Goal: Information Seeking & Learning: Learn about a topic

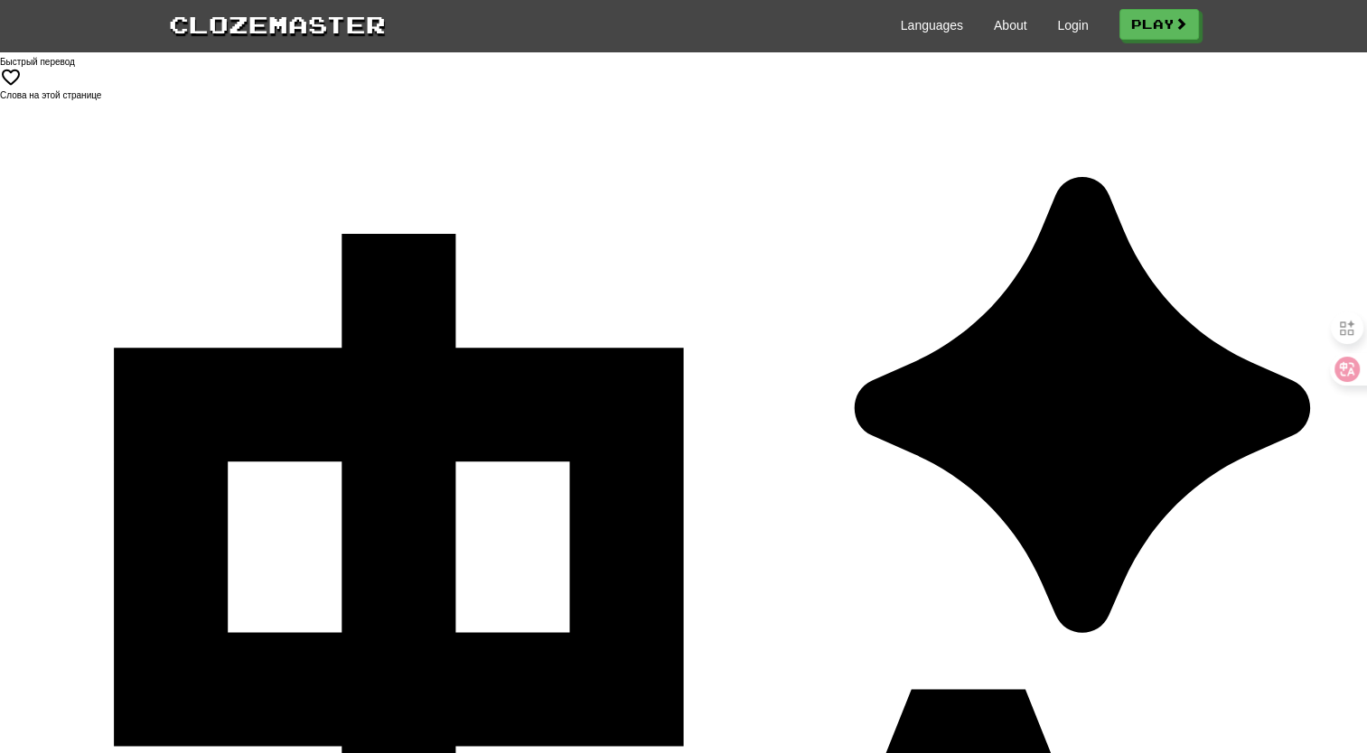
click at [1160, 23] on link "Play" at bounding box center [1159, 25] width 79 height 31
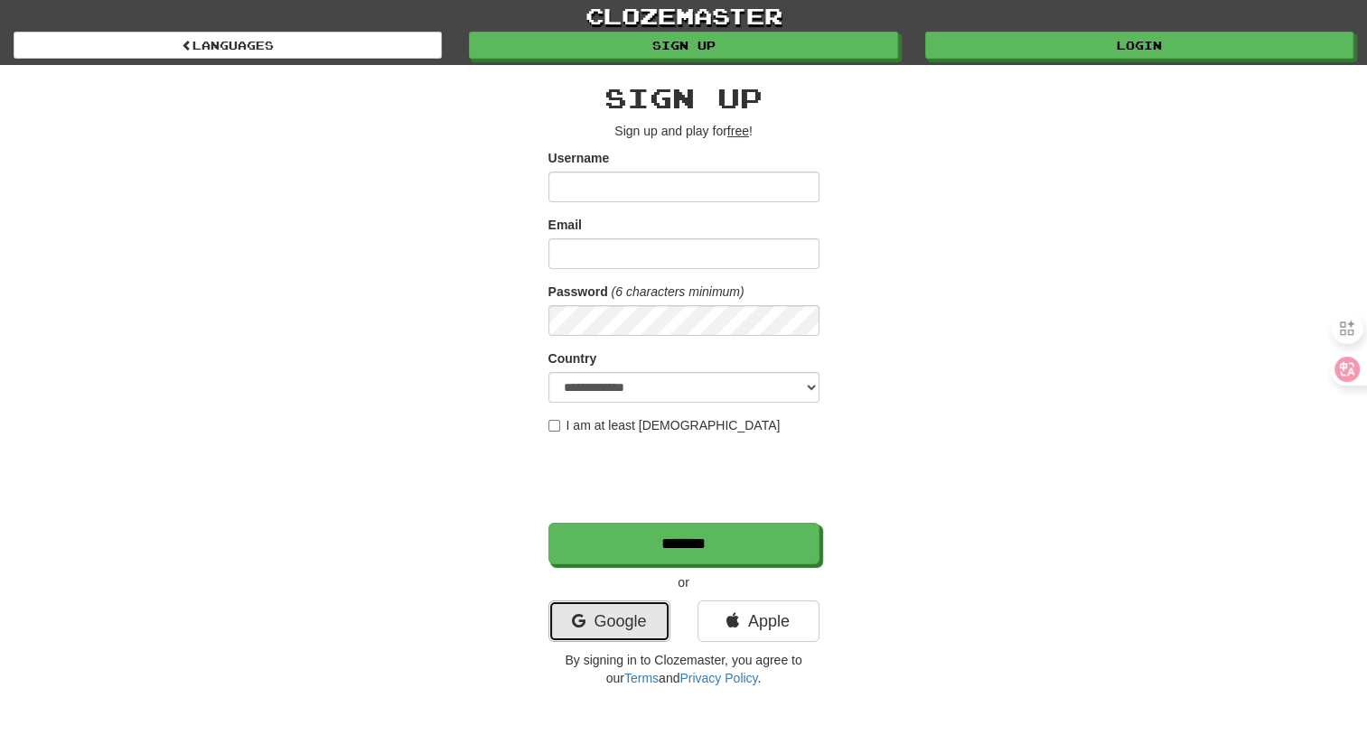
click at [611, 616] on link "Google" at bounding box center [609, 622] width 122 height 42
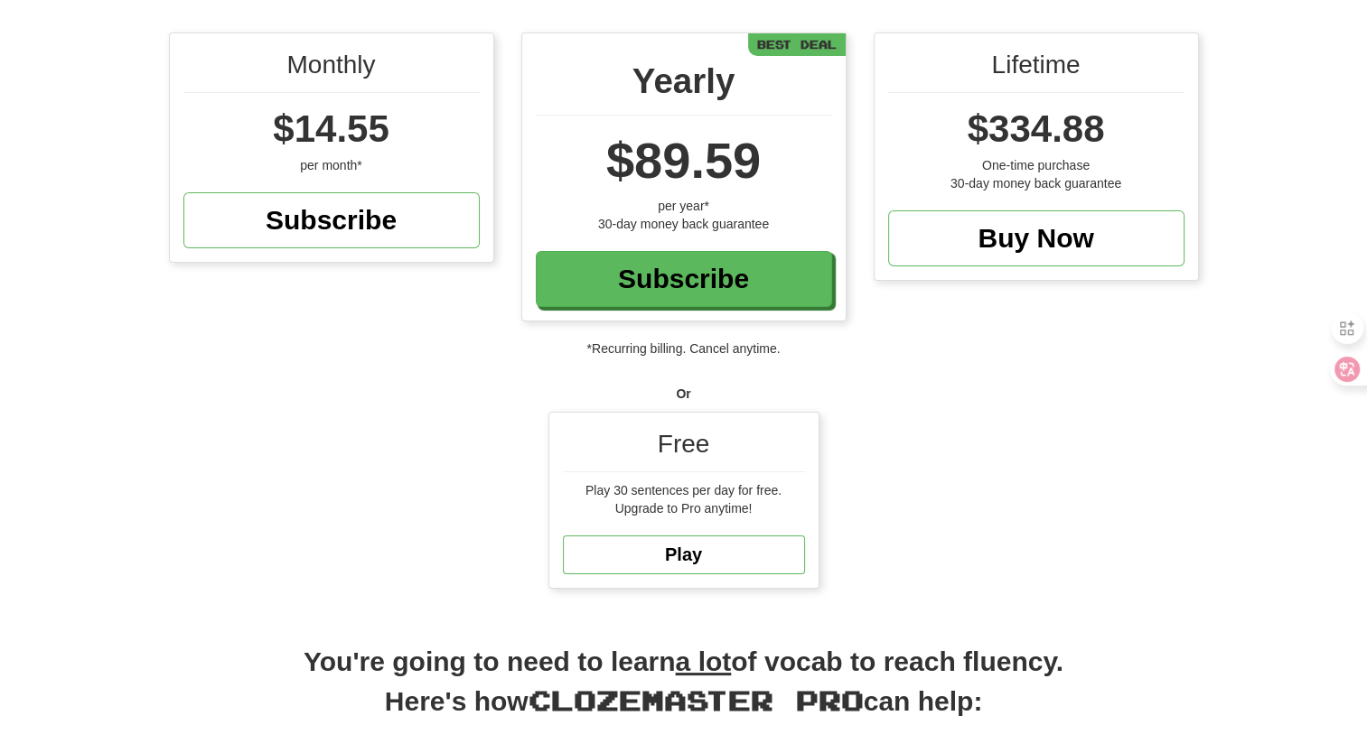
scroll to position [361, 0]
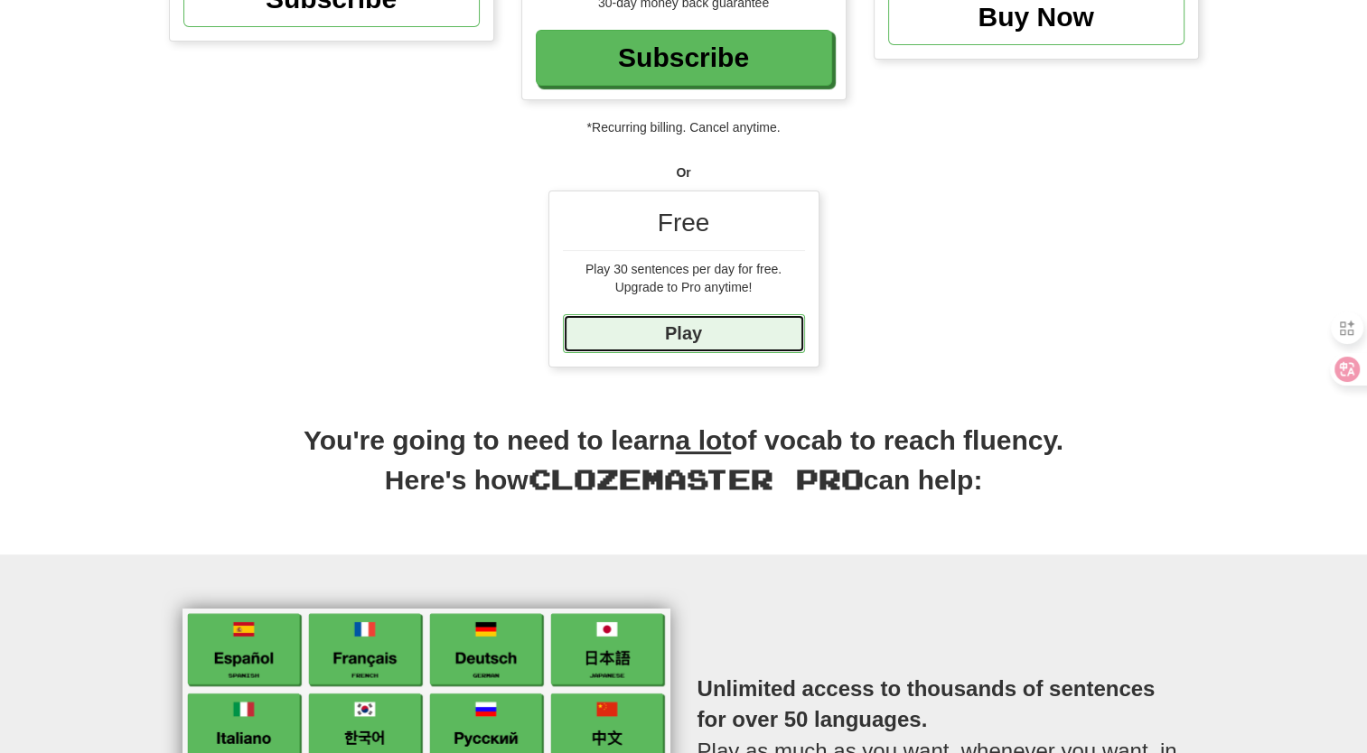
click at [734, 336] on link "Play" at bounding box center [684, 333] width 242 height 39
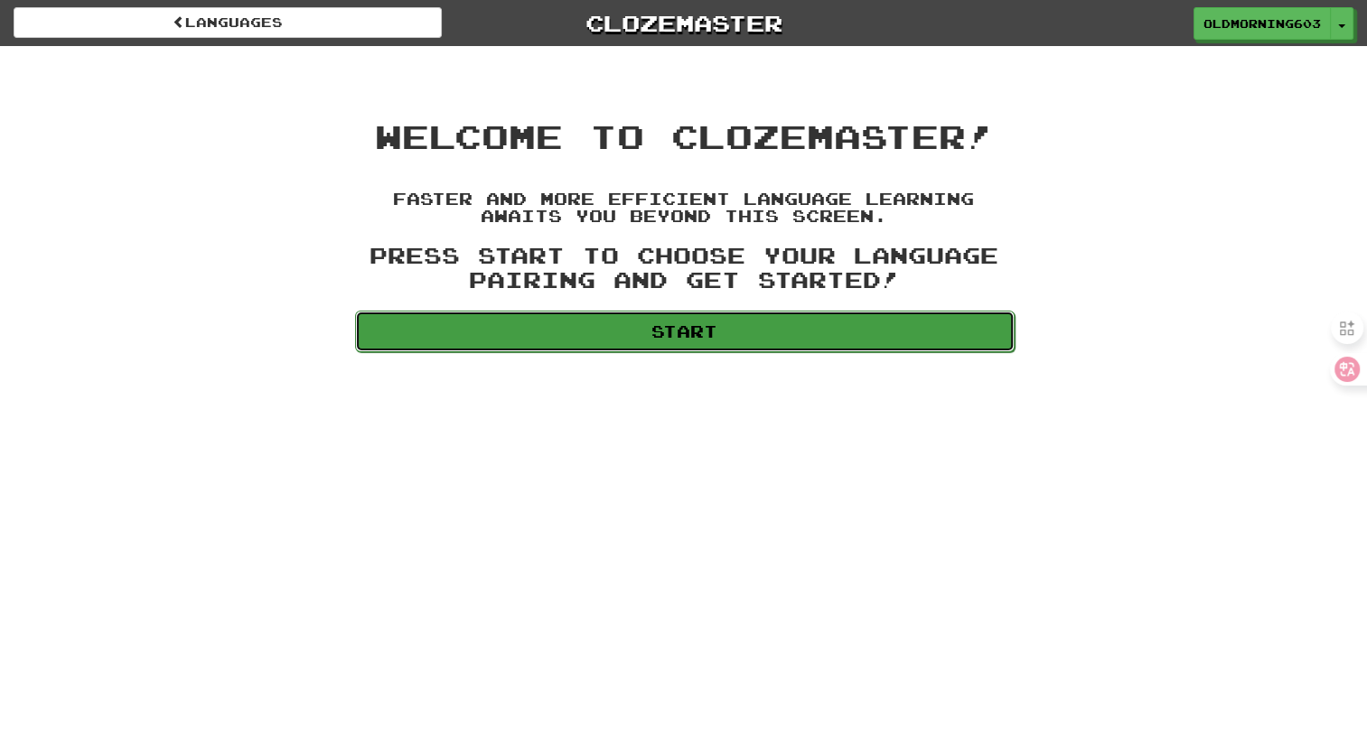
click at [733, 334] on link "Start" at bounding box center [684, 332] width 659 height 42
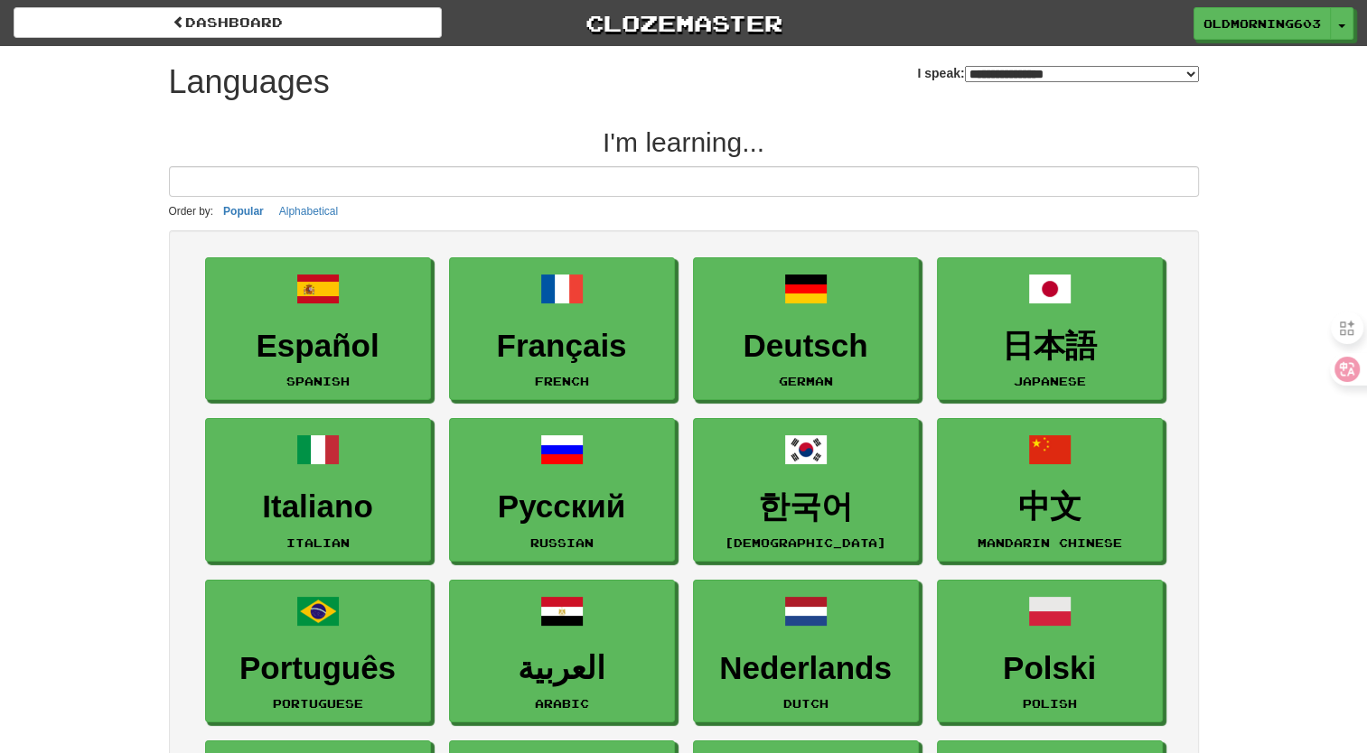
click at [965, 78] on select "**********" at bounding box center [1082, 74] width 234 height 16
select select "*******"
click at [965, 66] on select "**********" at bounding box center [1082, 74] width 234 height 16
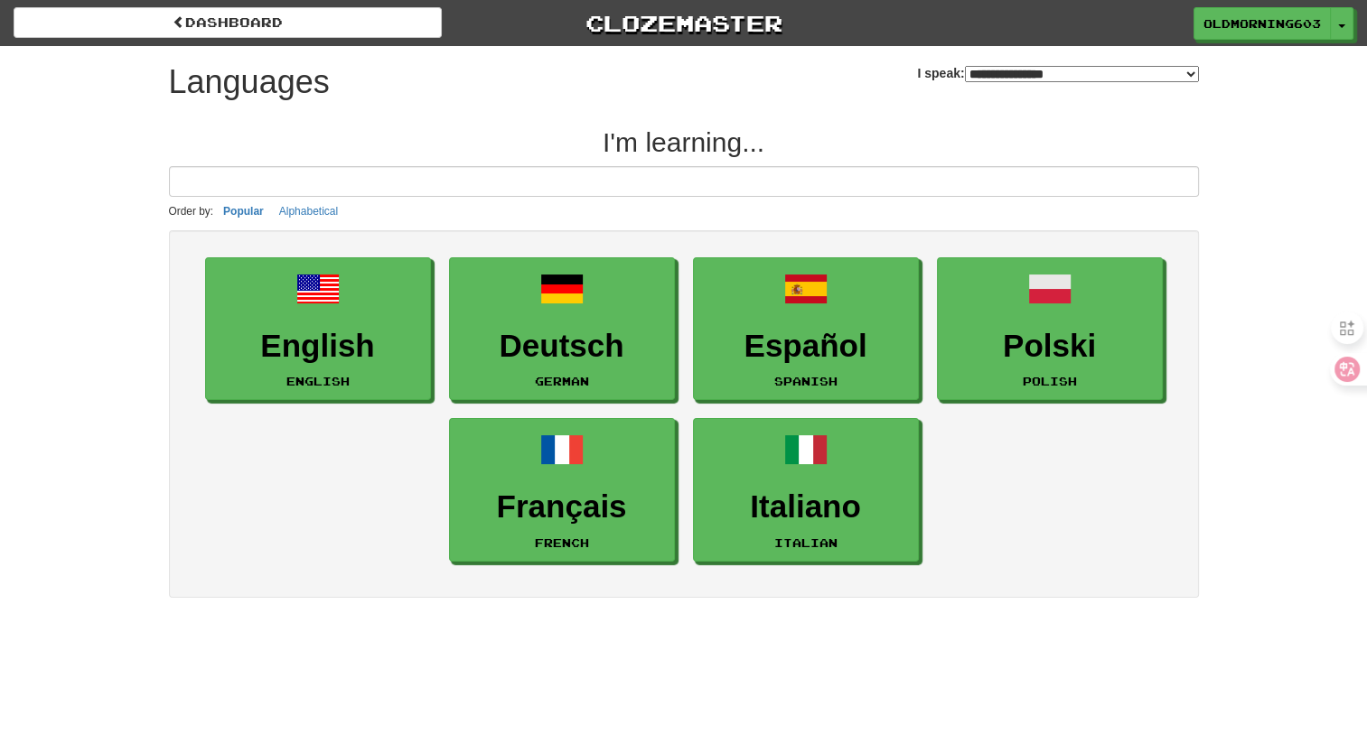
click at [990, 423] on ul "English English Deutsch German Español Spanish Polski Polish Français French It…" at bounding box center [684, 409] width 994 height 322
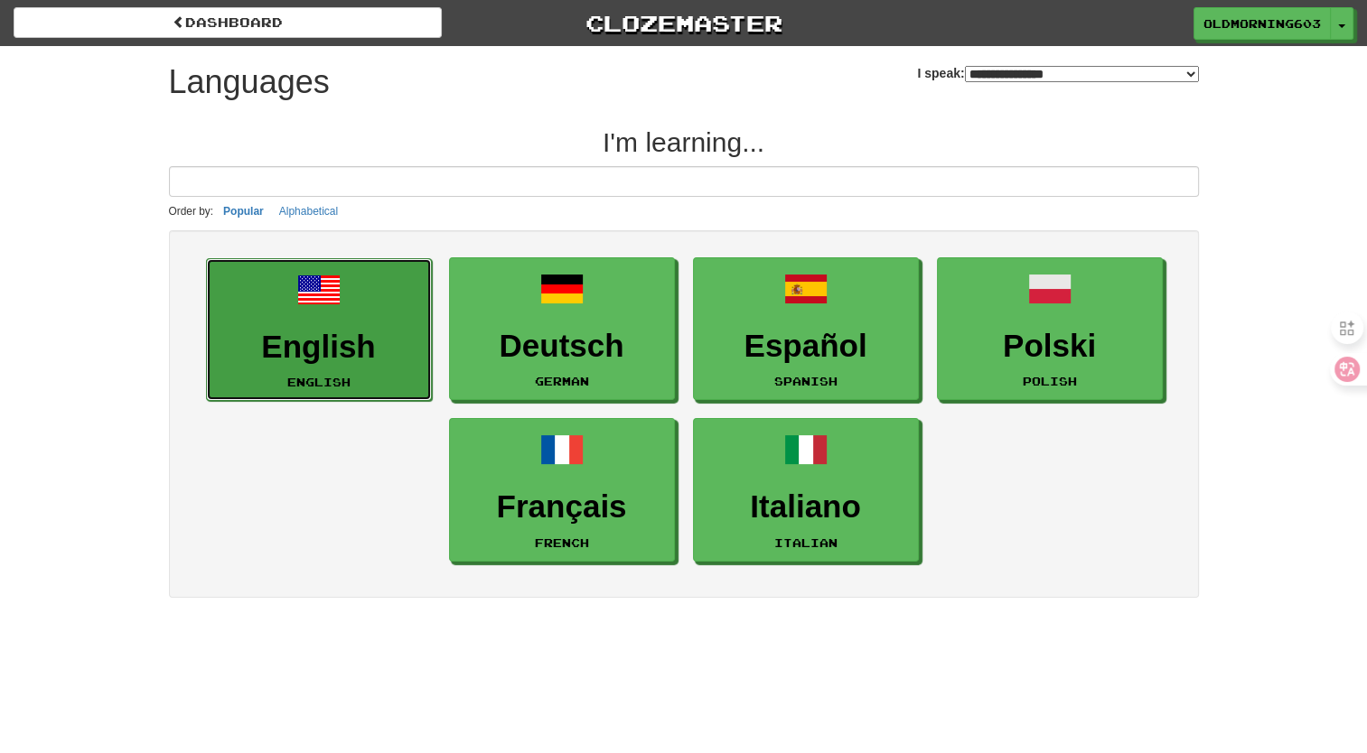
click at [241, 321] on link "English English" at bounding box center [319, 330] width 226 height 144
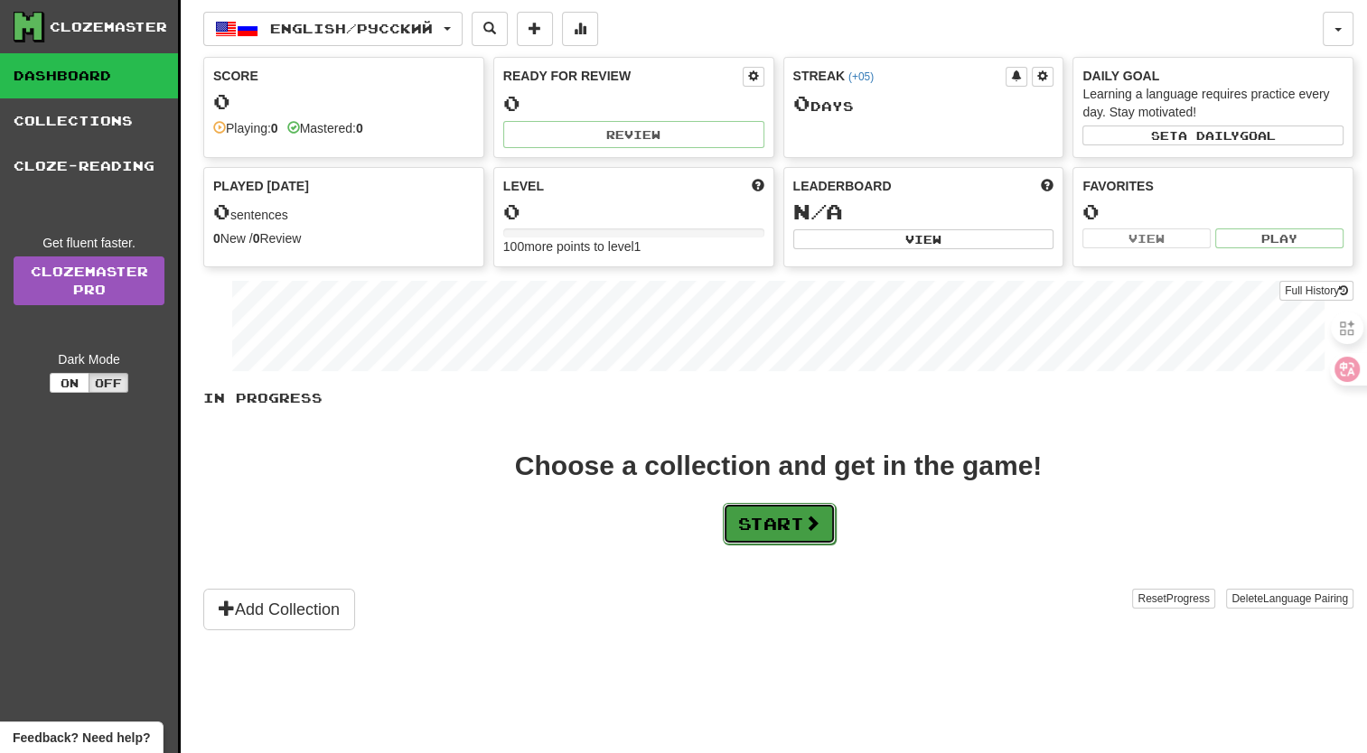
click at [809, 521] on span at bounding box center [812, 523] width 16 height 16
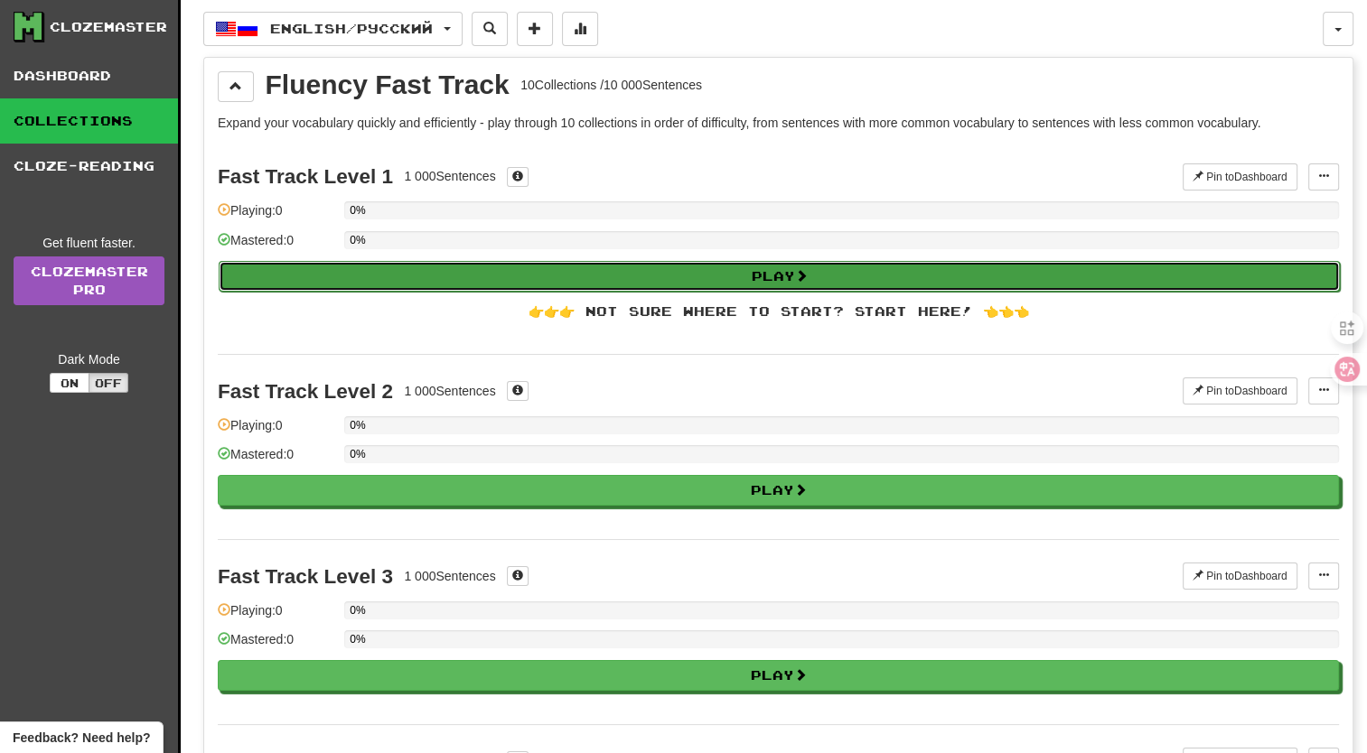
click at [785, 283] on button "Play" at bounding box center [779, 276] width 1121 height 31
select select "**"
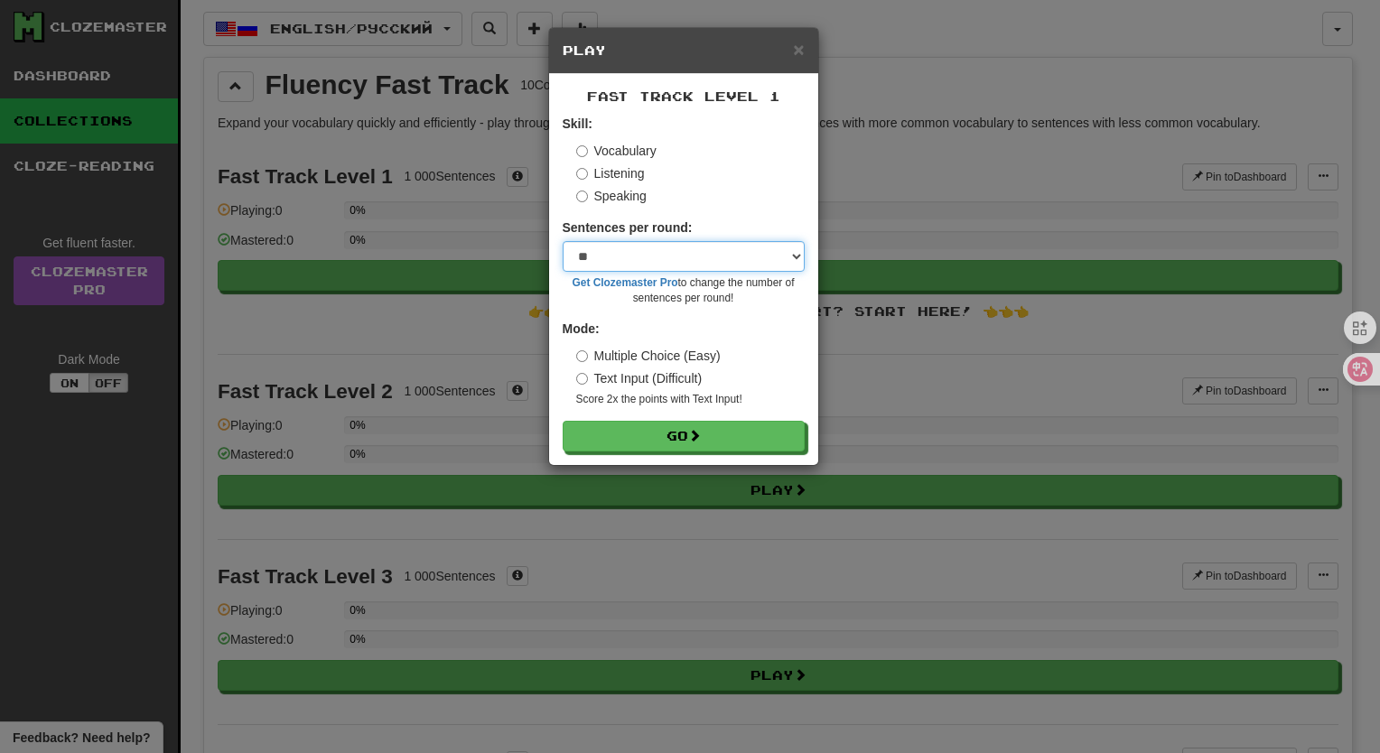
click at [798, 255] on select "* ** ** ** ** ** *** ********" at bounding box center [684, 256] width 242 height 31
click at [563, 241] on select "* ** ** ** ** ** *** ********" at bounding box center [684, 256] width 242 height 31
click at [682, 377] on label "Text Input (Difficult)" at bounding box center [639, 378] width 126 height 18
click at [686, 357] on label "Multiple Choice (Easy)" at bounding box center [648, 356] width 145 height 18
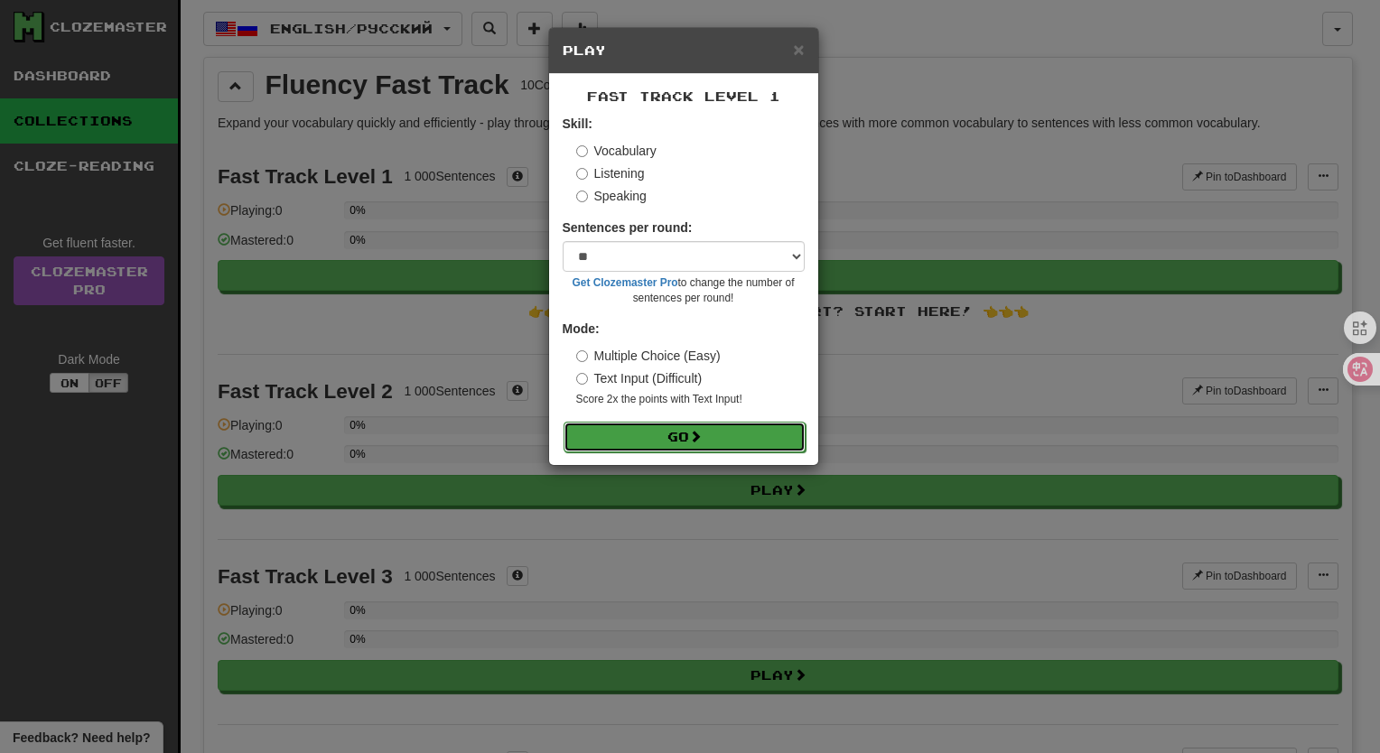
click at [701, 440] on span at bounding box center [695, 436] width 13 height 13
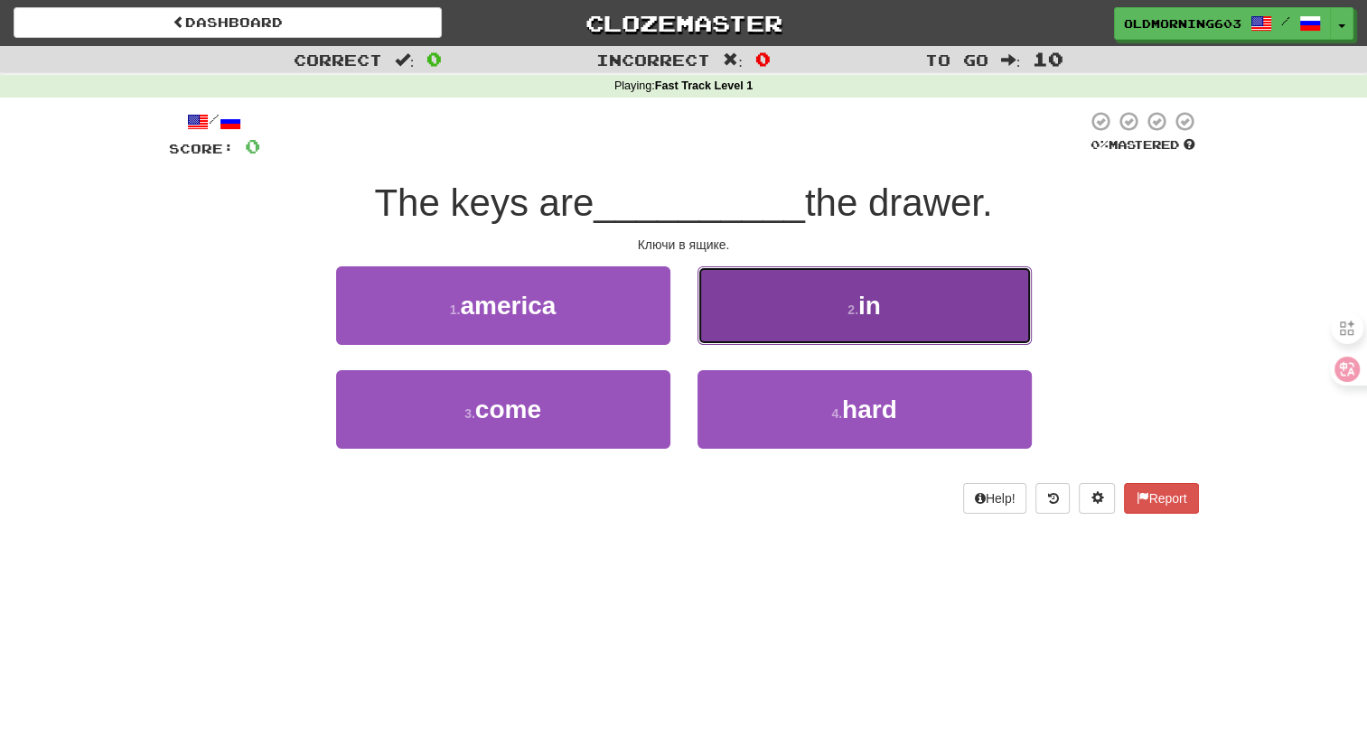
click at [911, 303] on button "2 . in" at bounding box center [864, 305] width 334 height 79
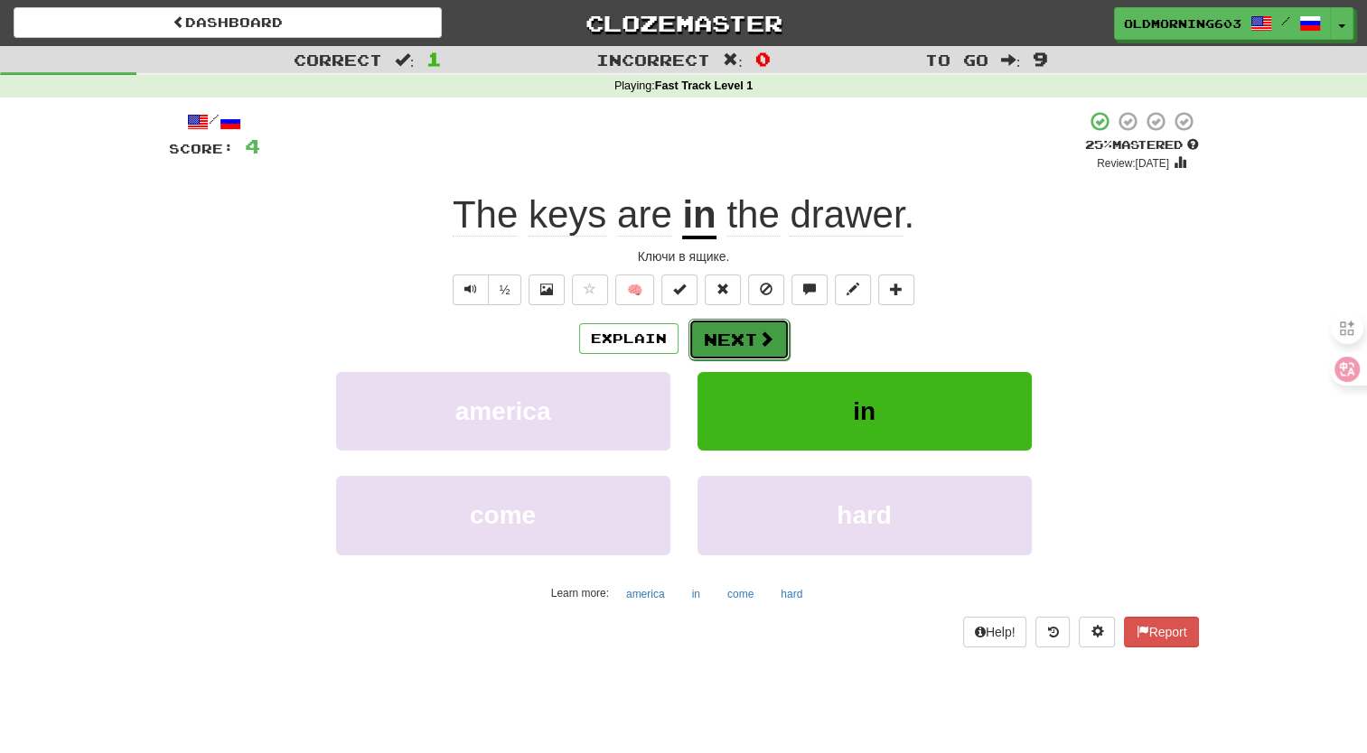
click at [754, 332] on button "Next" at bounding box center [738, 340] width 101 height 42
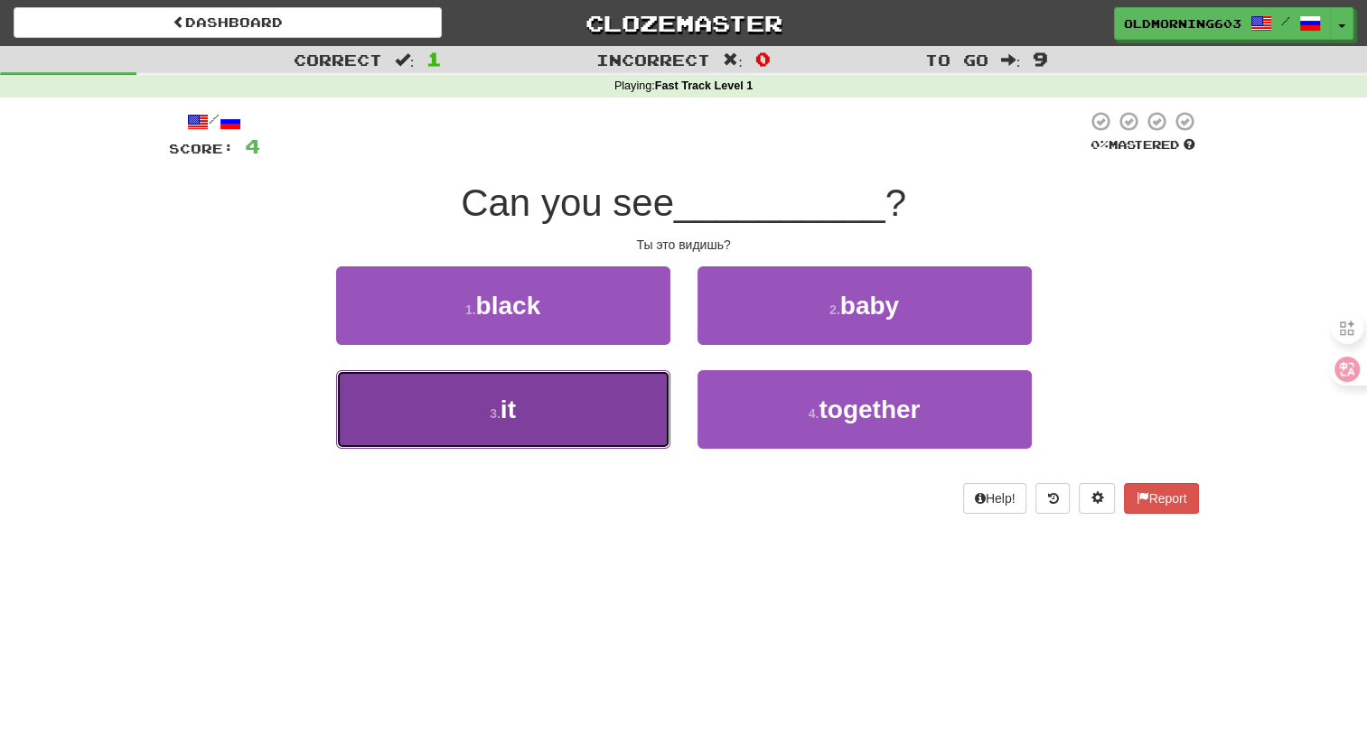
click at [658, 398] on button "3 . it" at bounding box center [503, 409] width 334 height 79
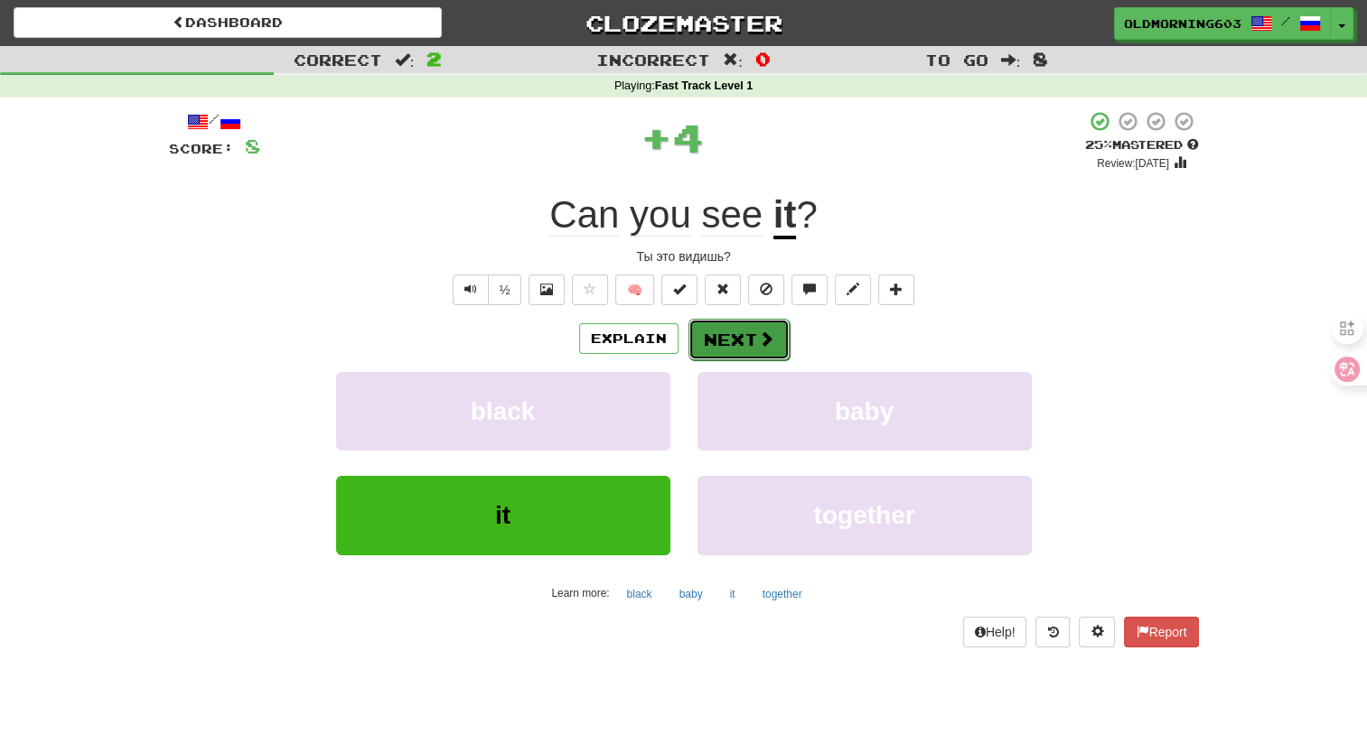
click at [732, 343] on button "Next" at bounding box center [738, 340] width 101 height 42
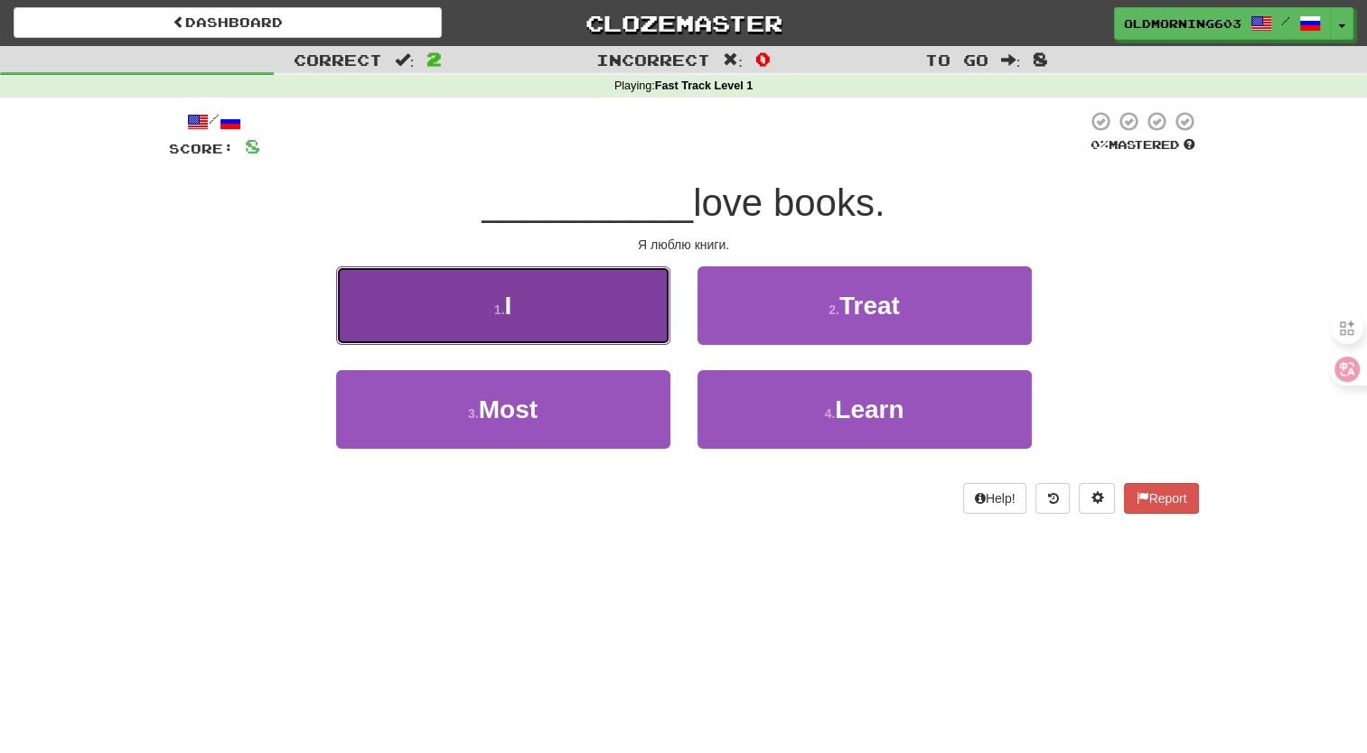
click at [596, 319] on button "1 . I" at bounding box center [503, 305] width 334 height 79
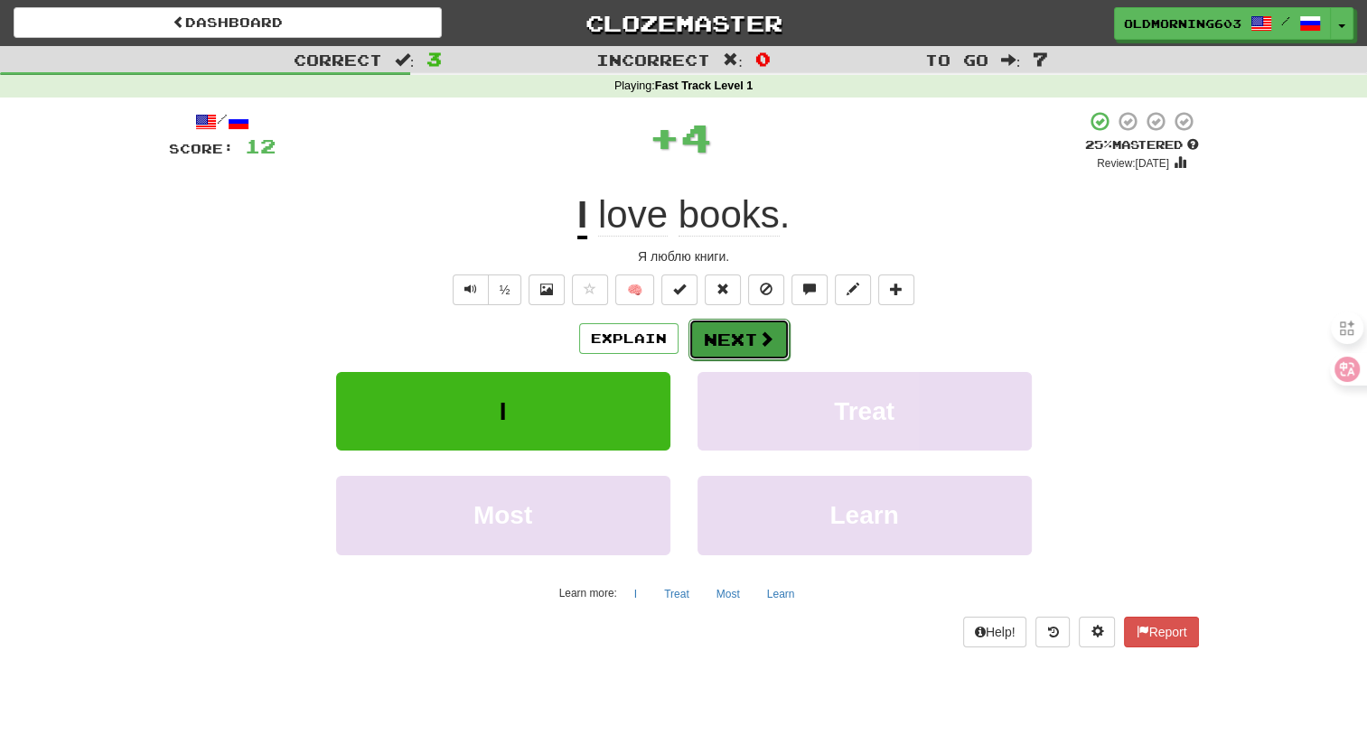
click at [743, 334] on button "Next" at bounding box center [738, 340] width 101 height 42
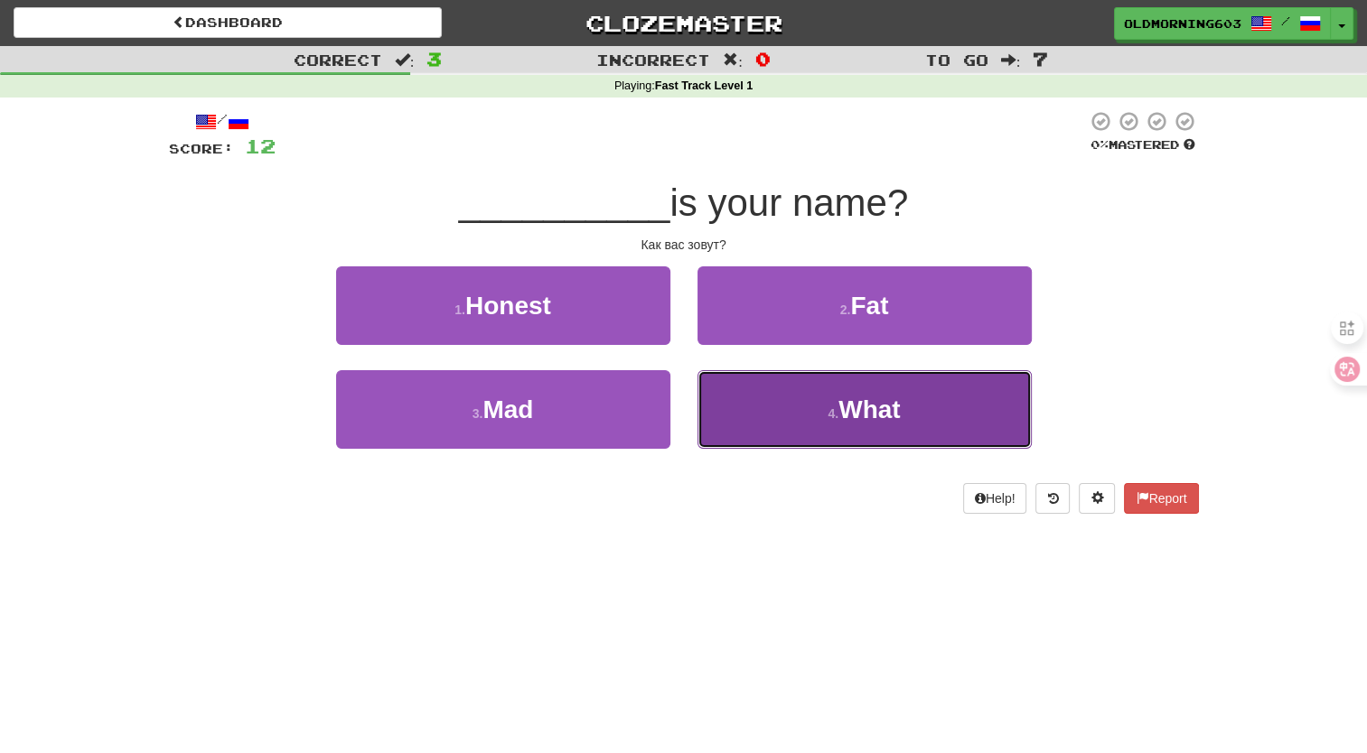
click at [770, 390] on button "4 . What" at bounding box center [864, 409] width 334 height 79
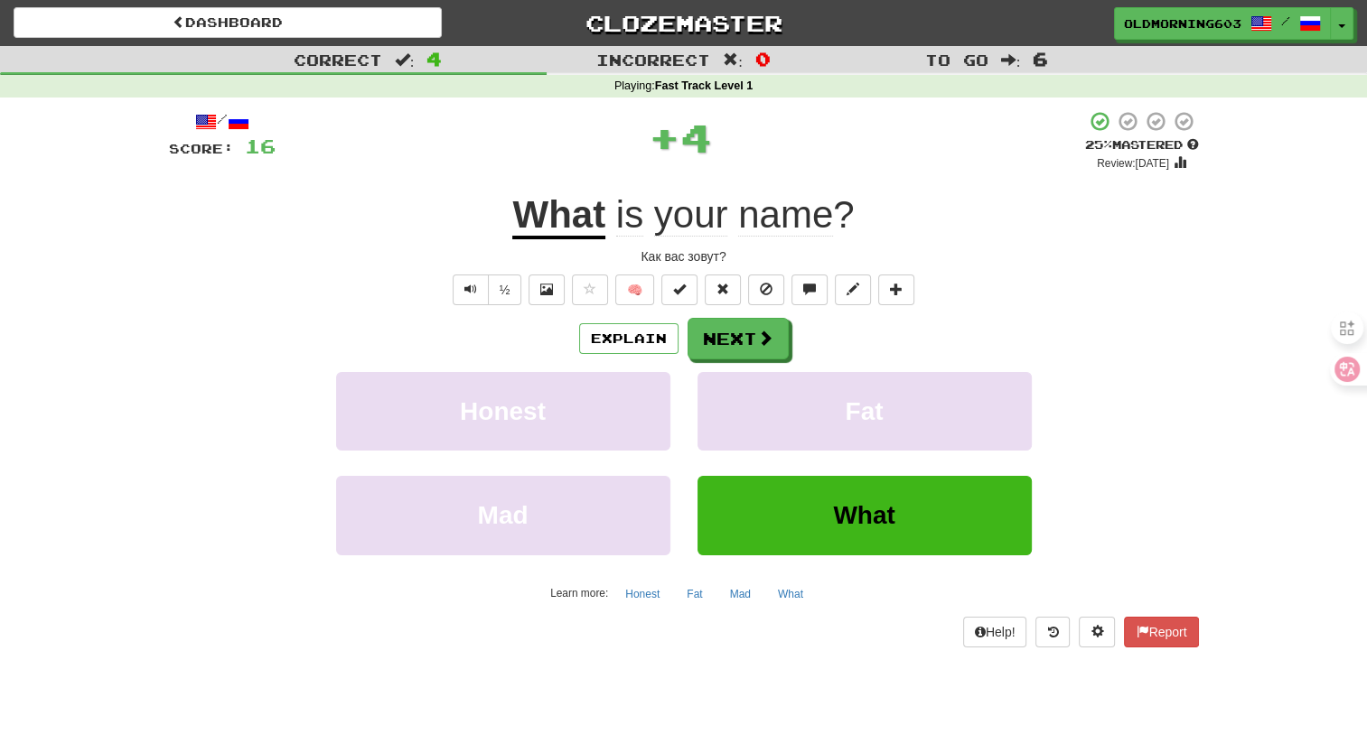
click at [767, 313] on div "/ Score: 16 + 4 25 % Mastered Review: 2025-08-16 What is your name ? Как вас зо…" at bounding box center [684, 378] width 1030 height 537
click at [766, 323] on button "Next" at bounding box center [738, 340] width 101 height 42
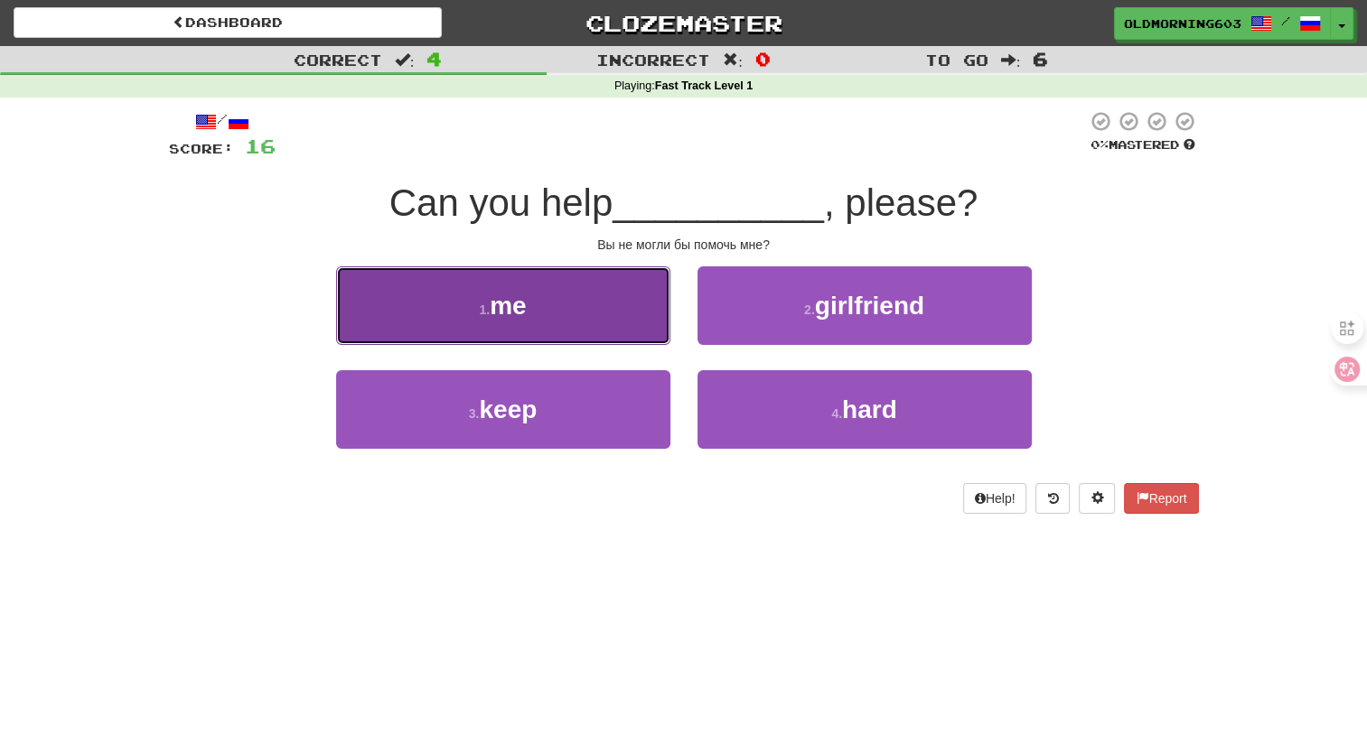
click at [619, 323] on button "1 . me" at bounding box center [503, 305] width 334 height 79
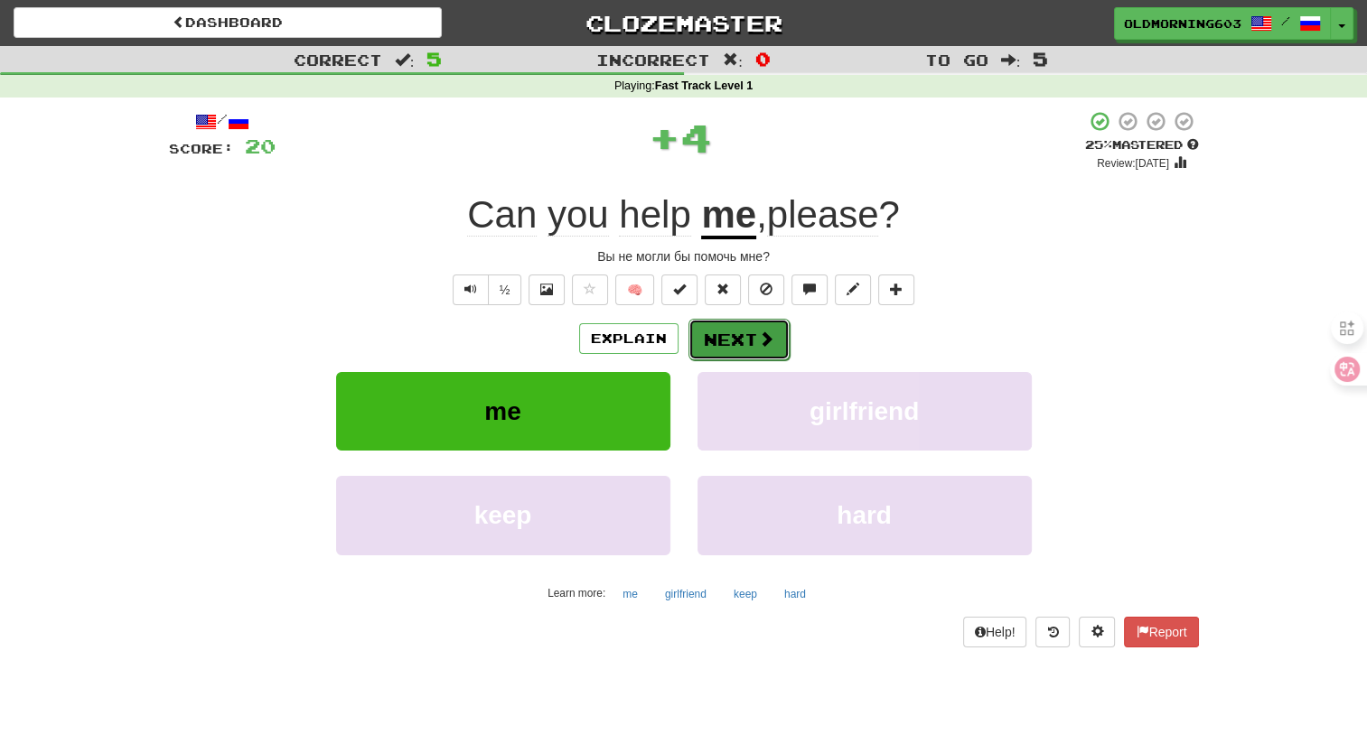
click at [735, 334] on button "Next" at bounding box center [738, 340] width 101 height 42
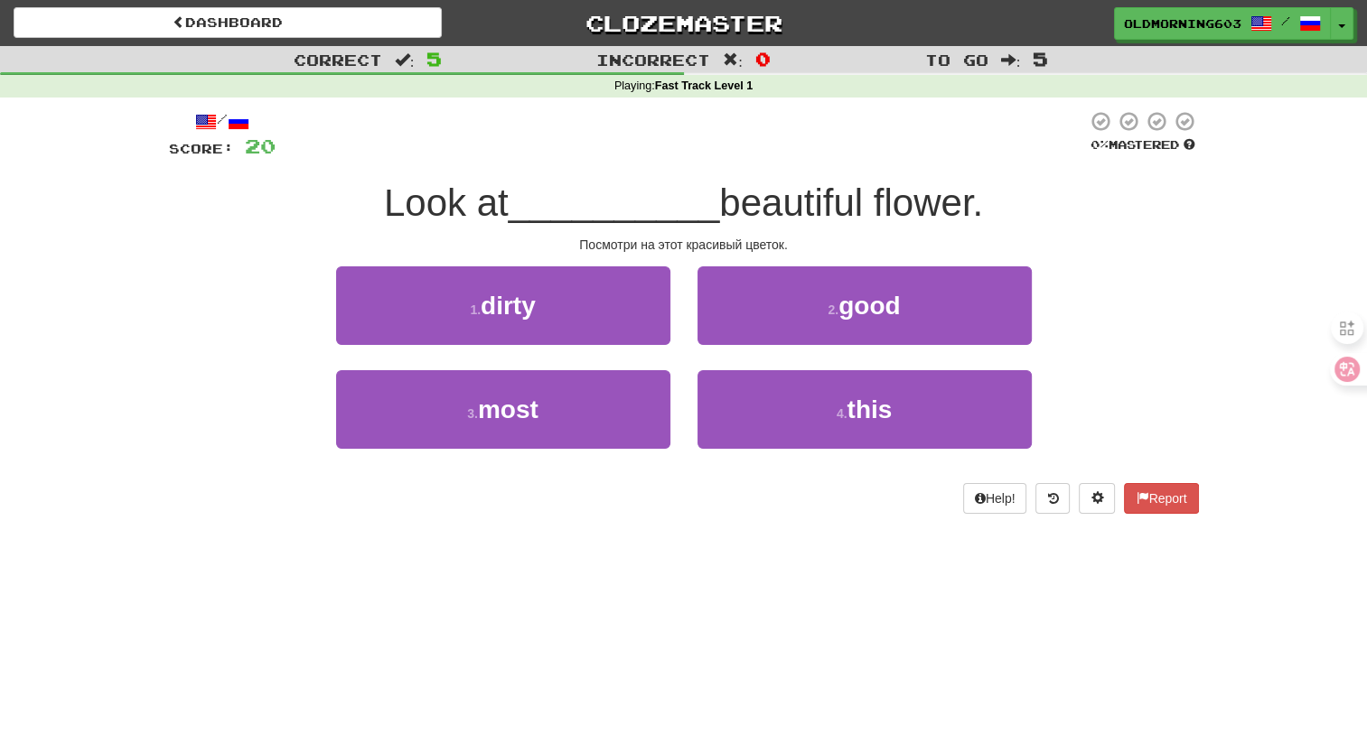
click at [764, 365] on div "2 . good" at bounding box center [864, 318] width 361 height 104
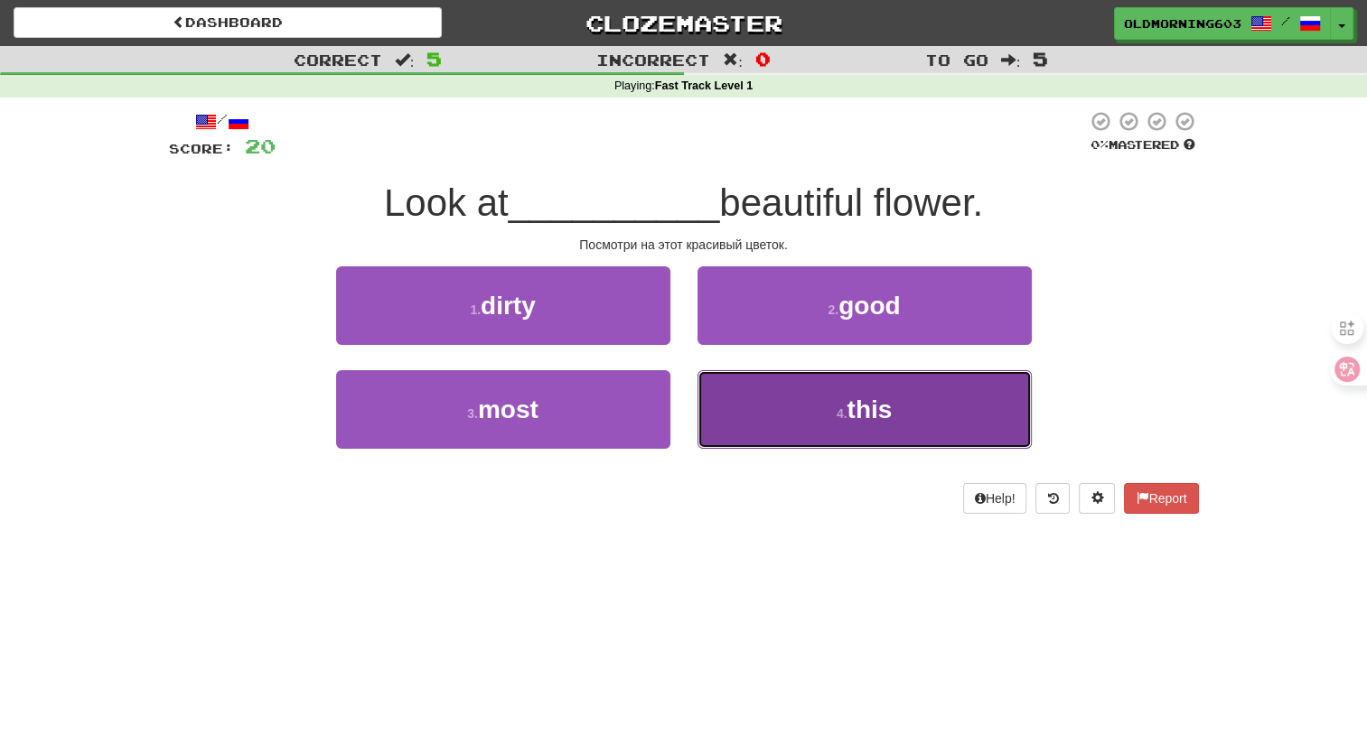
click at [765, 384] on button "4 . this" at bounding box center [864, 409] width 334 height 79
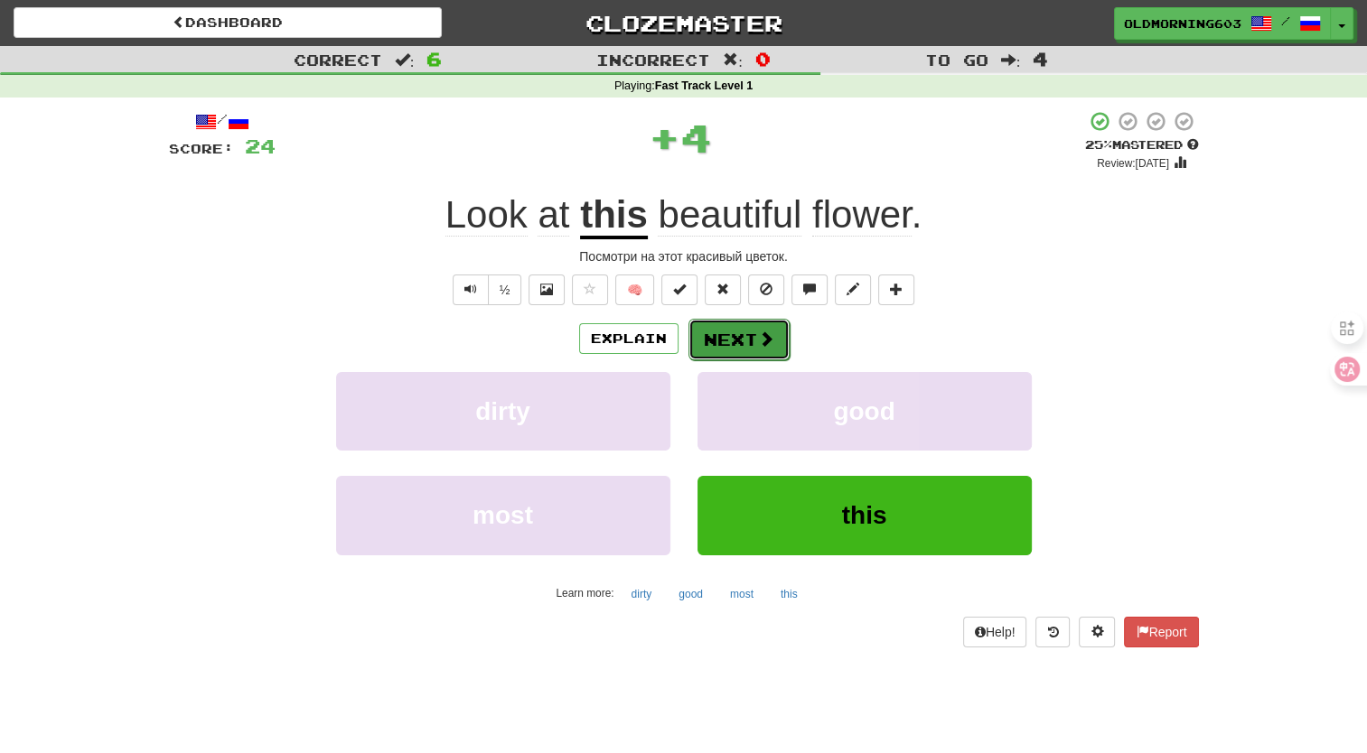
click at [759, 331] on span at bounding box center [766, 339] width 16 height 16
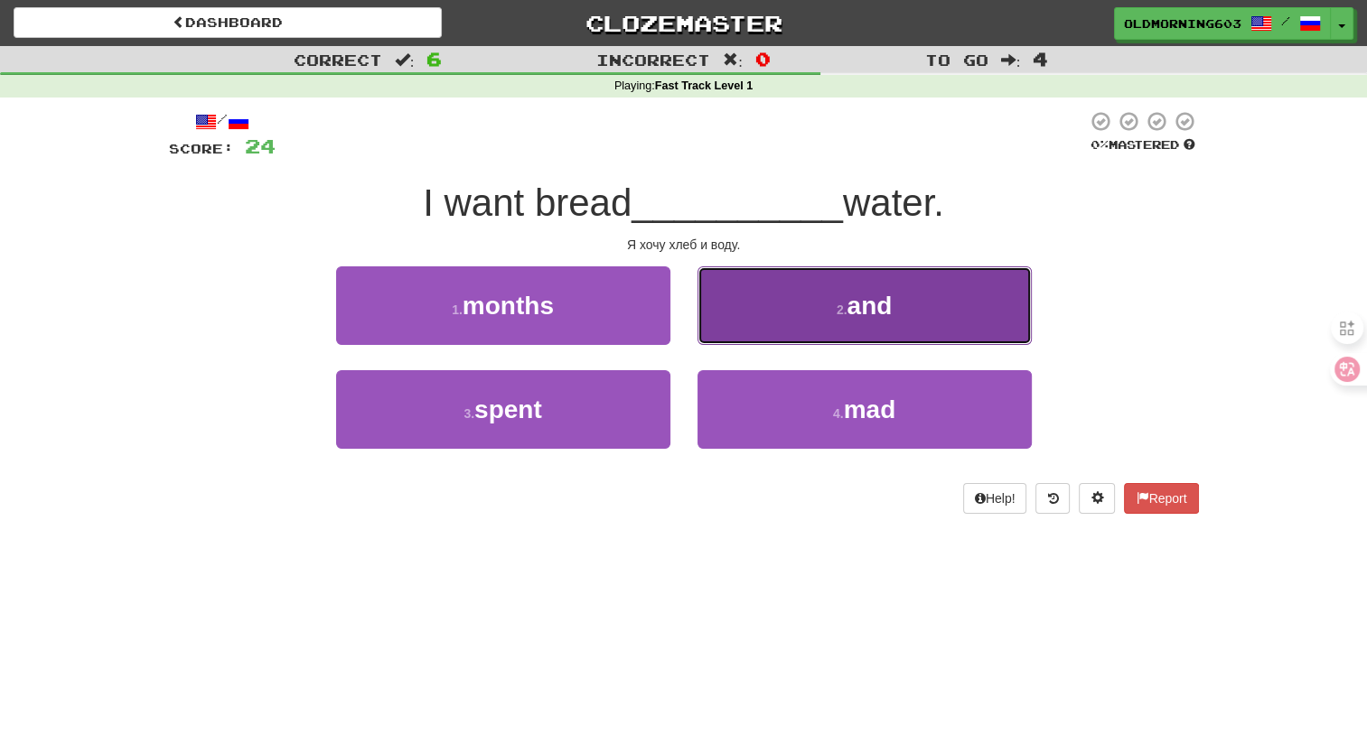
click at [787, 317] on button "2 . and" at bounding box center [864, 305] width 334 height 79
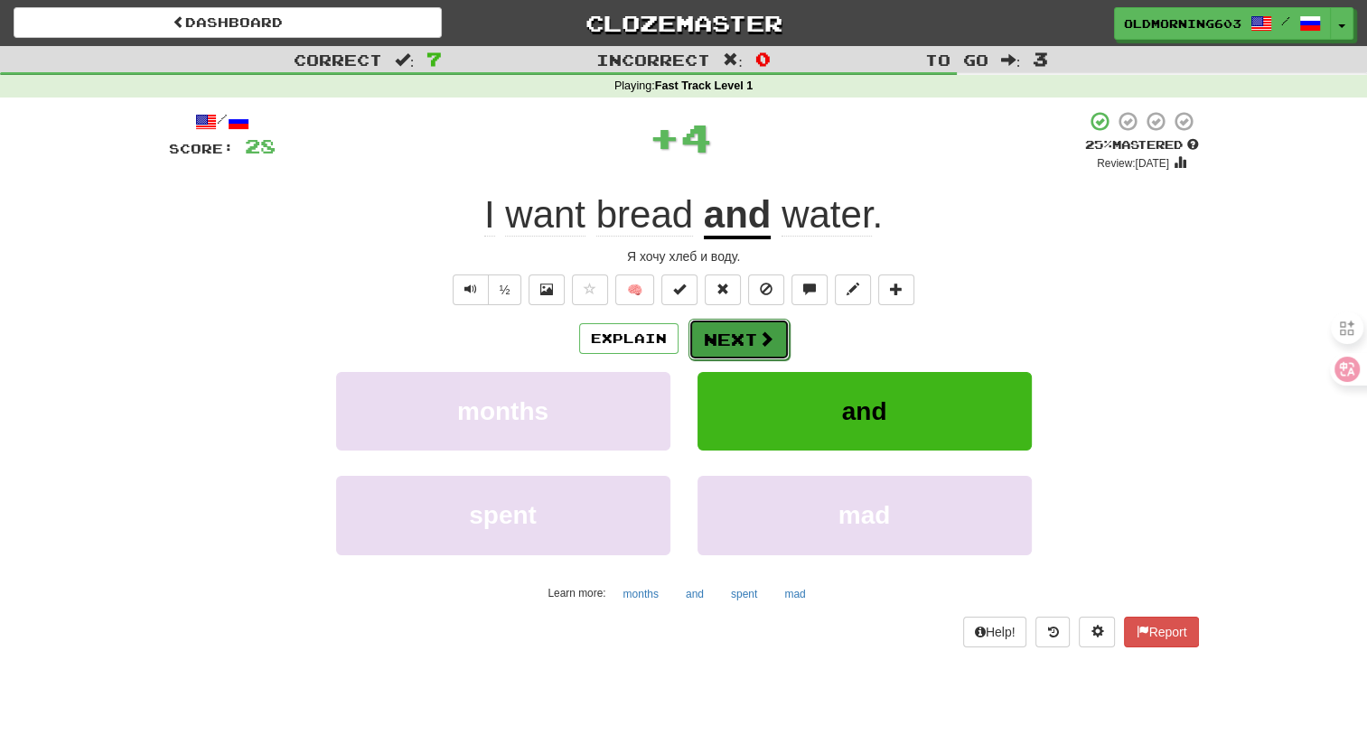
click at [778, 342] on button "Next" at bounding box center [738, 340] width 101 height 42
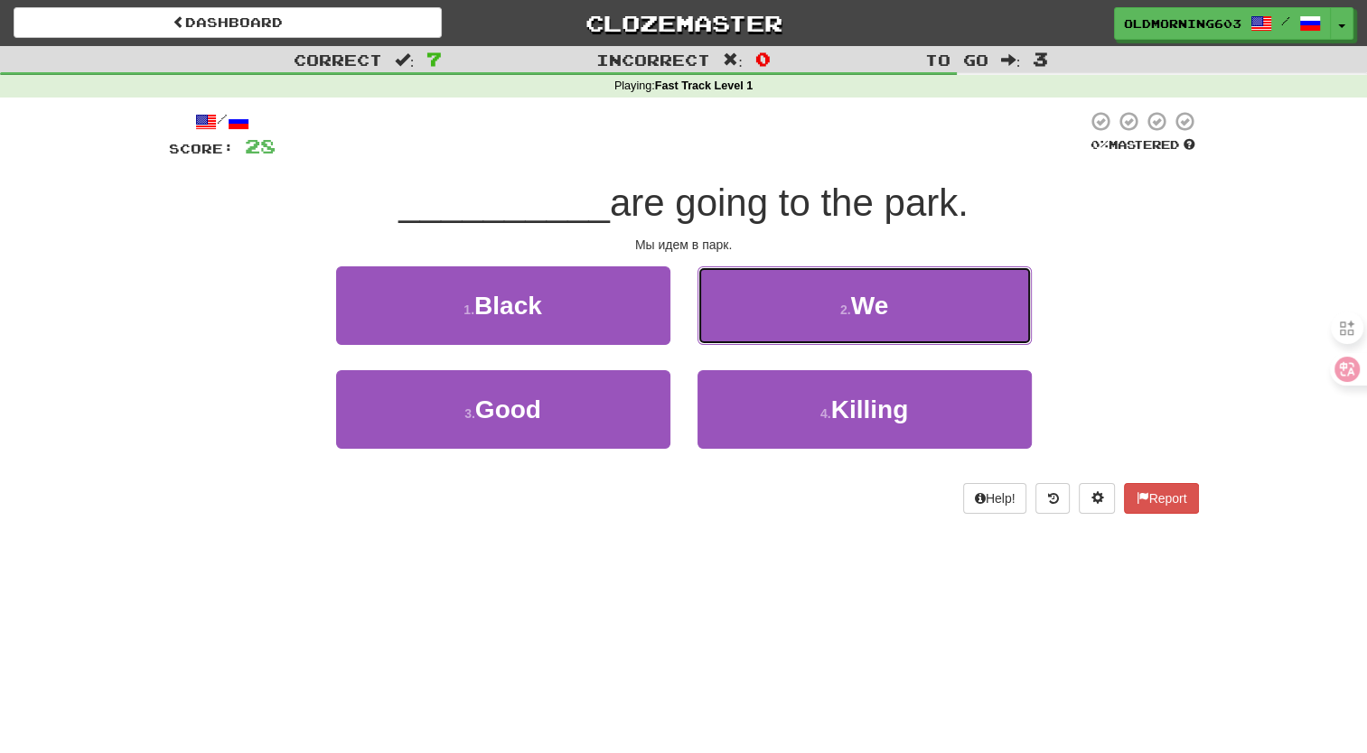
click at [777, 342] on button "2 . We" at bounding box center [864, 305] width 334 height 79
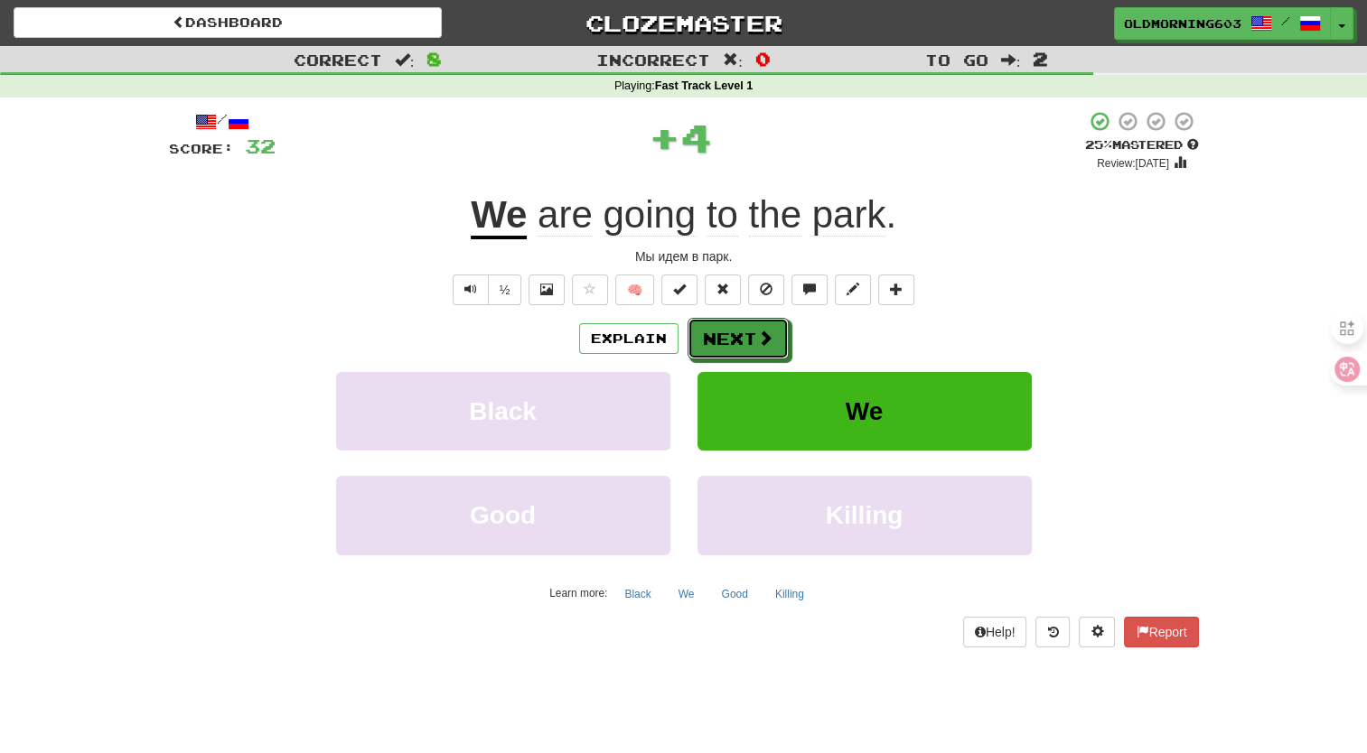
click at [777, 342] on button "Next" at bounding box center [737, 339] width 101 height 42
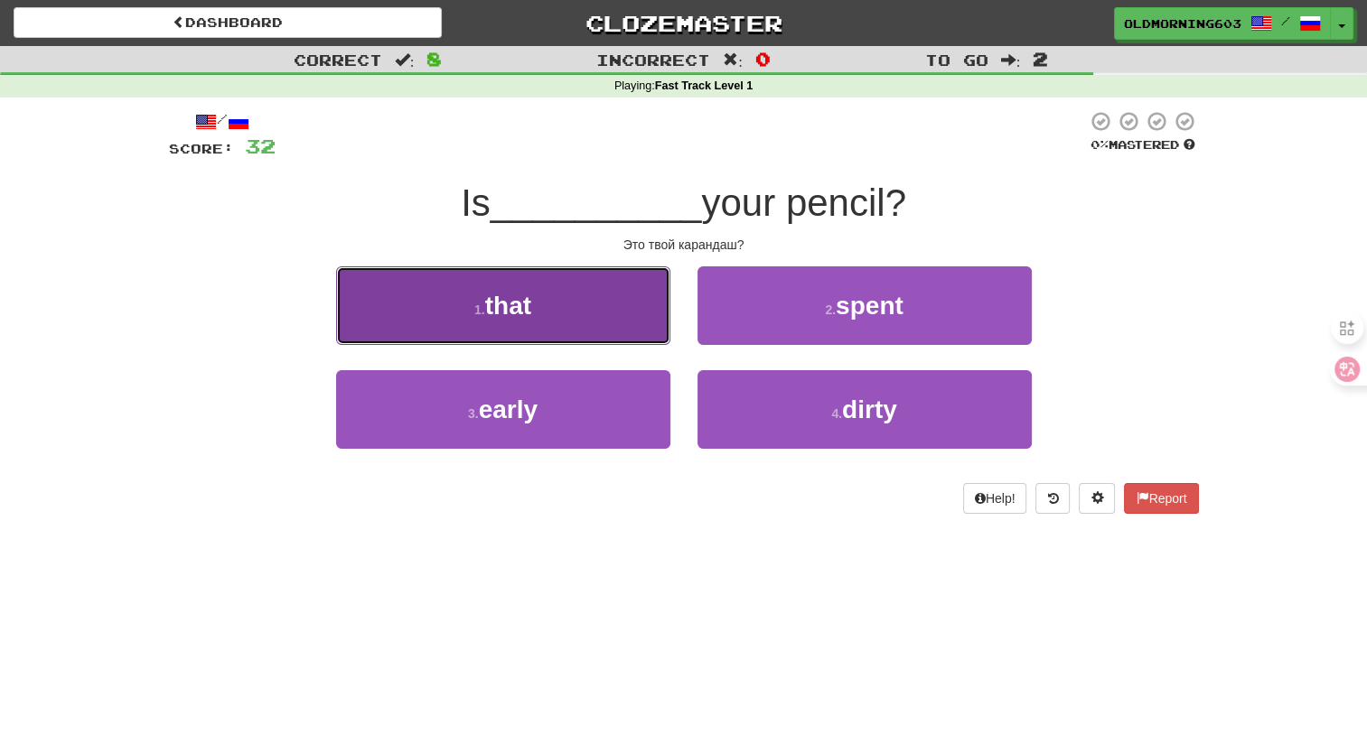
click at [636, 322] on button "1 . that" at bounding box center [503, 305] width 334 height 79
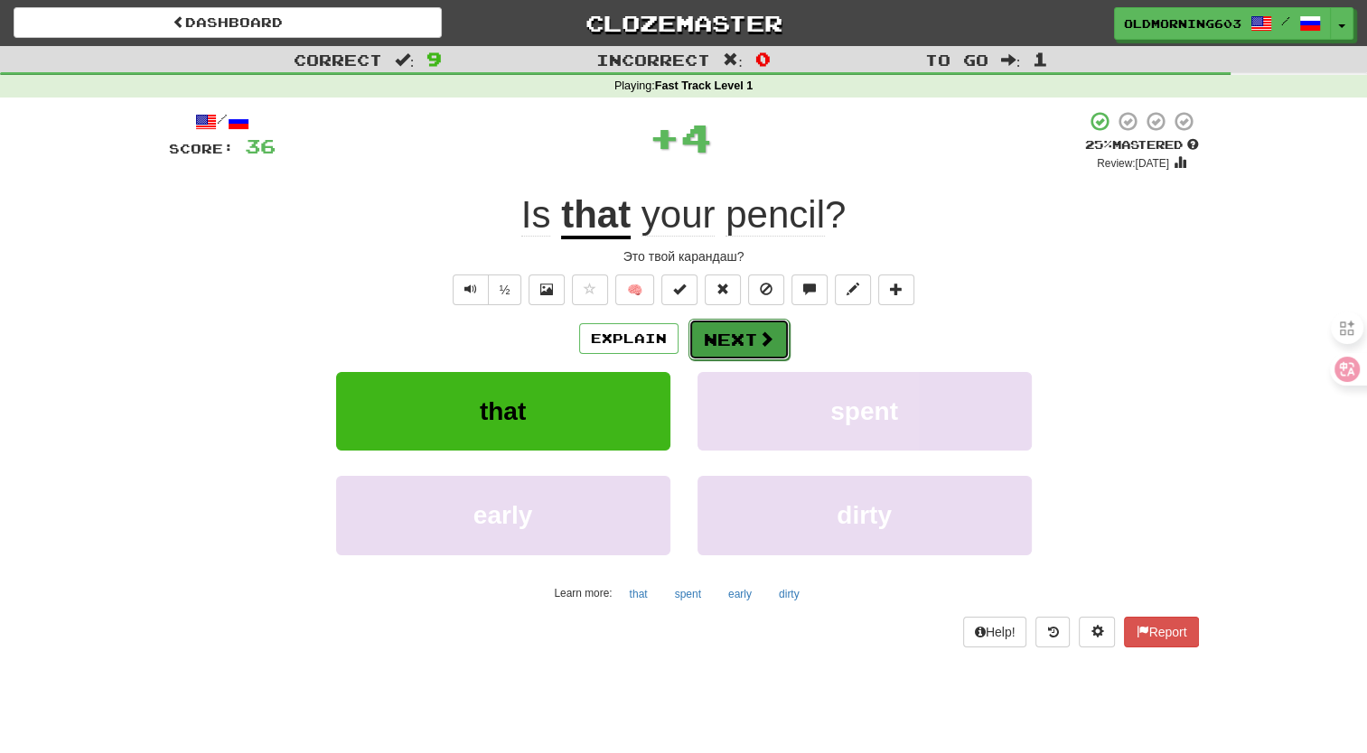
click at [739, 331] on button "Next" at bounding box center [738, 340] width 101 height 42
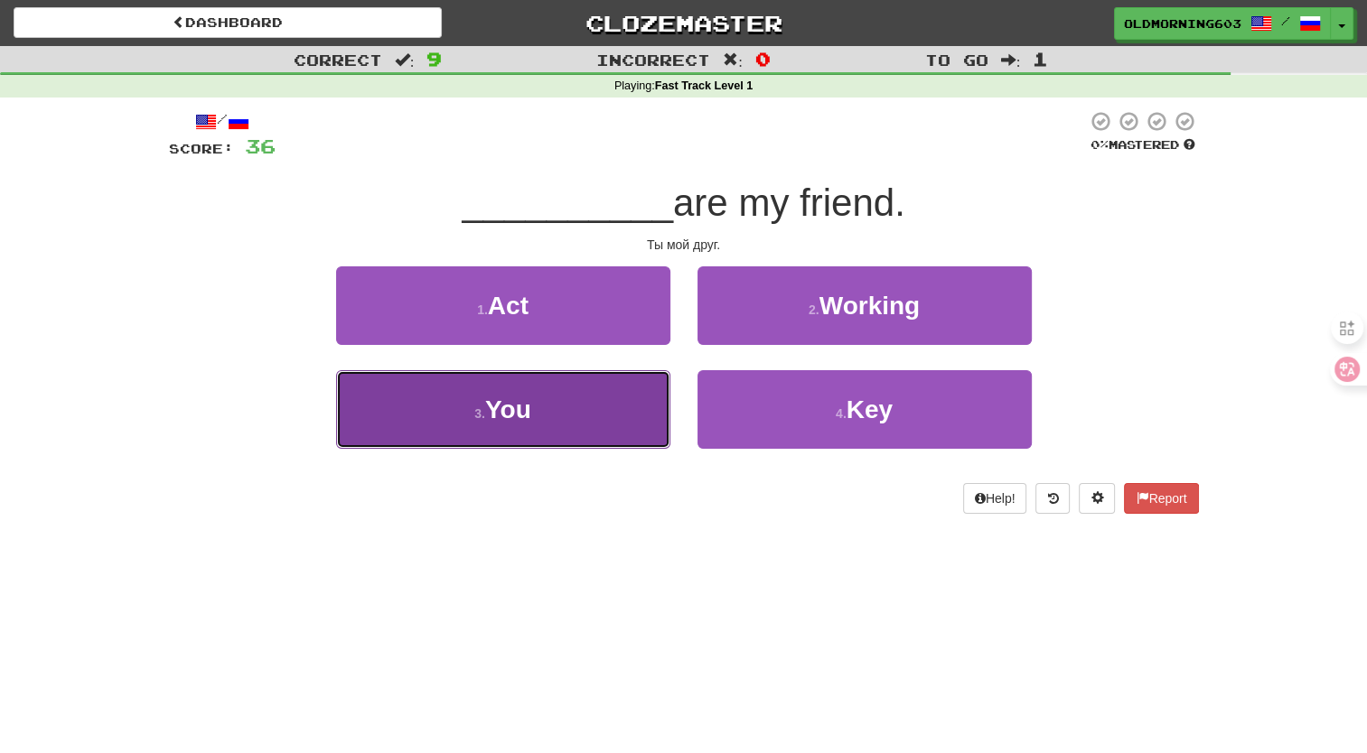
click at [600, 387] on button "3 . You" at bounding box center [503, 409] width 334 height 79
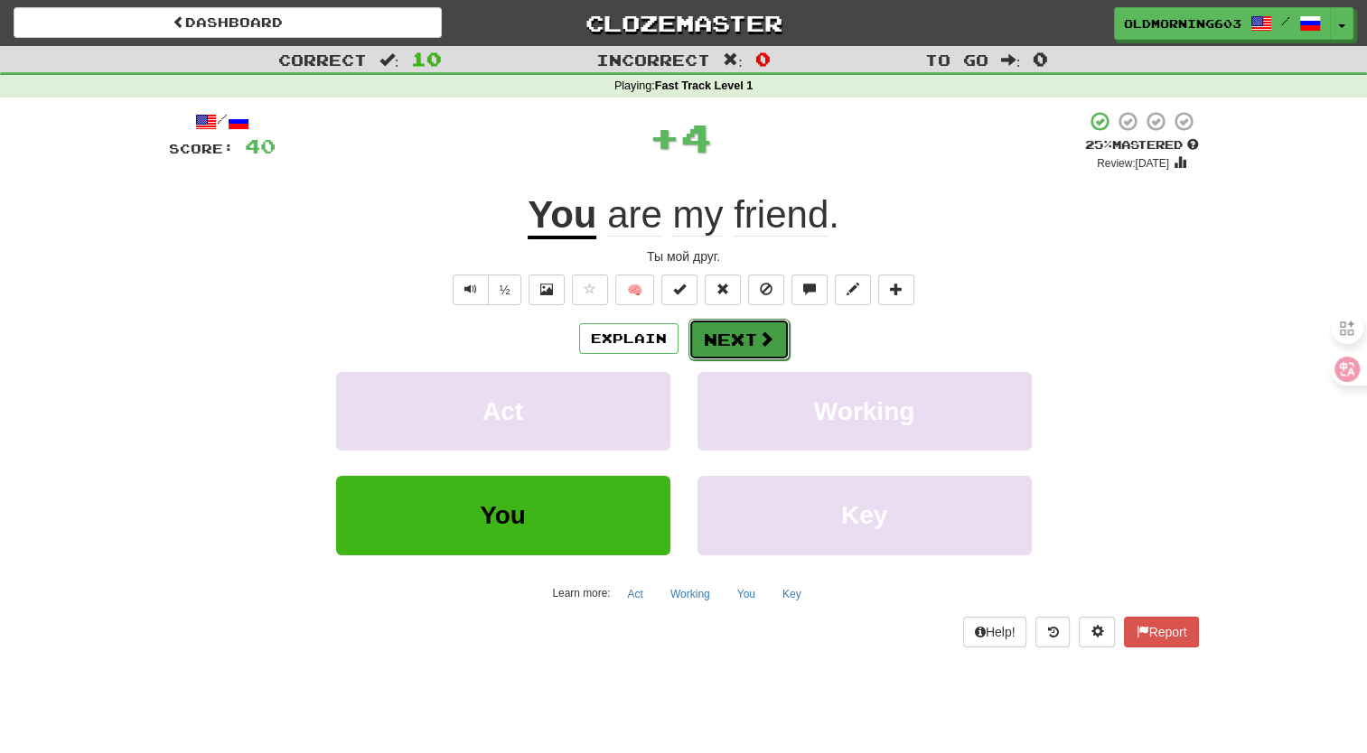
click at [726, 337] on button "Next" at bounding box center [738, 340] width 101 height 42
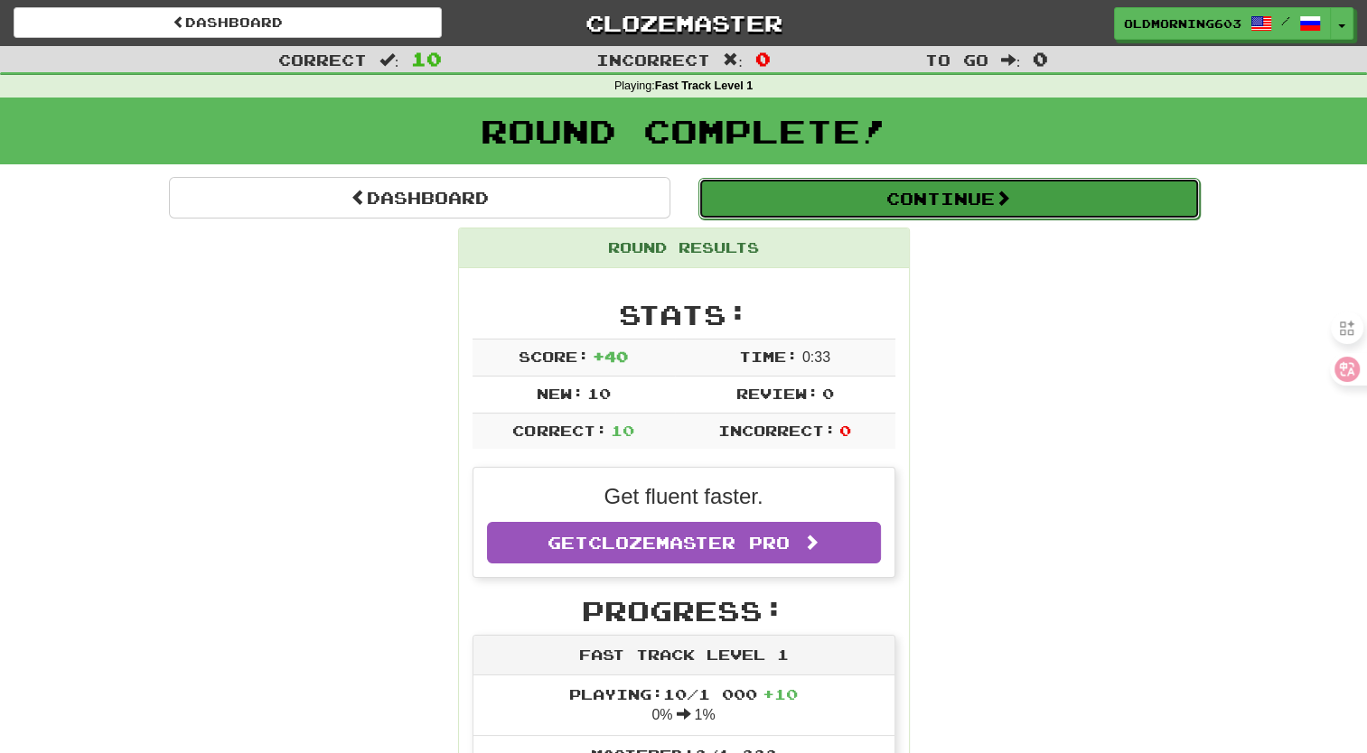
click at [943, 209] on button "Continue" at bounding box center [948, 199] width 501 height 42
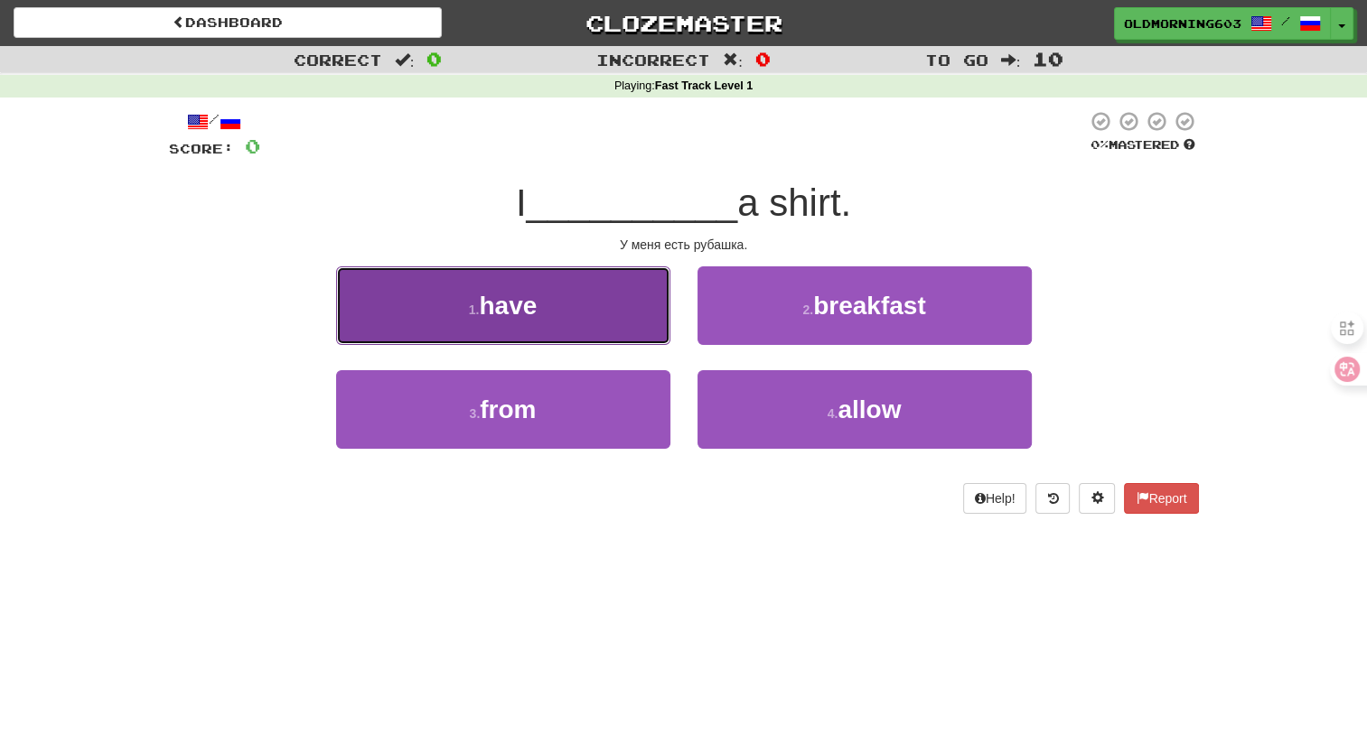
click at [530, 313] on span "have" at bounding box center [508, 306] width 58 height 28
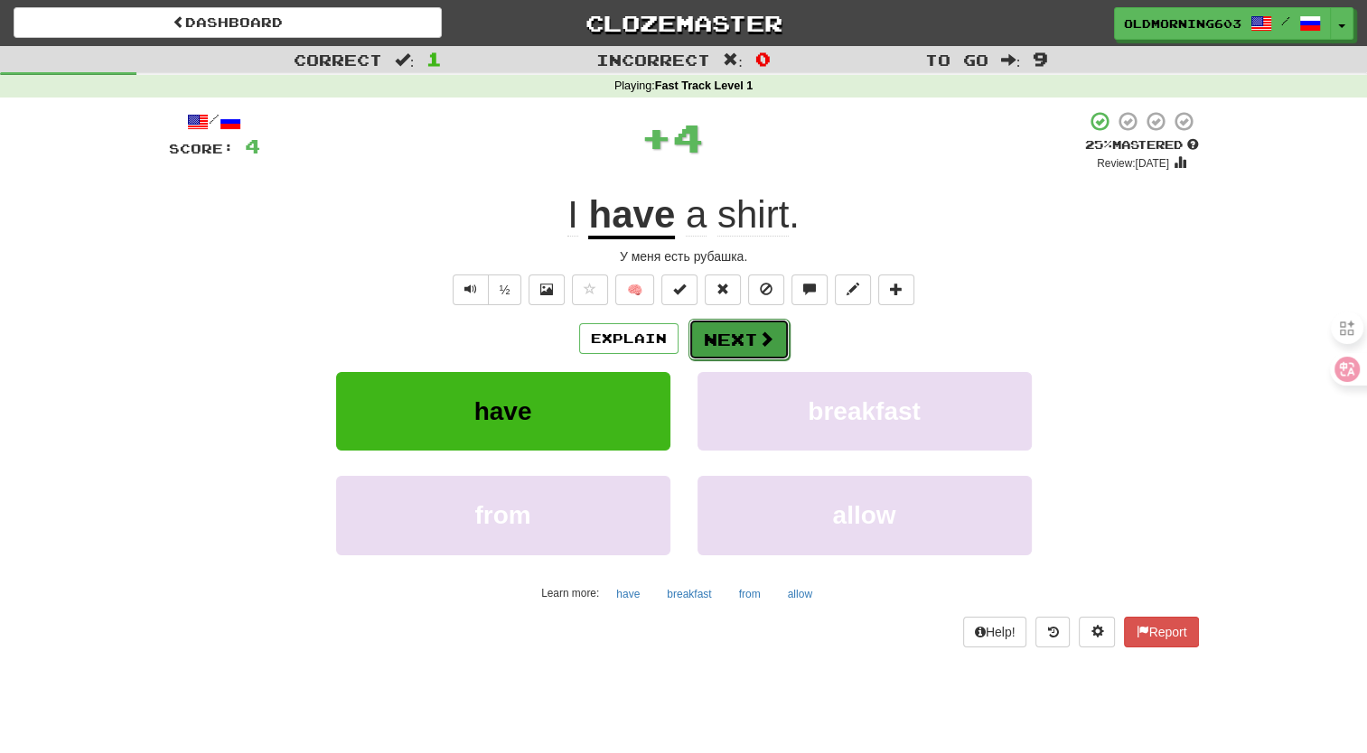
click at [708, 335] on button "Next" at bounding box center [738, 340] width 101 height 42
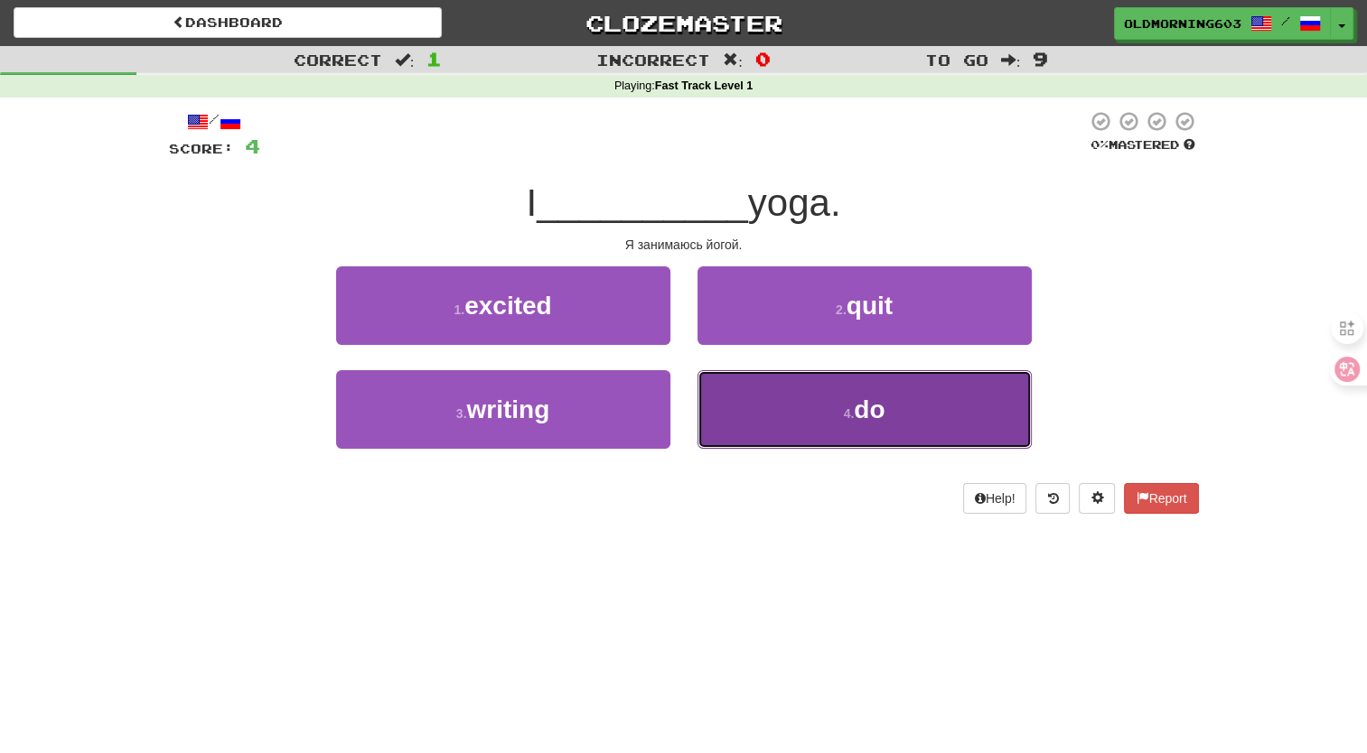
click at [772, 388] on button "4 . do" at bounding box center [864, 409] width 334 height 79
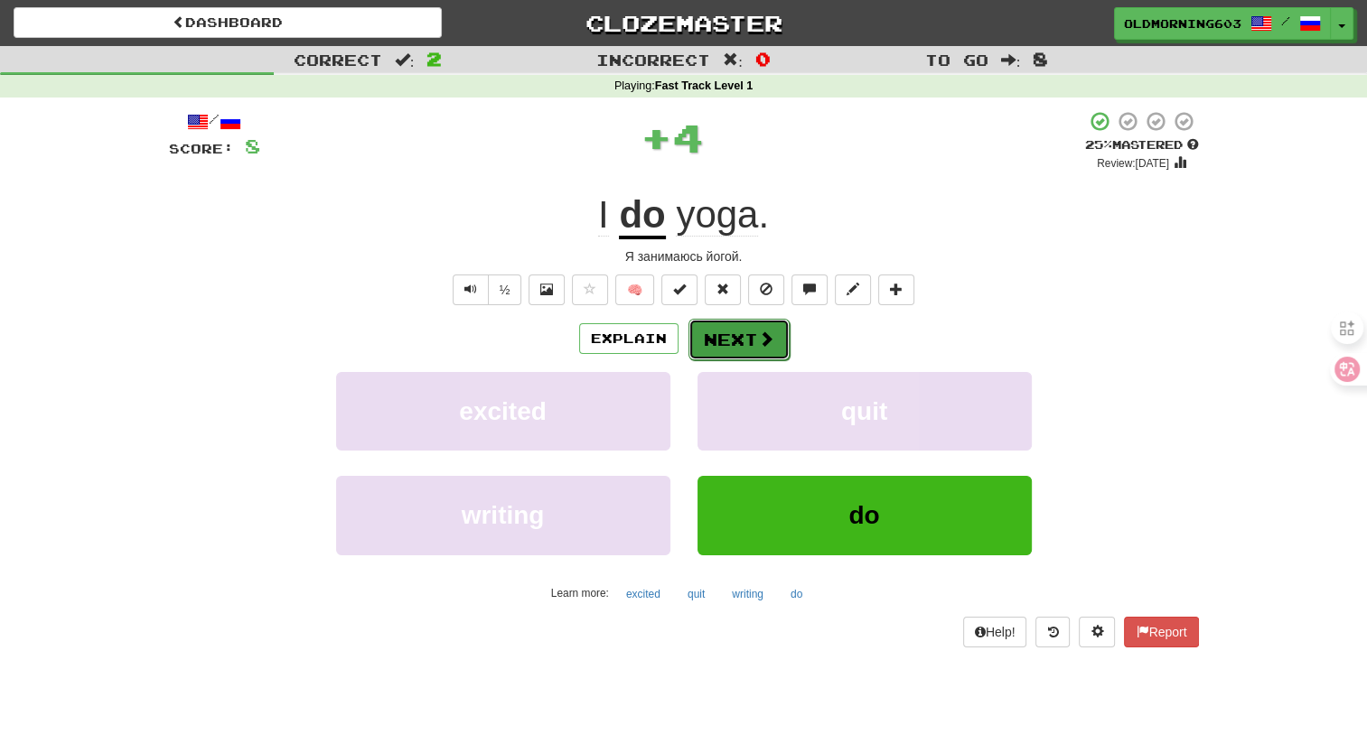
click at [751, 331] on button "Next" at bounding box center [738, 340] width 101 height 42
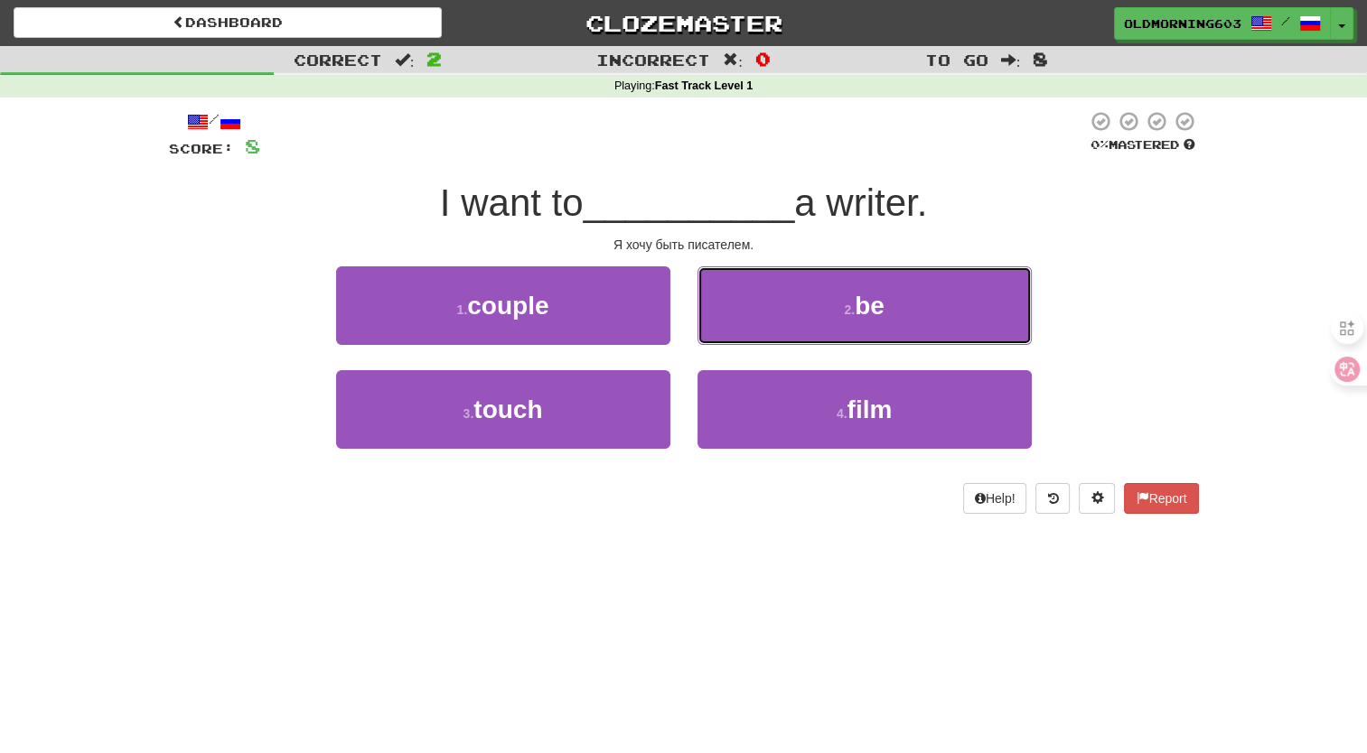
click at [754, 331] on button "2 . be" at bounding box center [864, 305] width 334 height 79
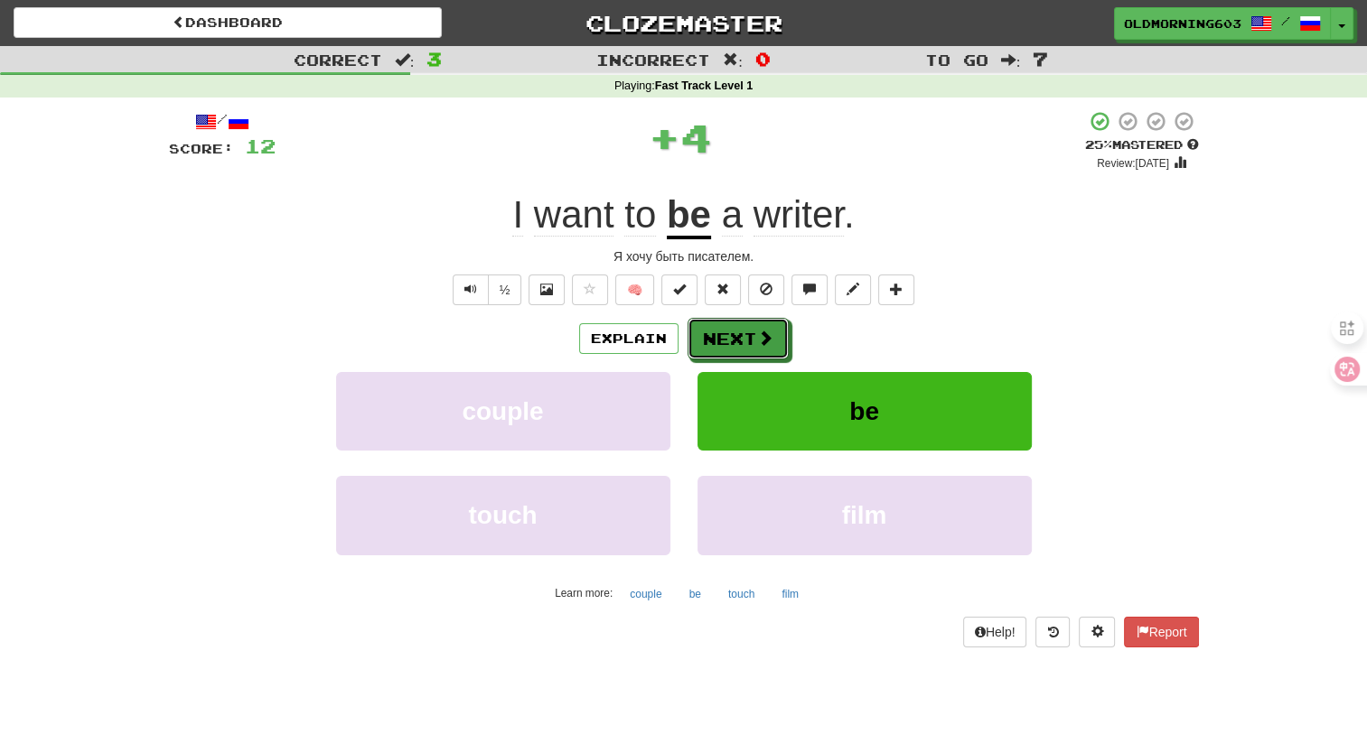
click at [754, 331] on button "Next" at bounding box center [737, 339] width 101 height 42
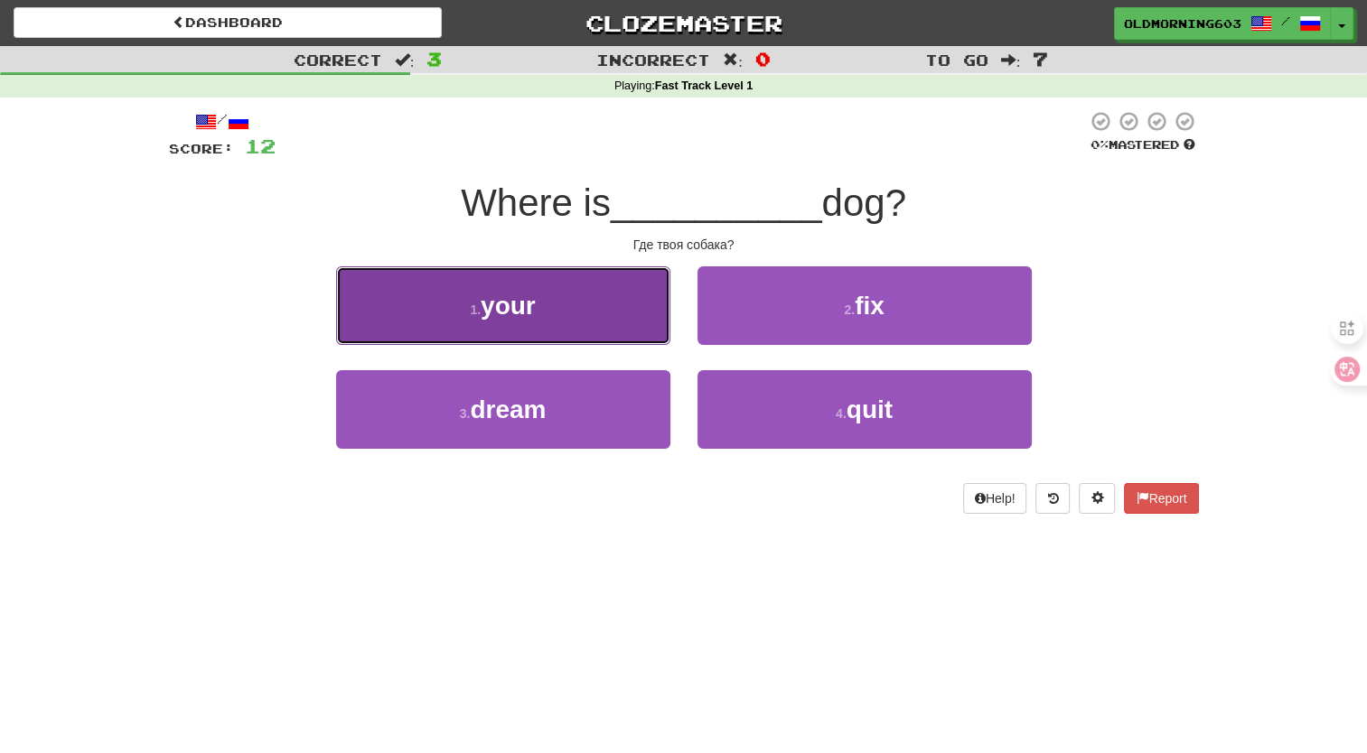
click at [591, 340] on button "1 . your" at bounding box center [503, 305] width 334 height 79
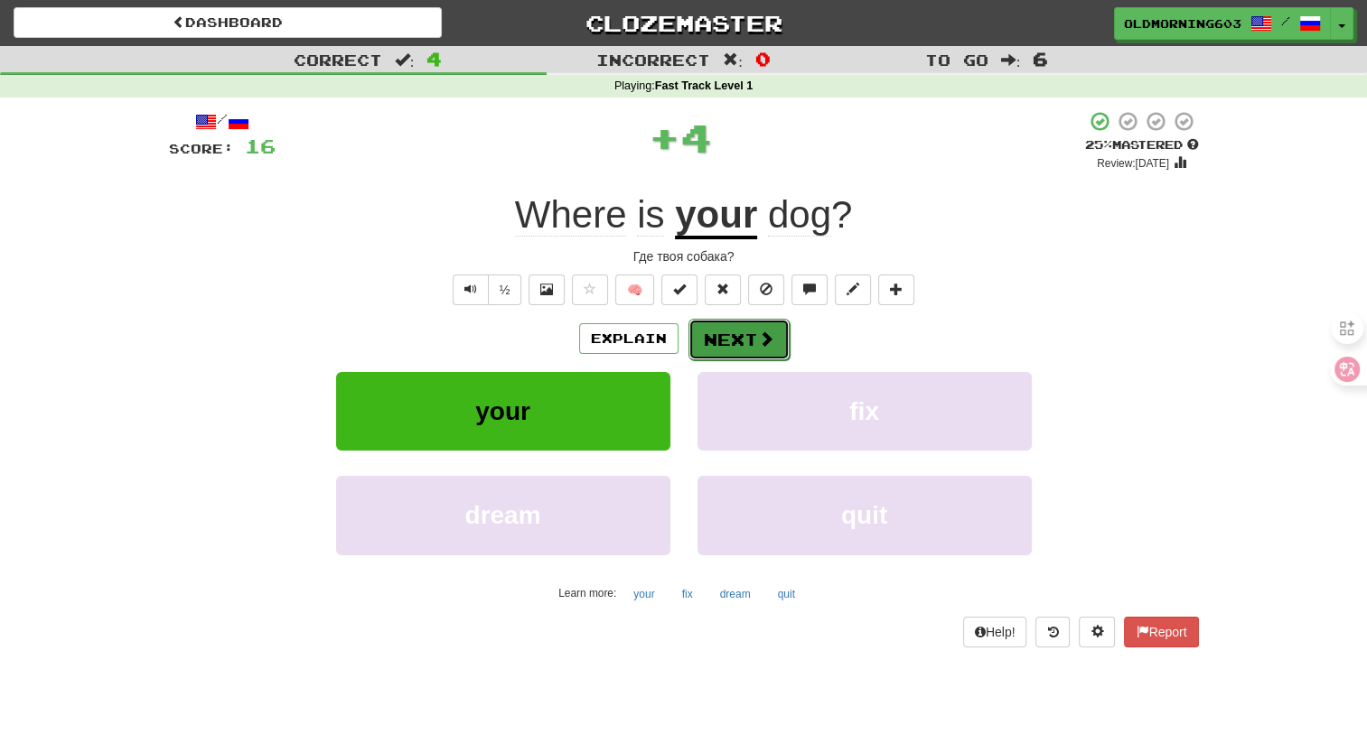
click at [697, 341] on button "Next" at bounding box center [738, 340] width 101 height 42
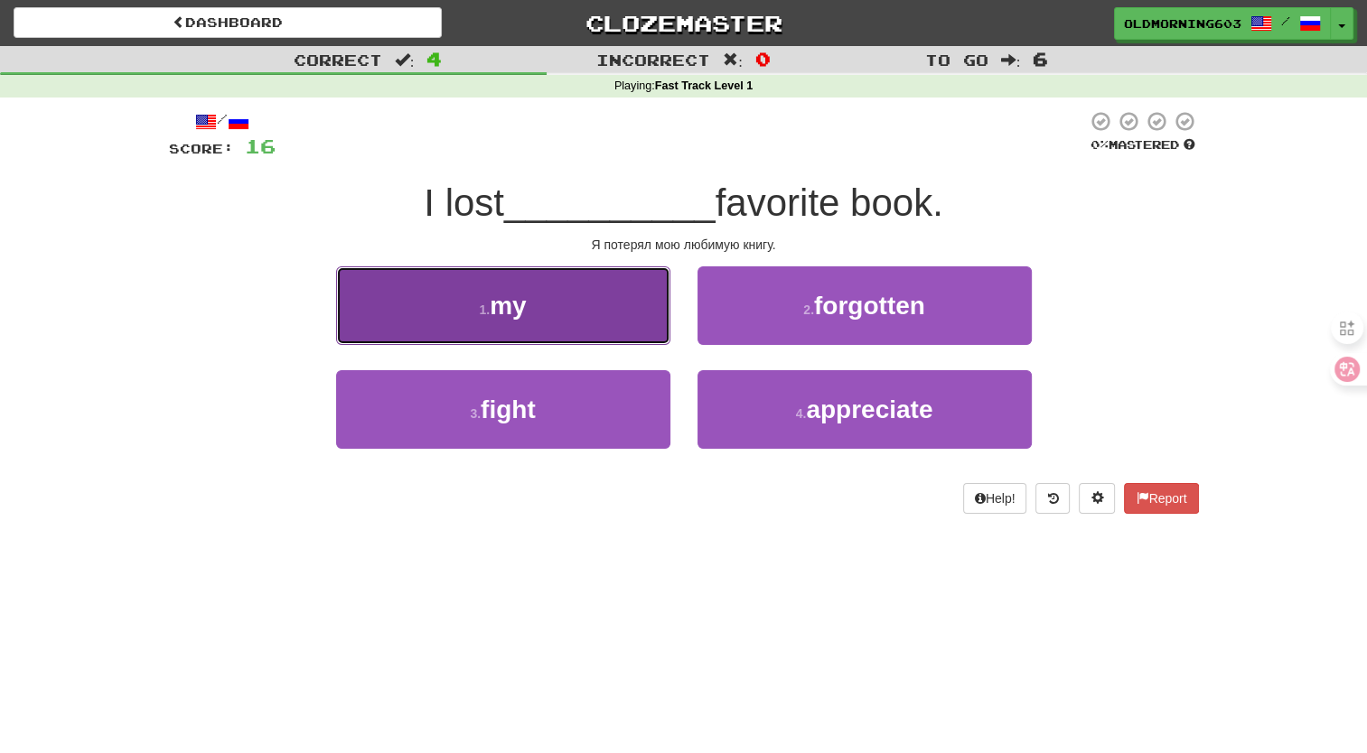
click at [625, 308] on button "1 . my" at bounding box center [503, 305] width 334 height 79
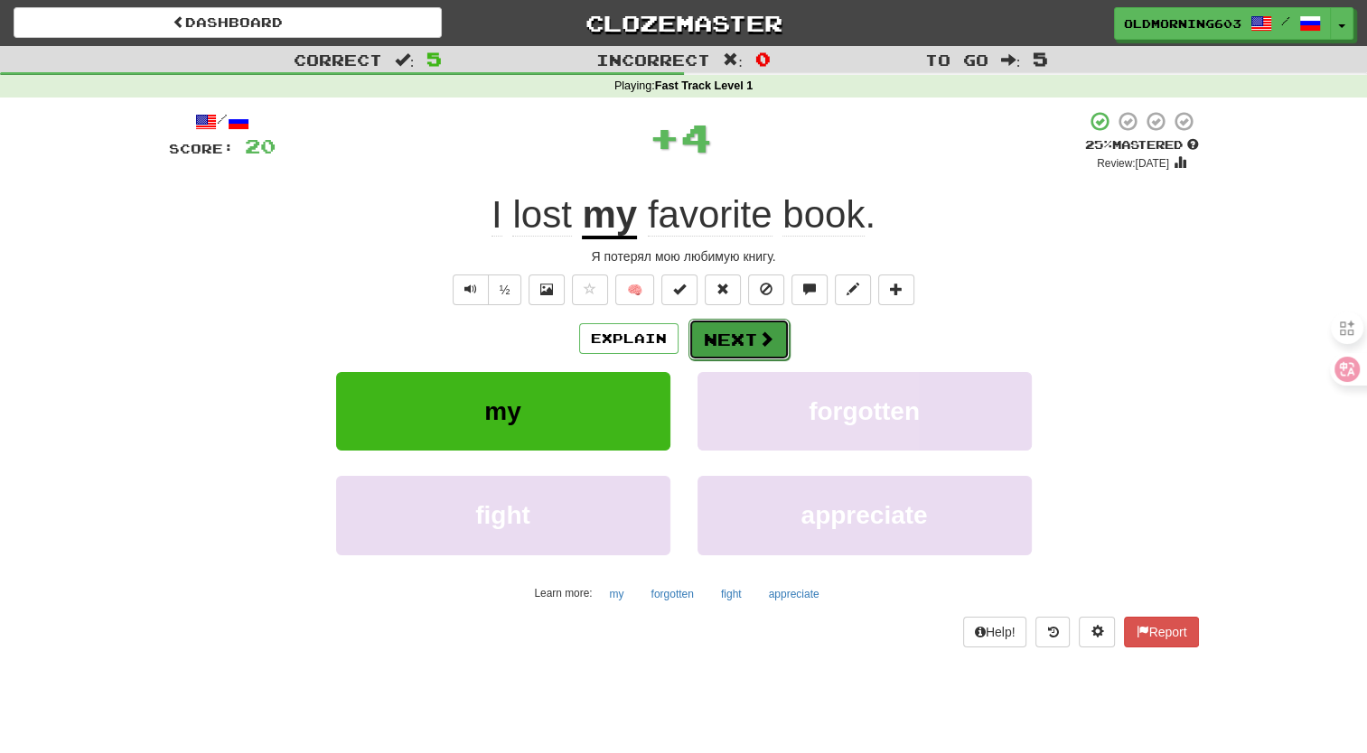
click at [740, 348] on button "Next" at bounding box center [738, 340] width 101 height 42
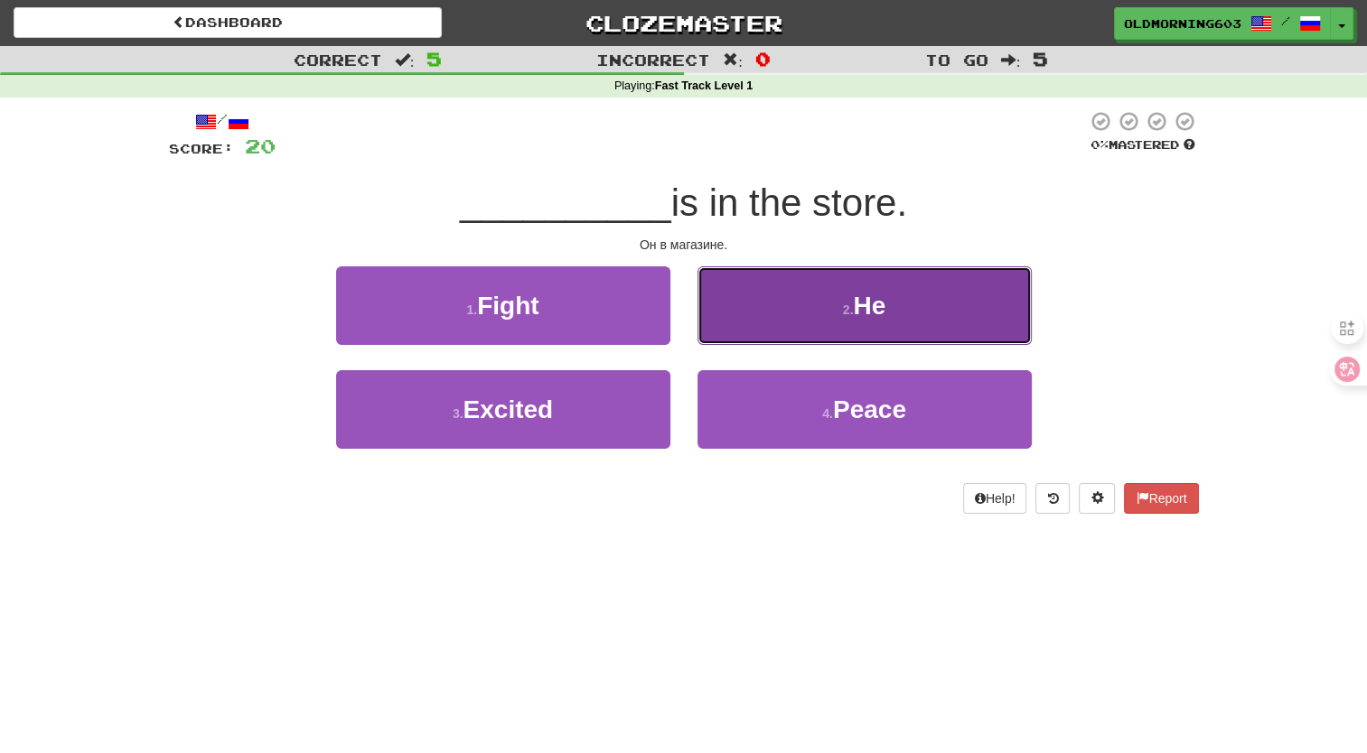
click at [743, 342] on button "2 . He" at bounding box center [864, 305] width 334 height 79
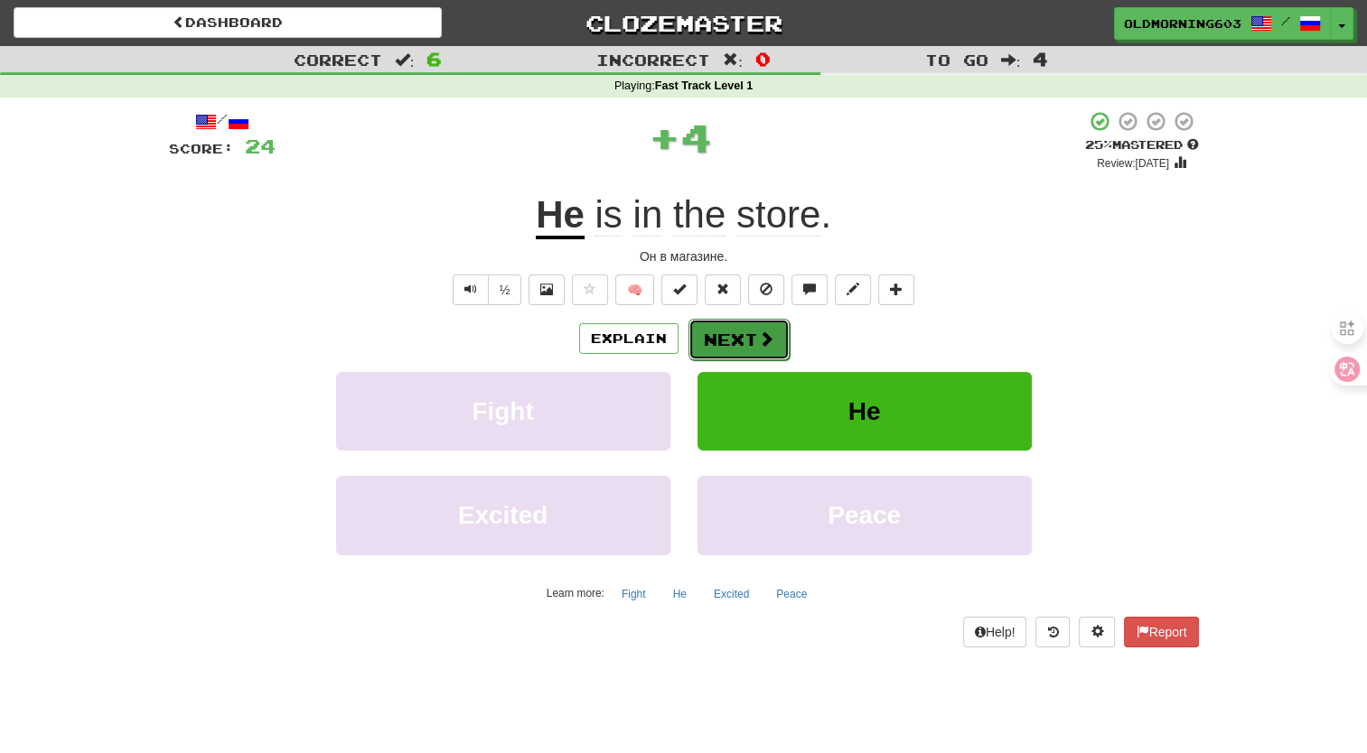
click at [770, 332] on span at bounding box center [766, 339] width 16 height 16
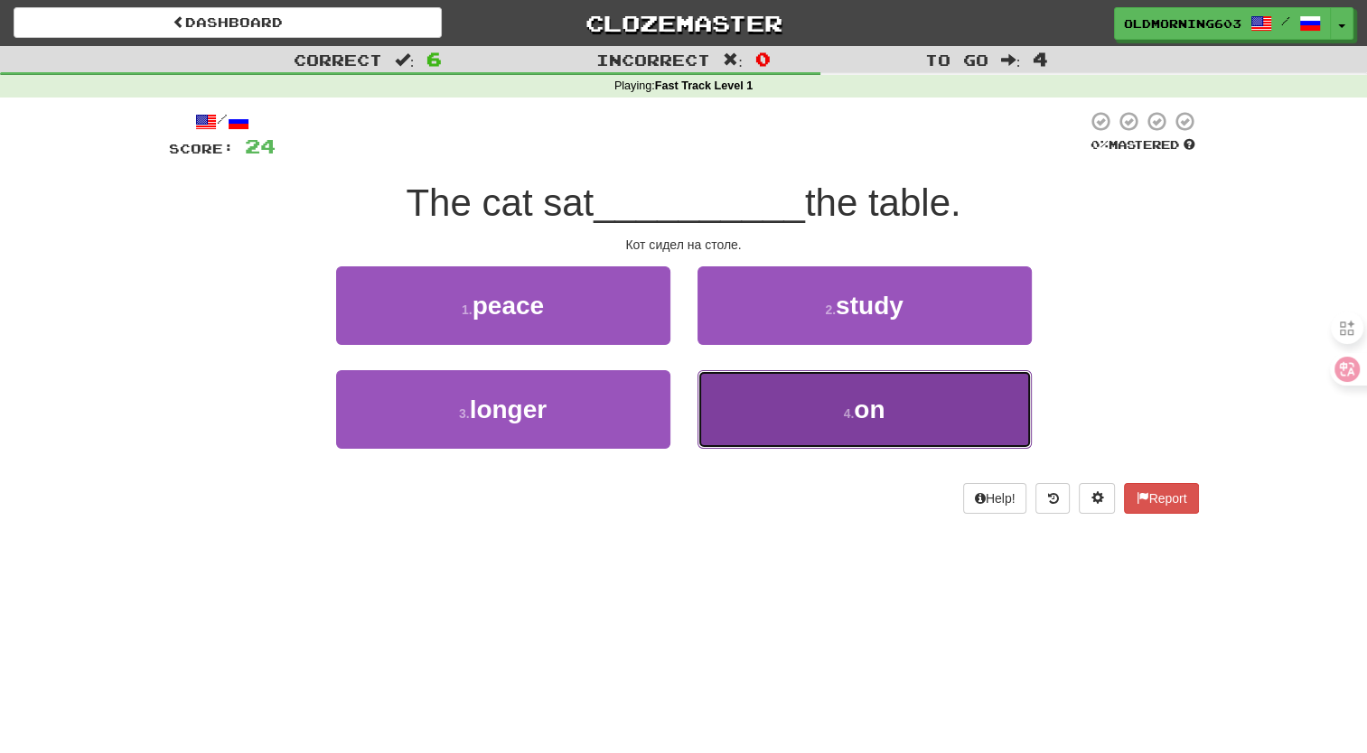
click at [779, 406] on button "4 . on" at bounding box center [864, 409] width 334 height 79
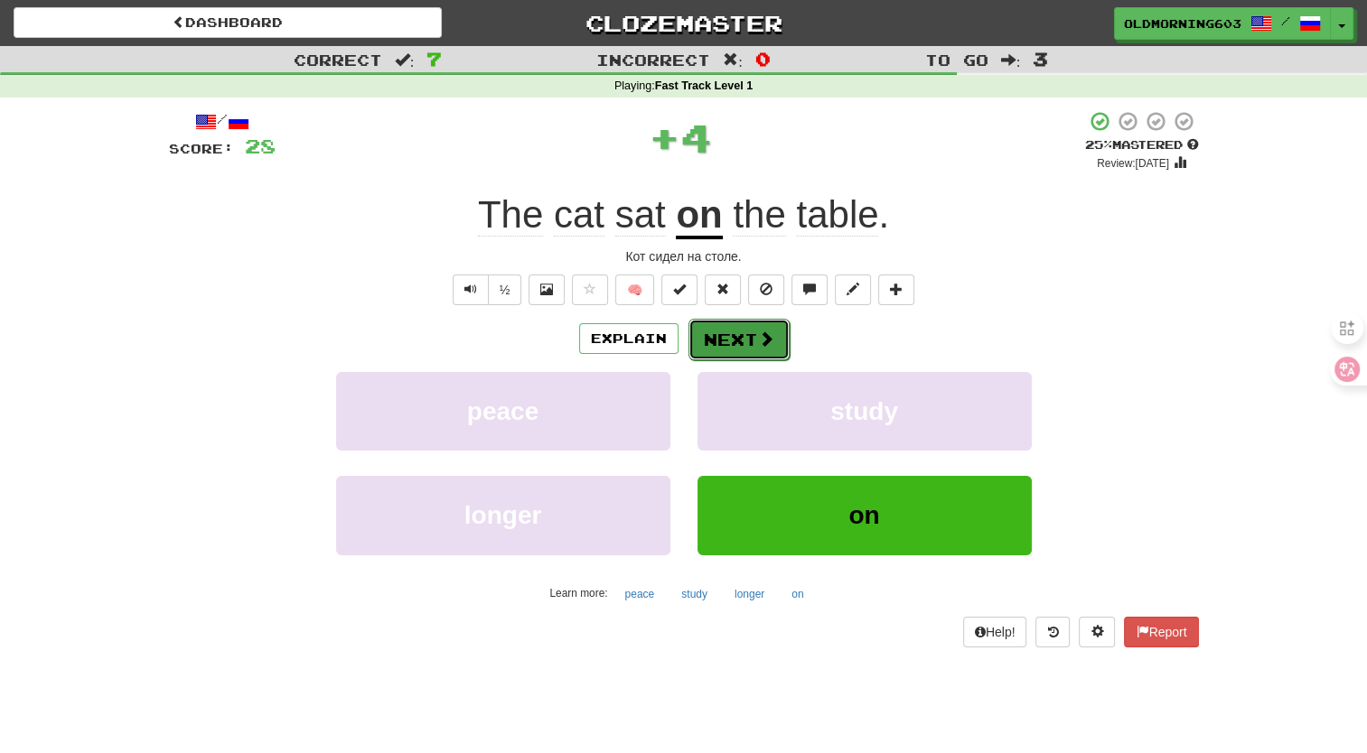
click at [781, 322] on button "Next" at bounding box center [738, 340] width 101 height 42
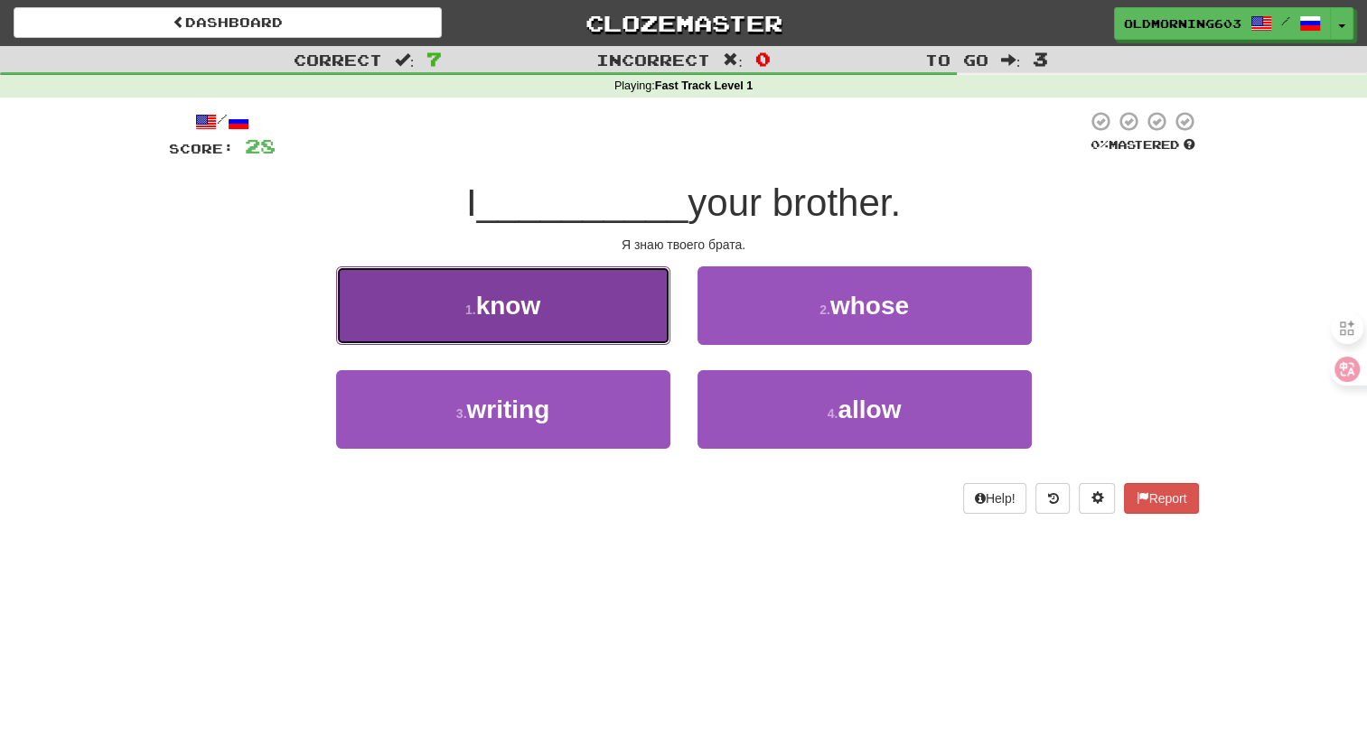
click at [648, 330] on button "1 . know" at bounding box center [503, 305] width 334 height 79
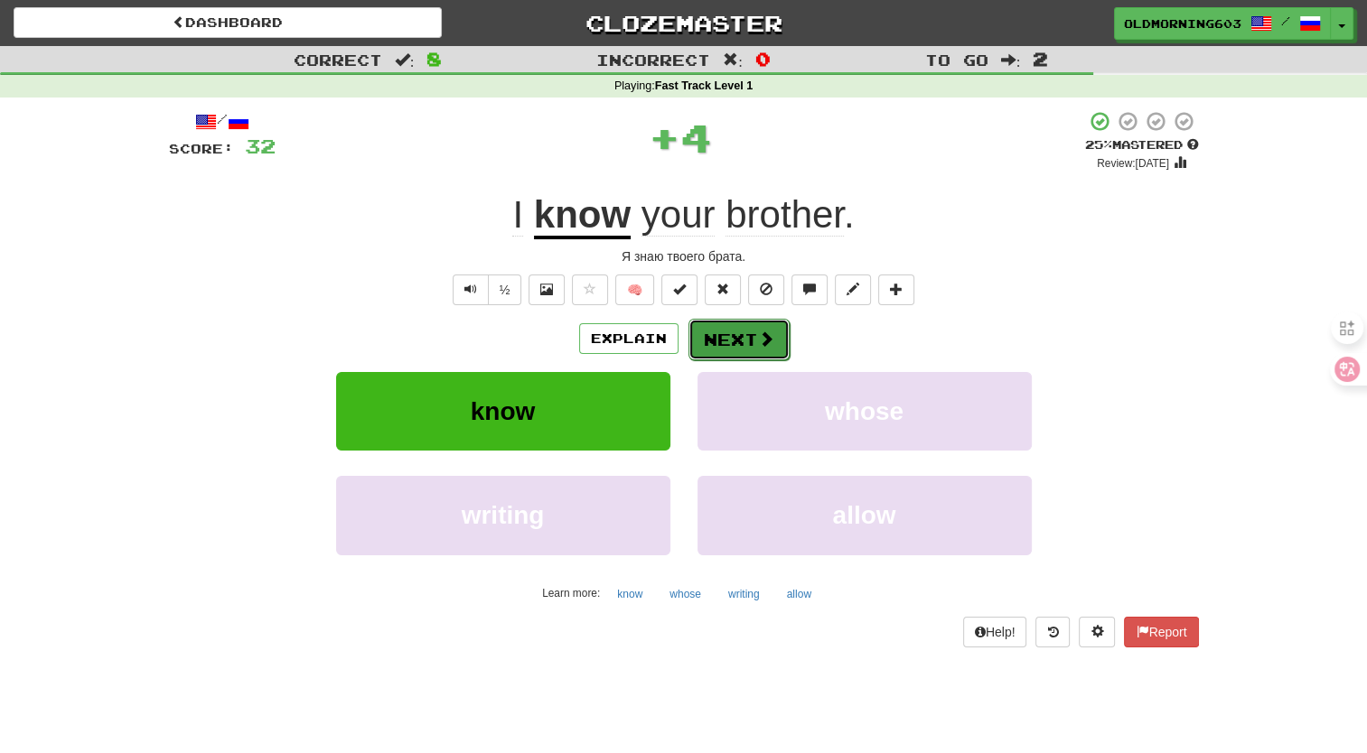
click at [724, 331] on button "Next" at bounding box center [738, 340] width 101 height 42
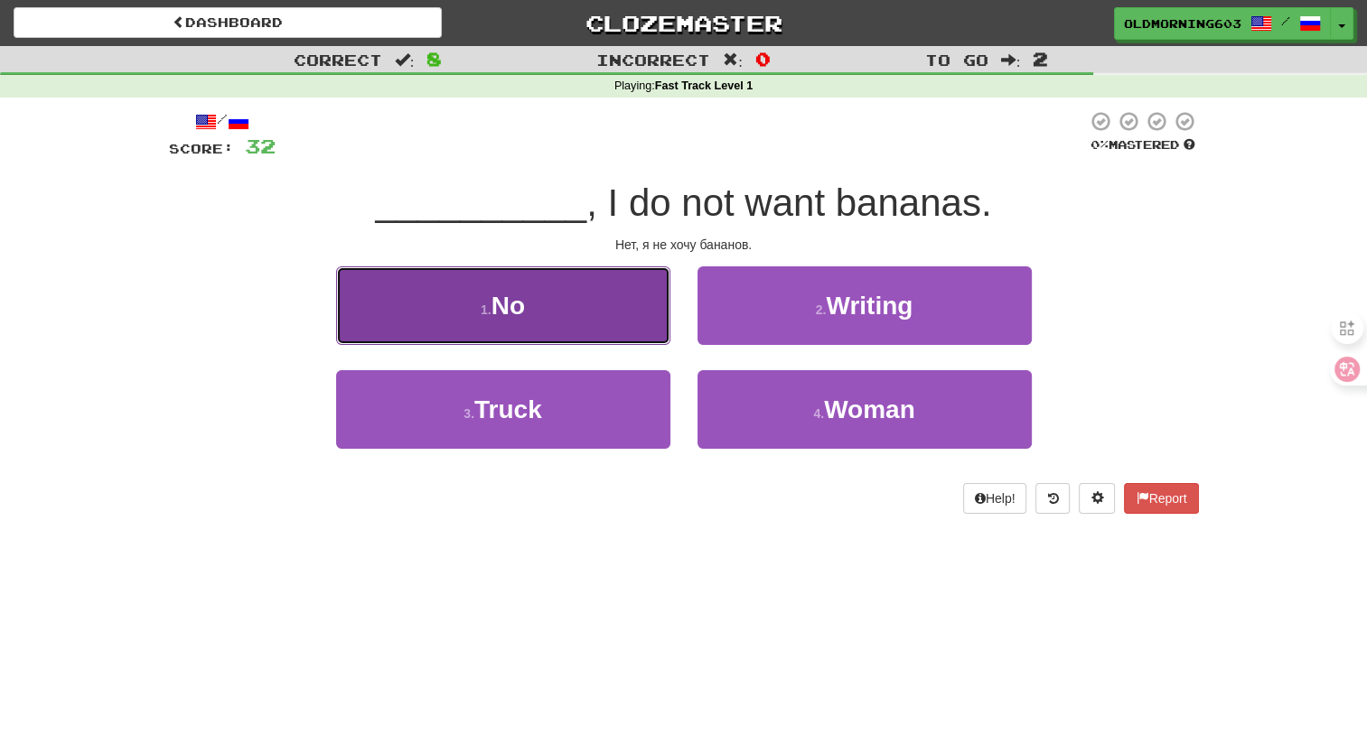
click at [574, 336] on button "1 . No" at bounding box center [503, 305] width 334 height 79
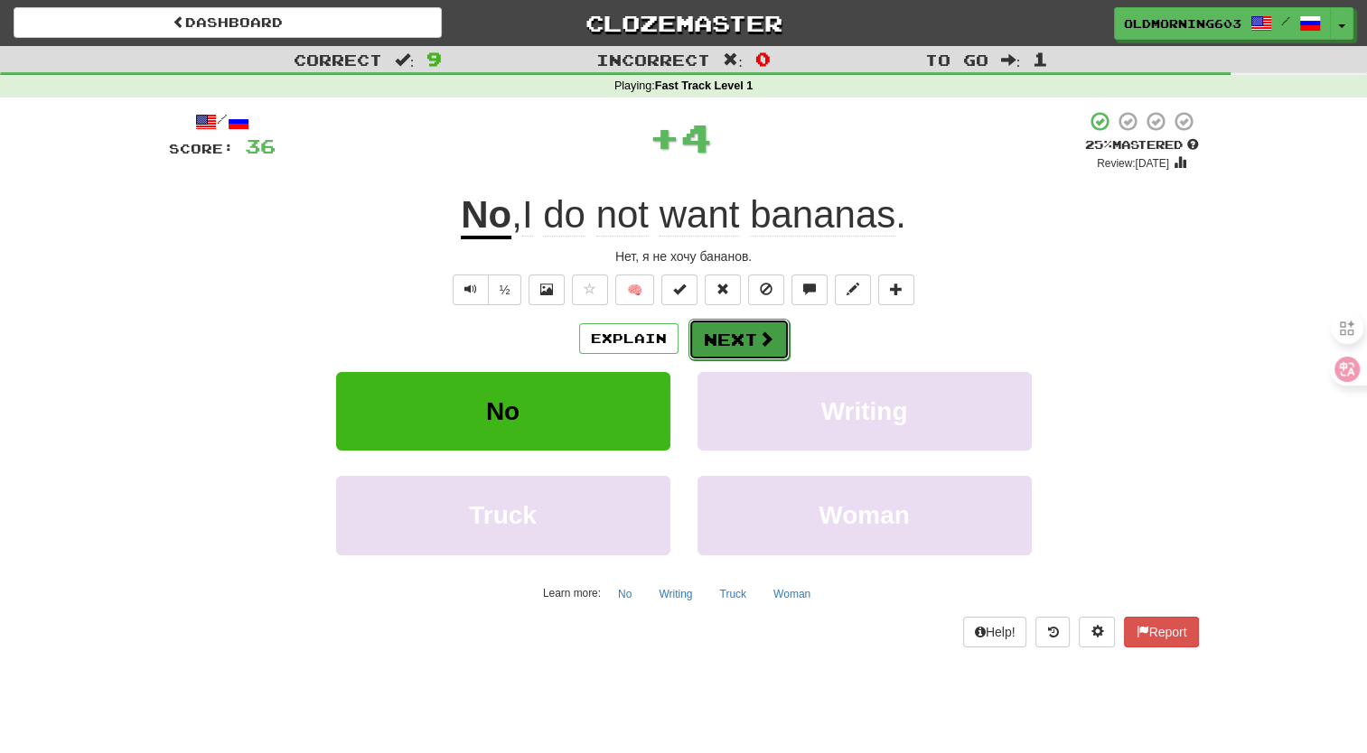
click at [723, 336] on button "Next" at bounding box center [738, 340] width 101 height 42
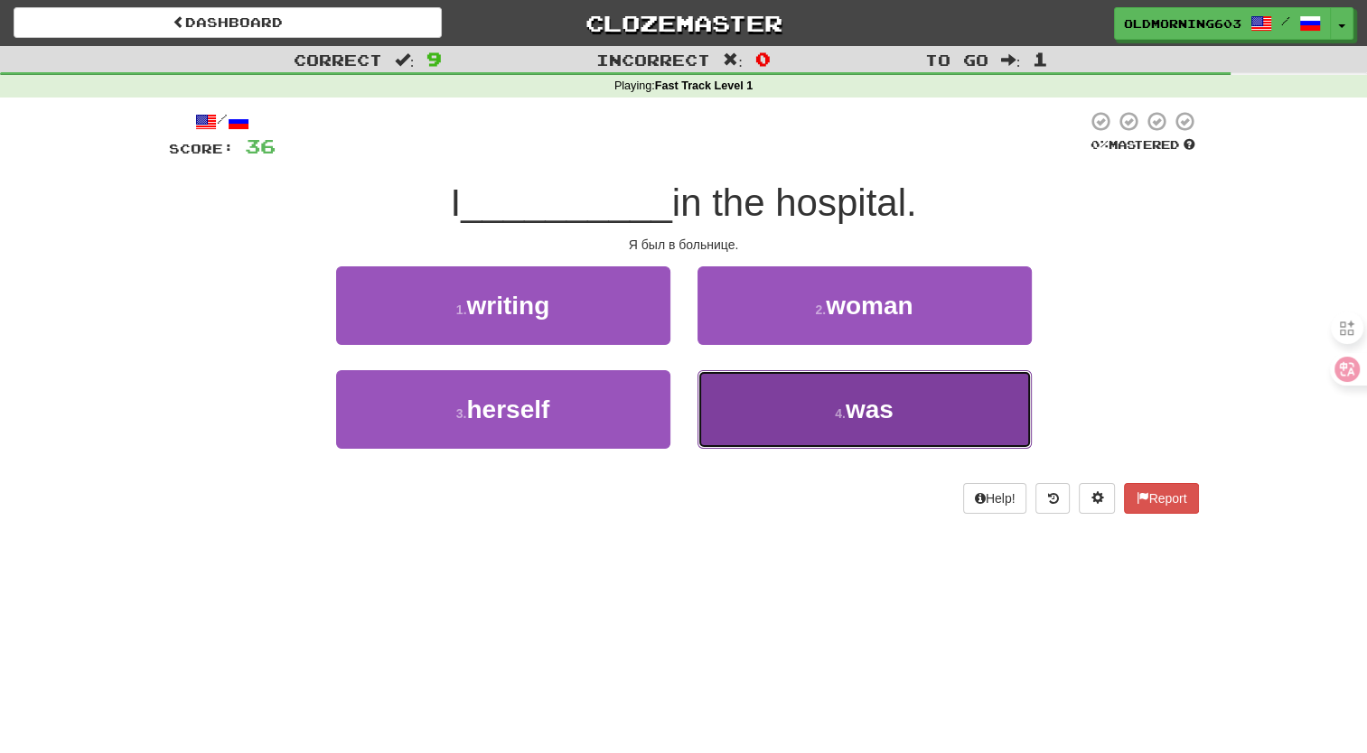
click at [789, 381] on button "4 . was" at bounding box center [864, 409] width 334 height 79
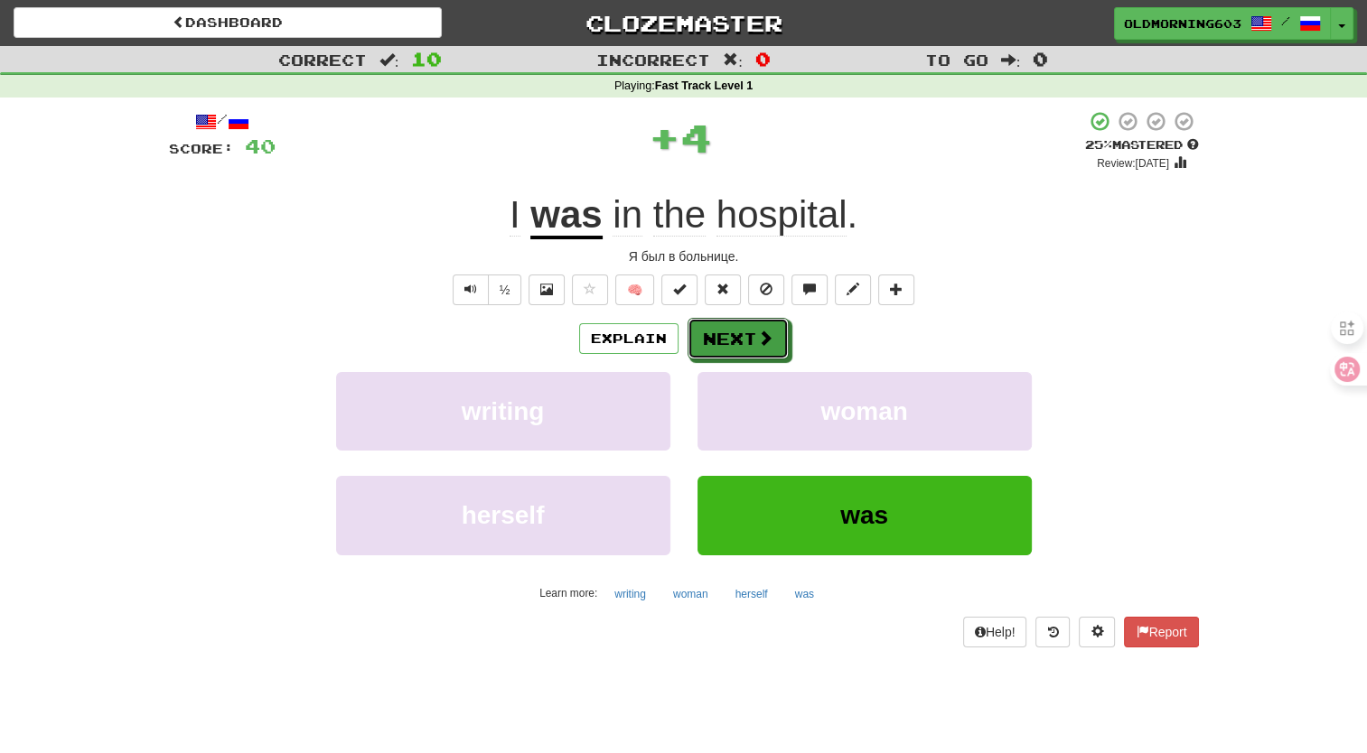
click at [753, 337] on button "Next" at bounding box center [737, 339] width 101 height 42
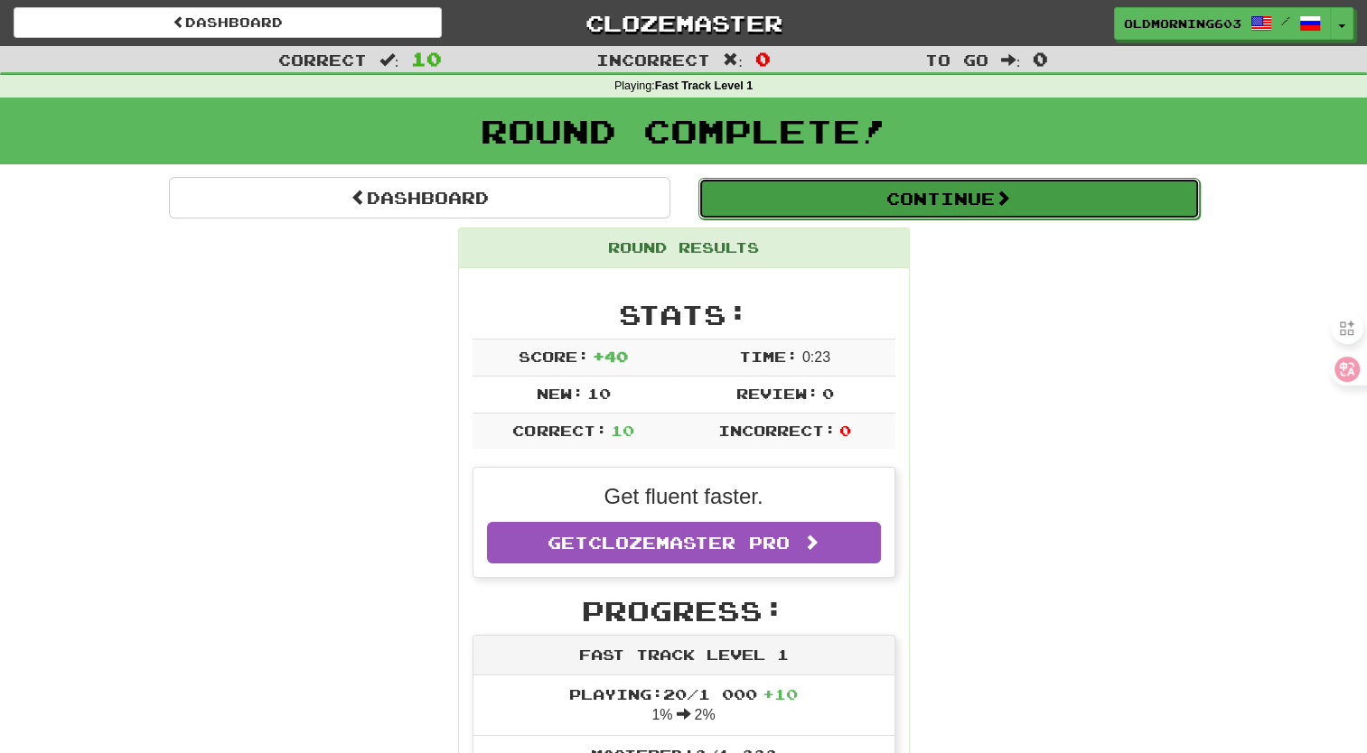
click at [916, 203] on button "Continue" at bounding box center [948, 199] width 501 height 42
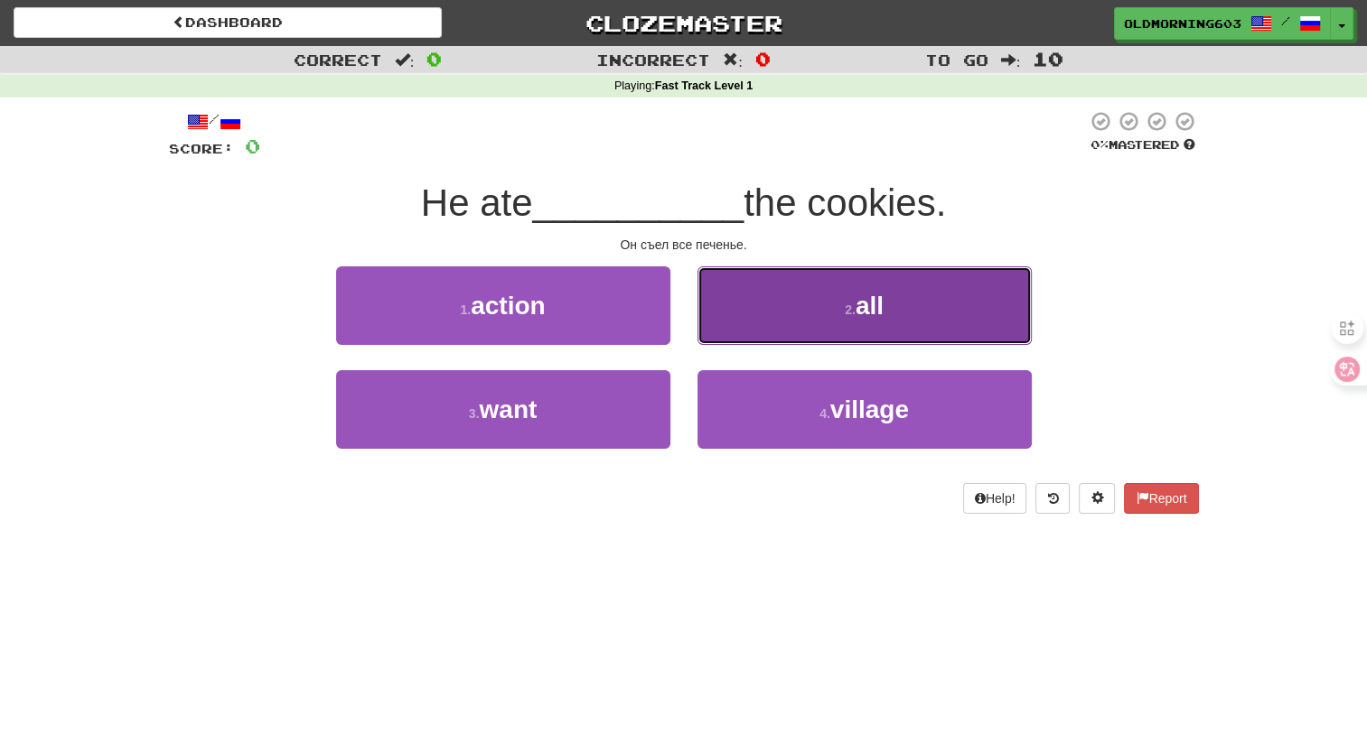
click at [881, 320] on button "2 . all" at bounding box center [864, 305] width 334 height 79
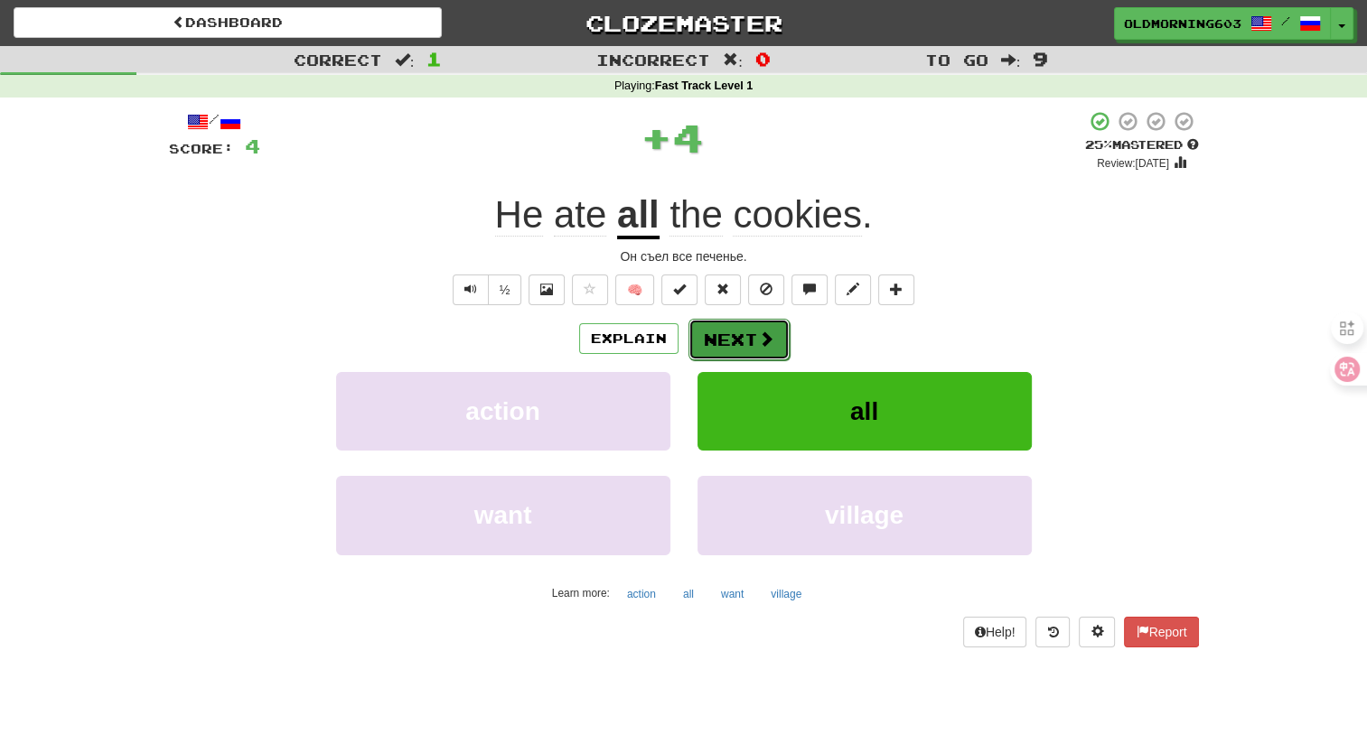
click at [770, 348] on button "Next" at bounding box center [738, 340] width 101 height 42
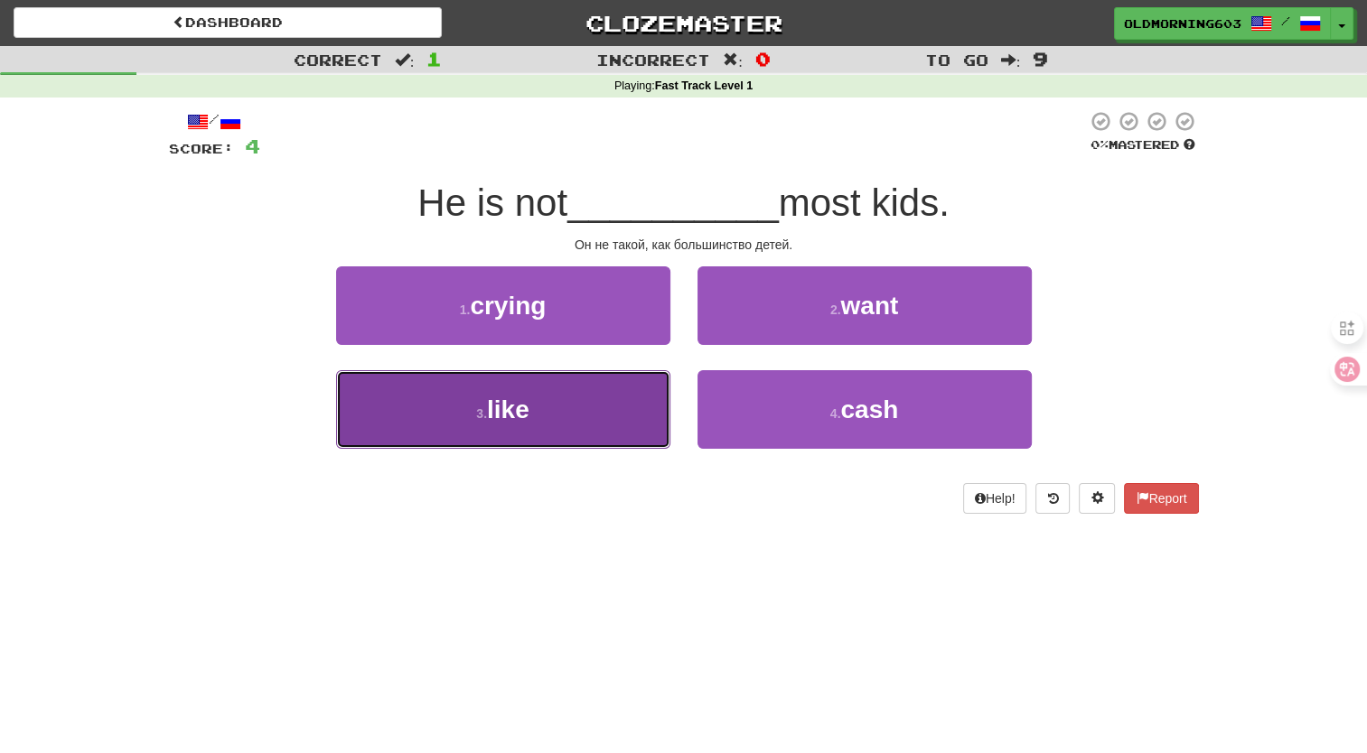
click at [647, 399] on button "3 . like" at bounding box center [503, 409] width 334 height 79
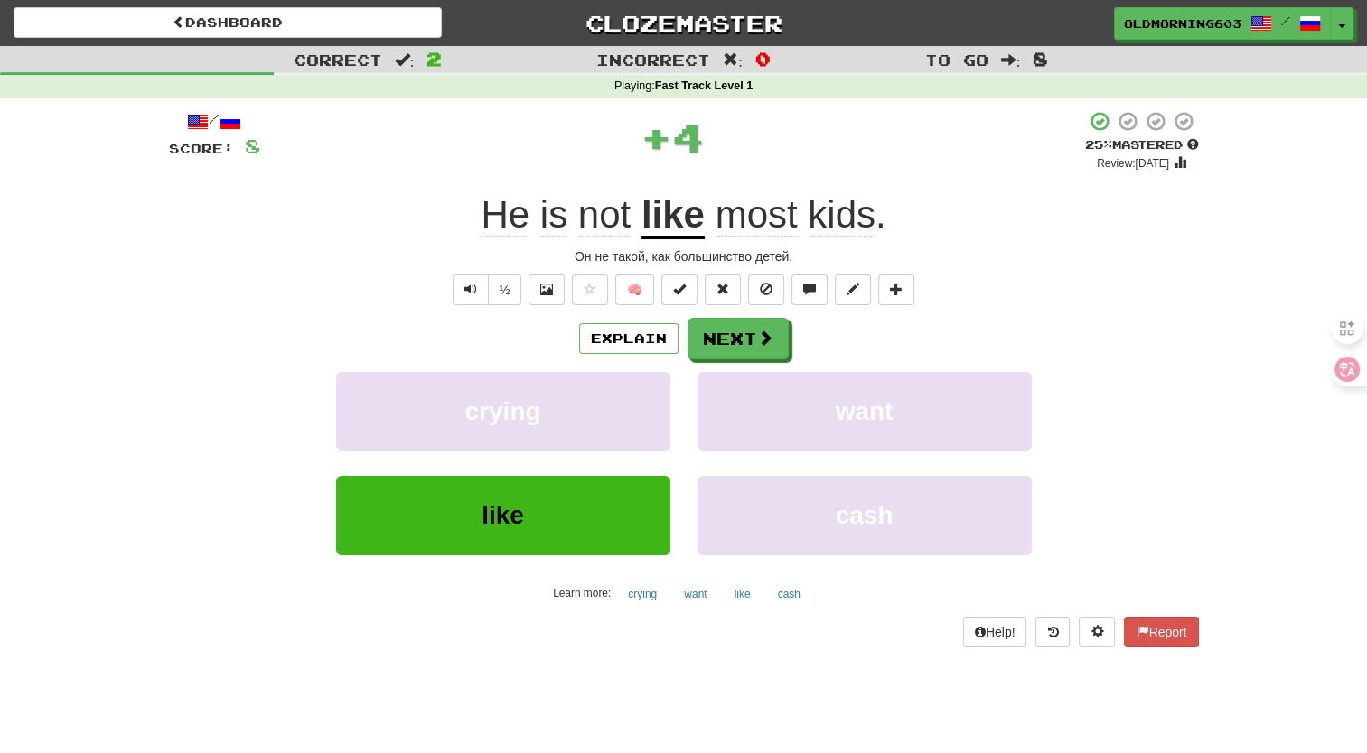
click at [796, 339] on div "Explain Next" at bounding box center [684, 339] width 1030 height 42
click at [777, 343] on button "Next" at bounding box center [738, 340] width 101 height 42
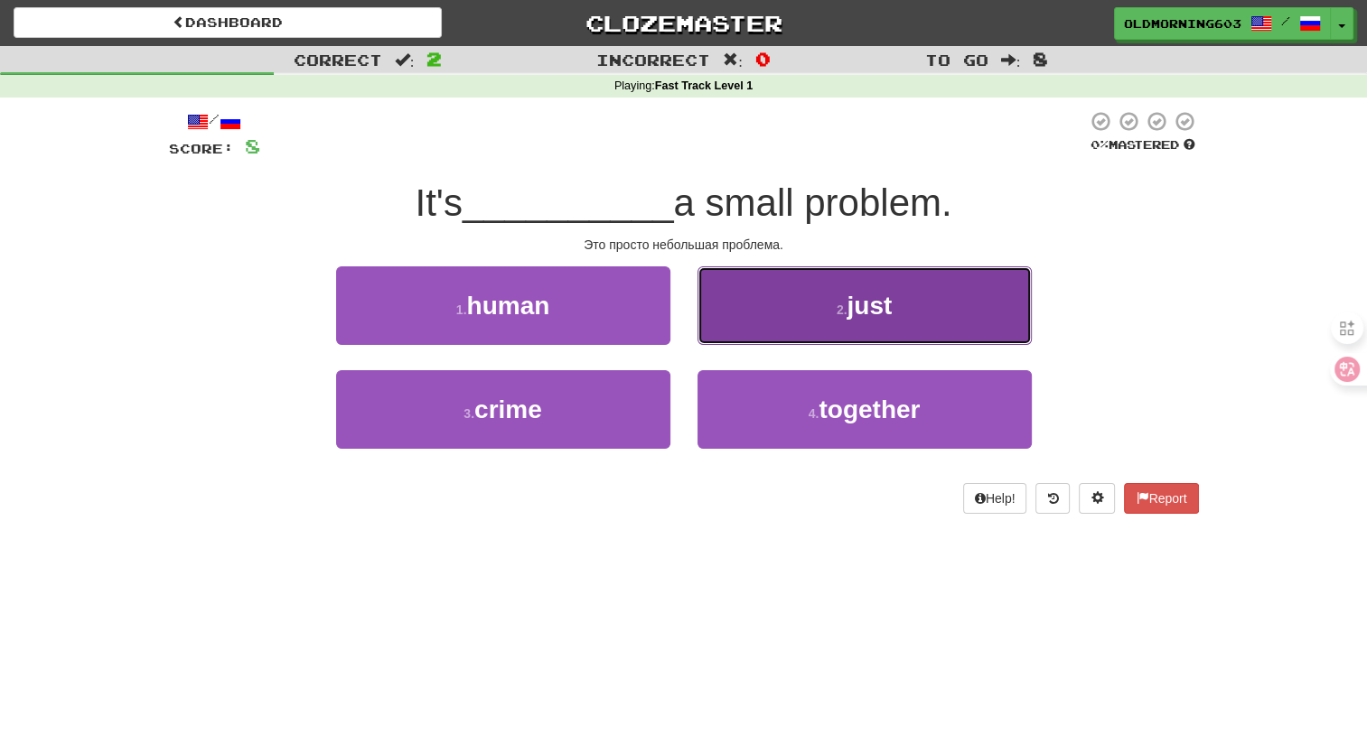
click at [802, 313] on button "2 . just" at bounding box center [864, 305] width 334 height 79
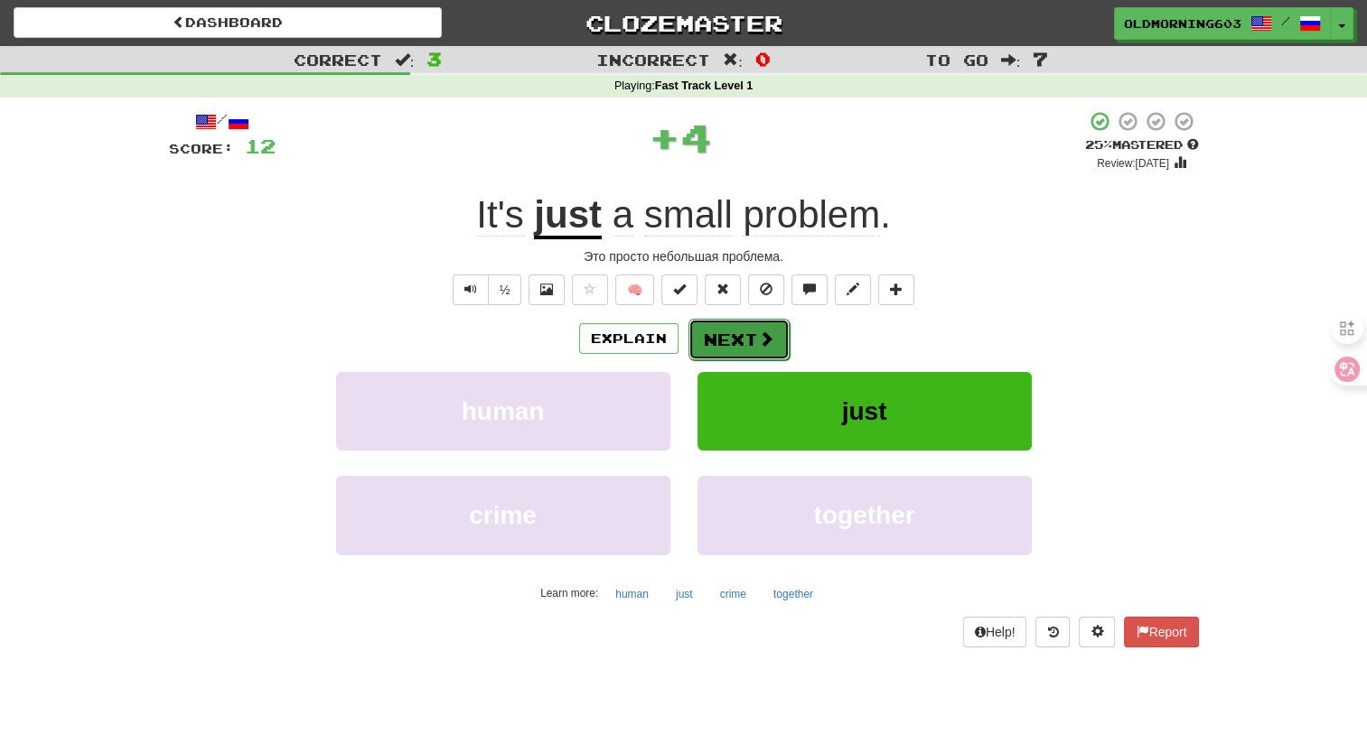
click at [765, 331] on span at bounding box center [766, 339] width 16 height 16
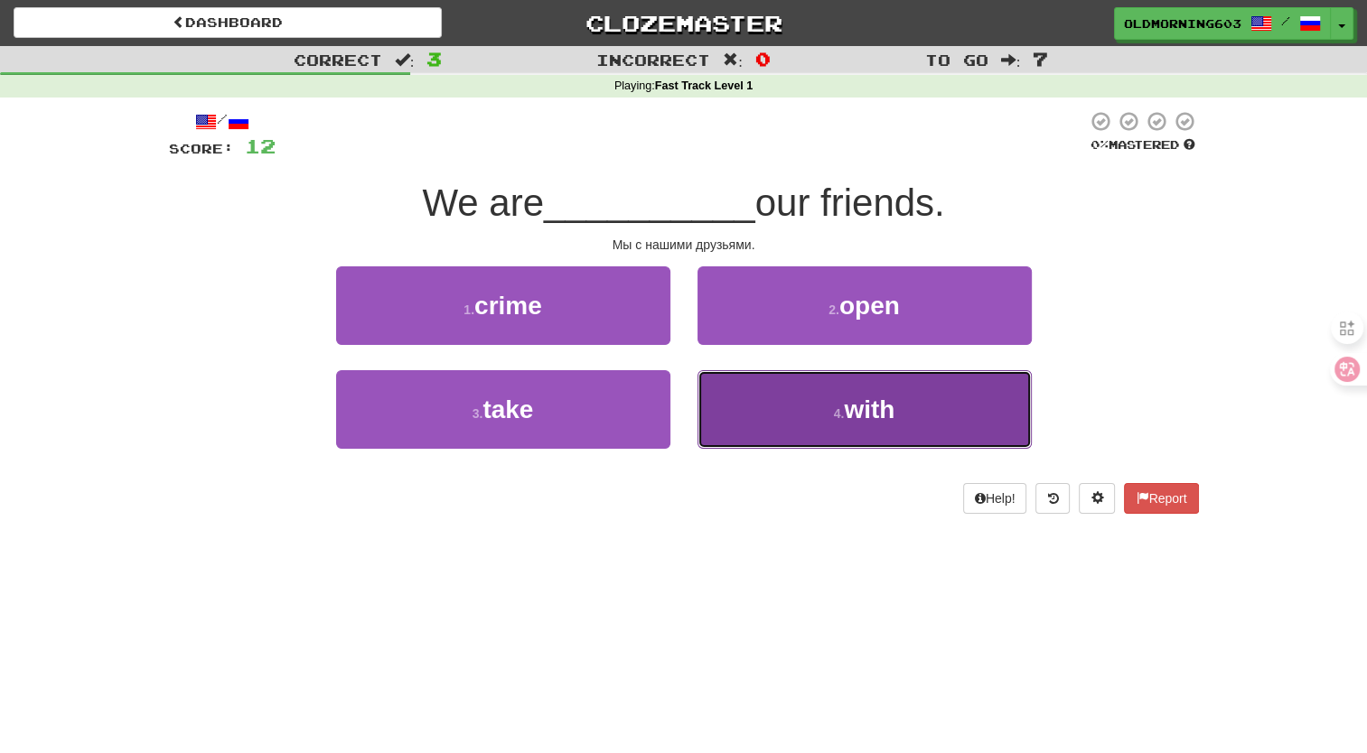
click at [758, 396] on button "4 . with" at bounding box center [864, 409] width 334 height 79
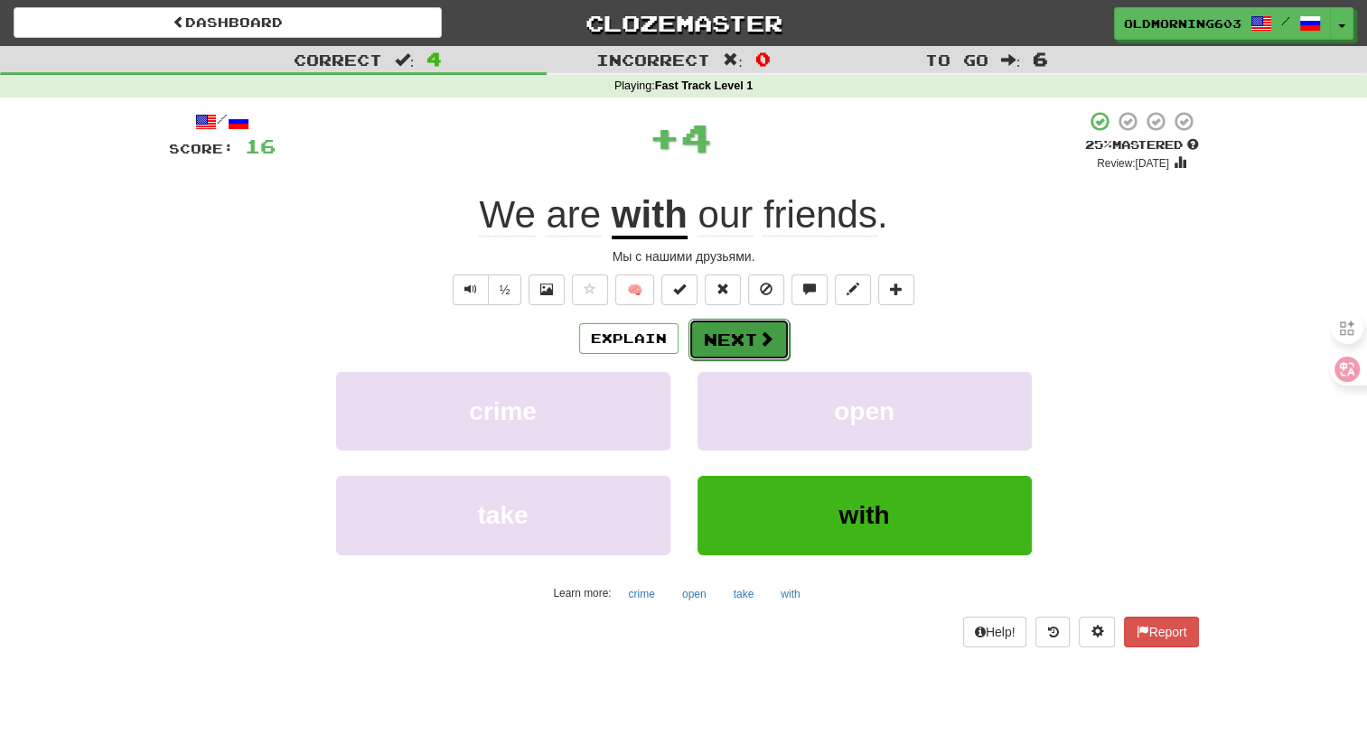
click at [752, 323] on button "Next" at bounding box center [738, 340] width 101 height 42
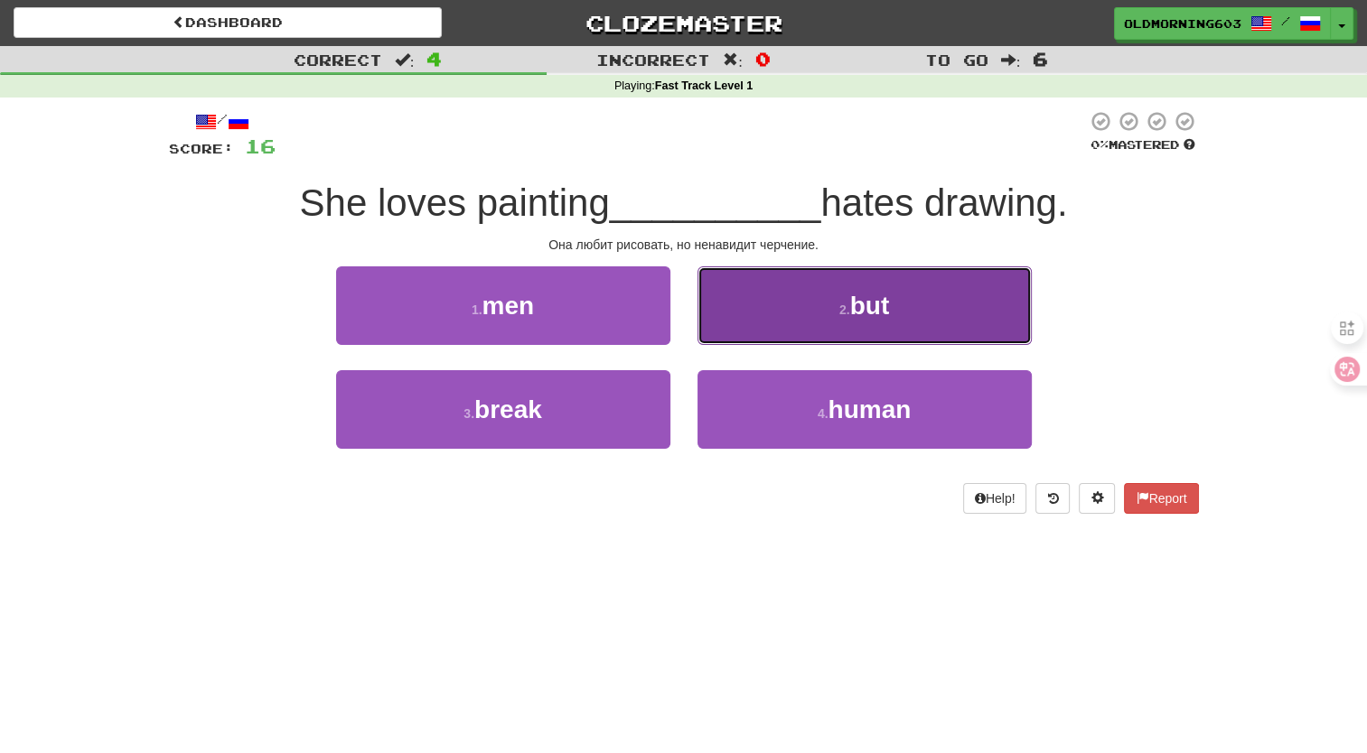
click at [759, 320] on button "2 . but" at bounding box center [864, 305] width 334 height 79
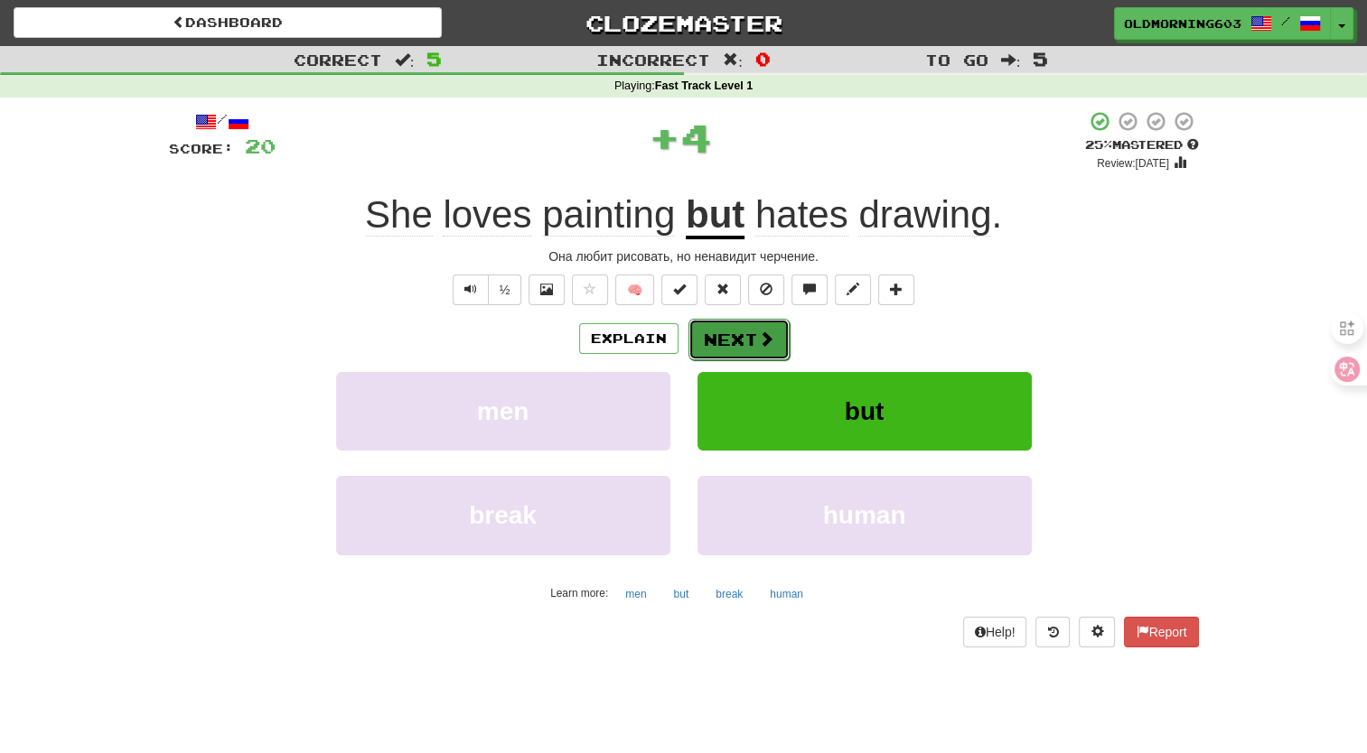
click at [760, 323] on button "Next" at bounding box center [738, 340] width 101 height 42
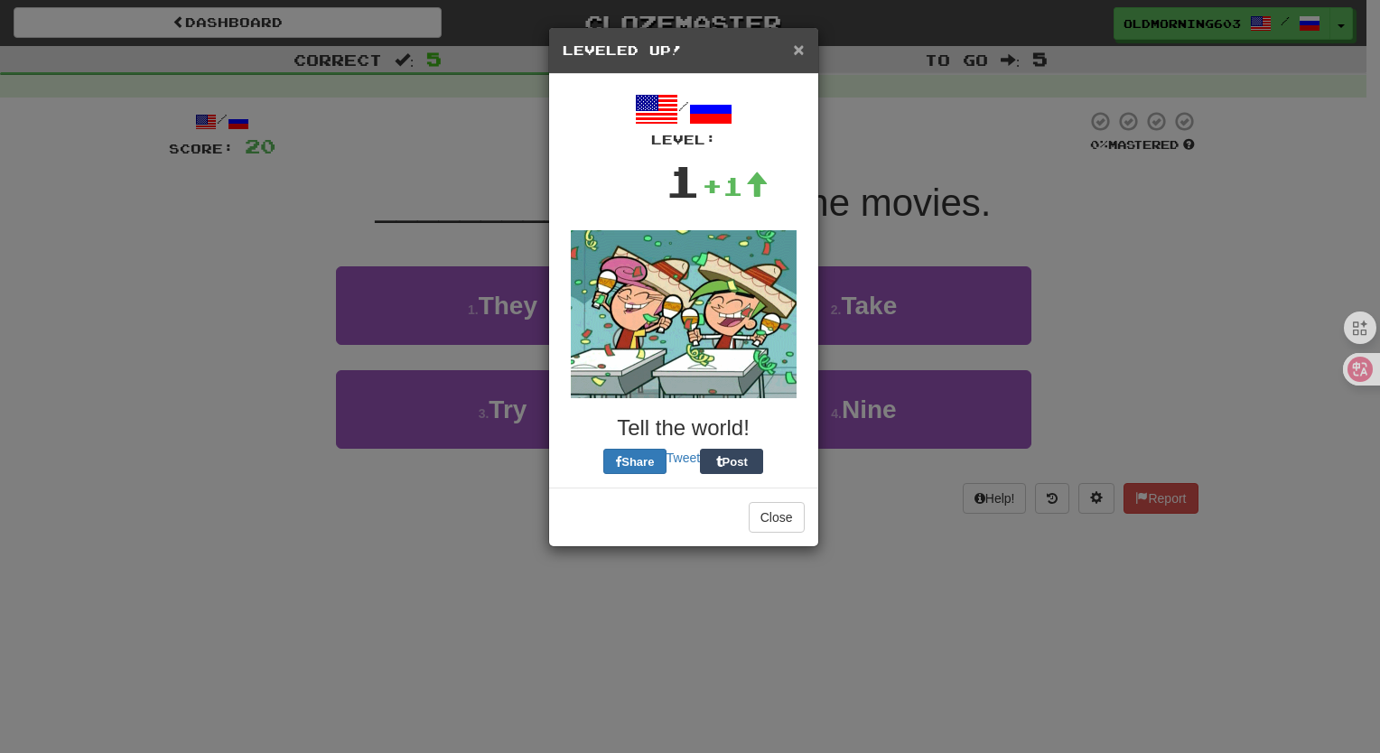
click at [802, 49] on span "×" at bounding box center [798, 49] width 11 height 21
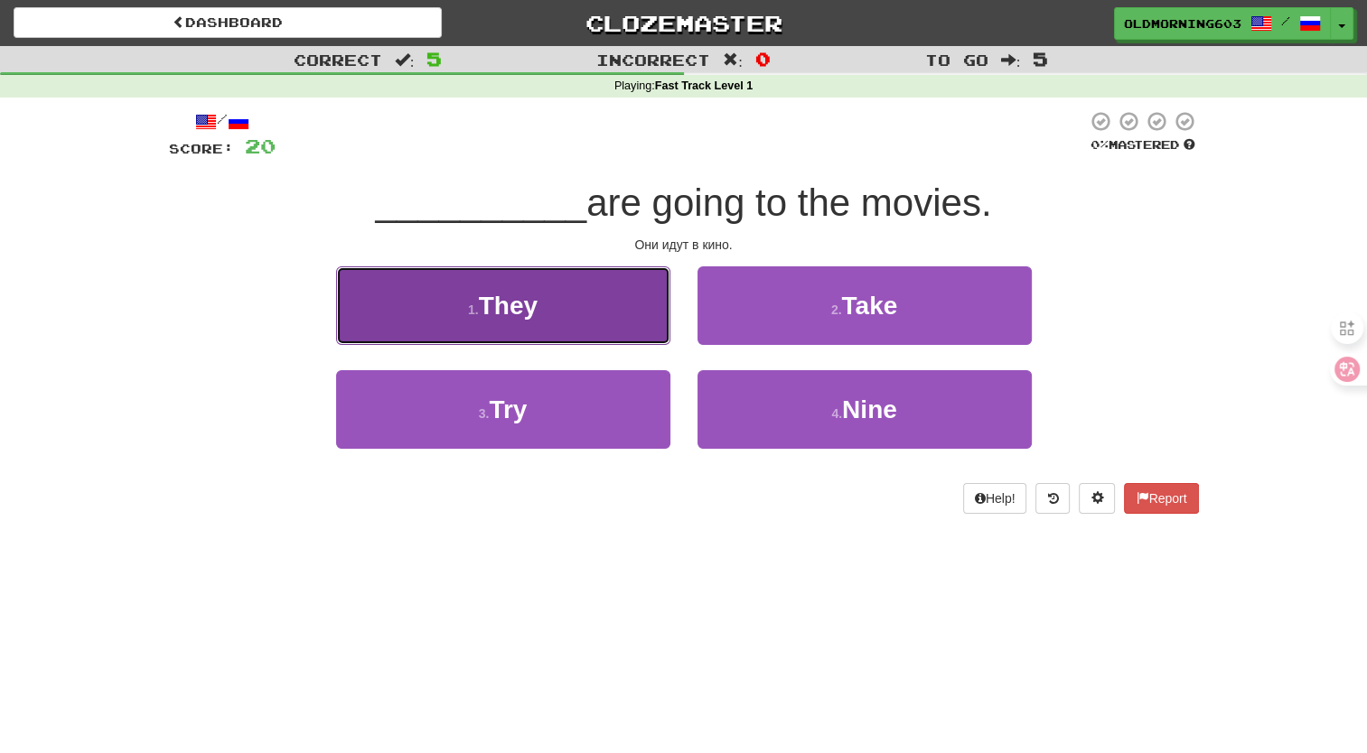
click at [618, 309] on button "1 . They" at bounding box center [503, 305] width 334 height 79
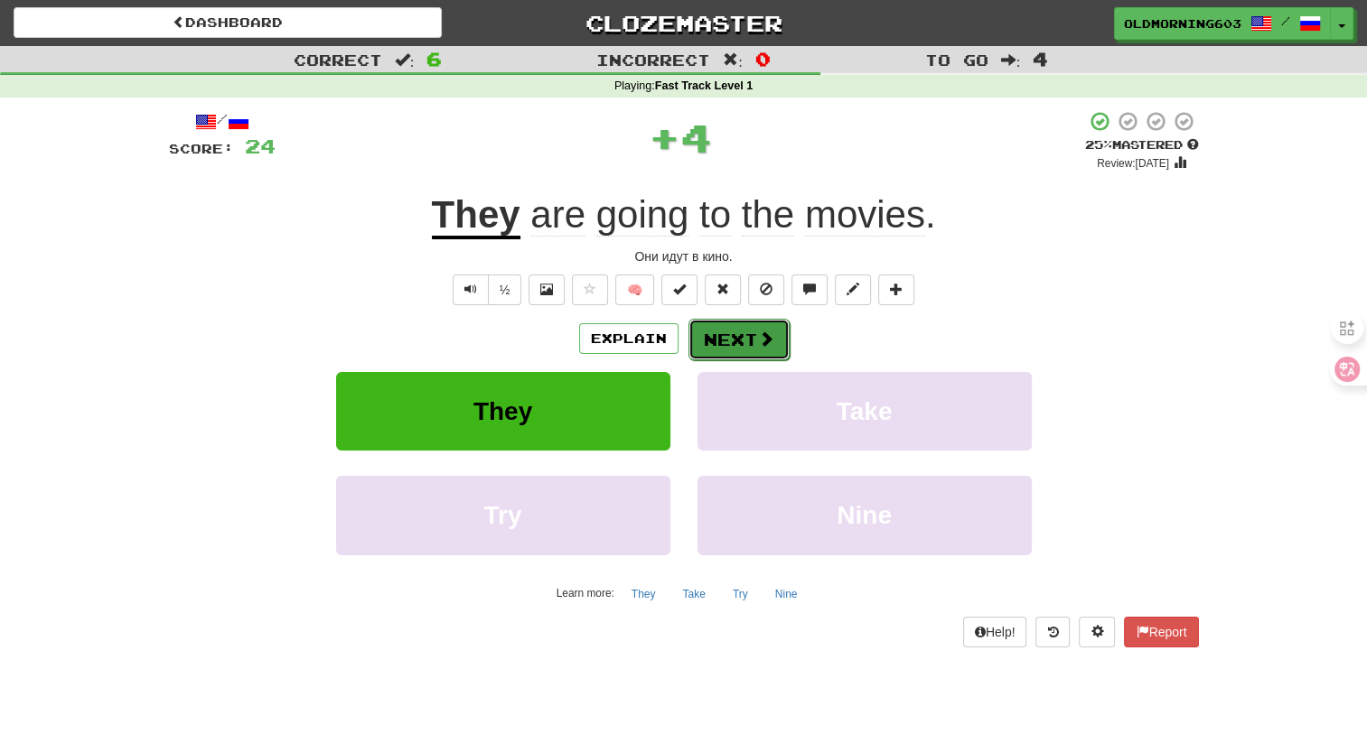
click at [730, 330] on button "Next" at bounding box center [738, 340] width 101 height 42
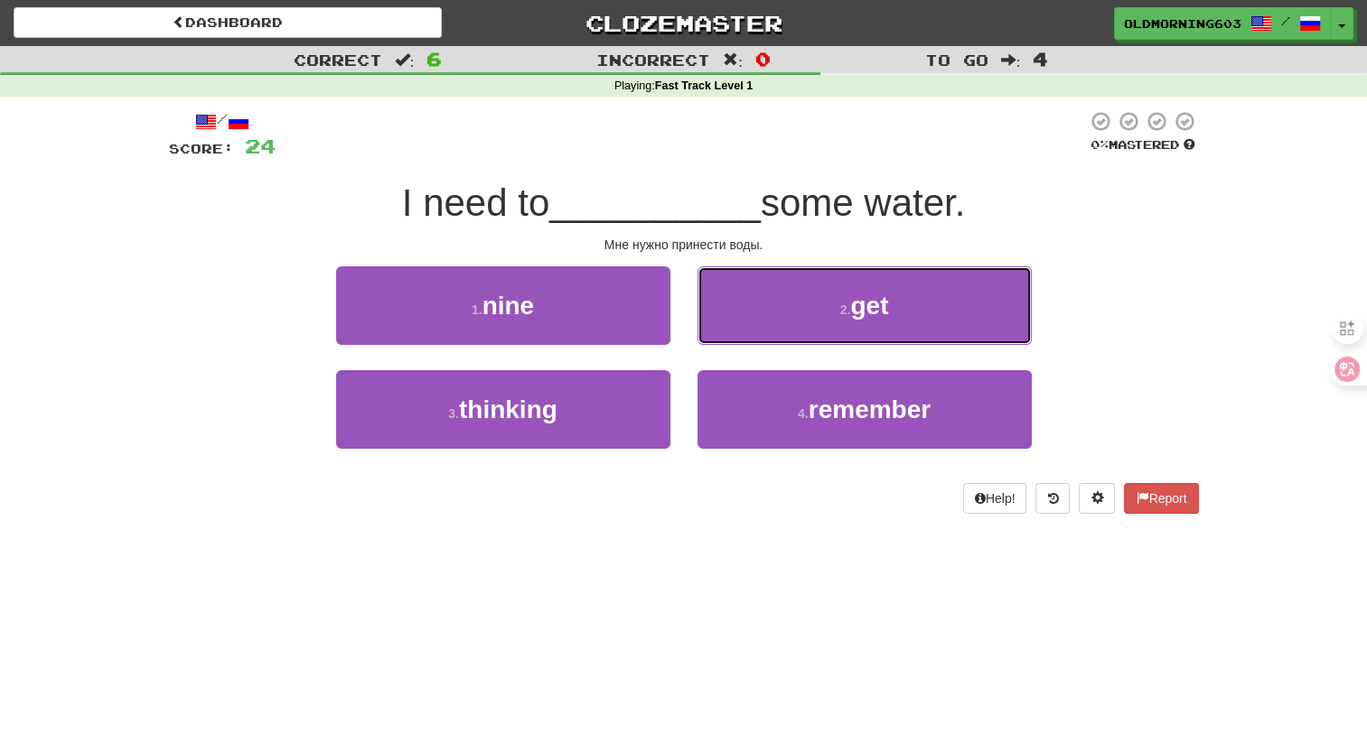
click at [730, 330] on button "2 . get" at bounding box center [864, 305] width 334 height 79
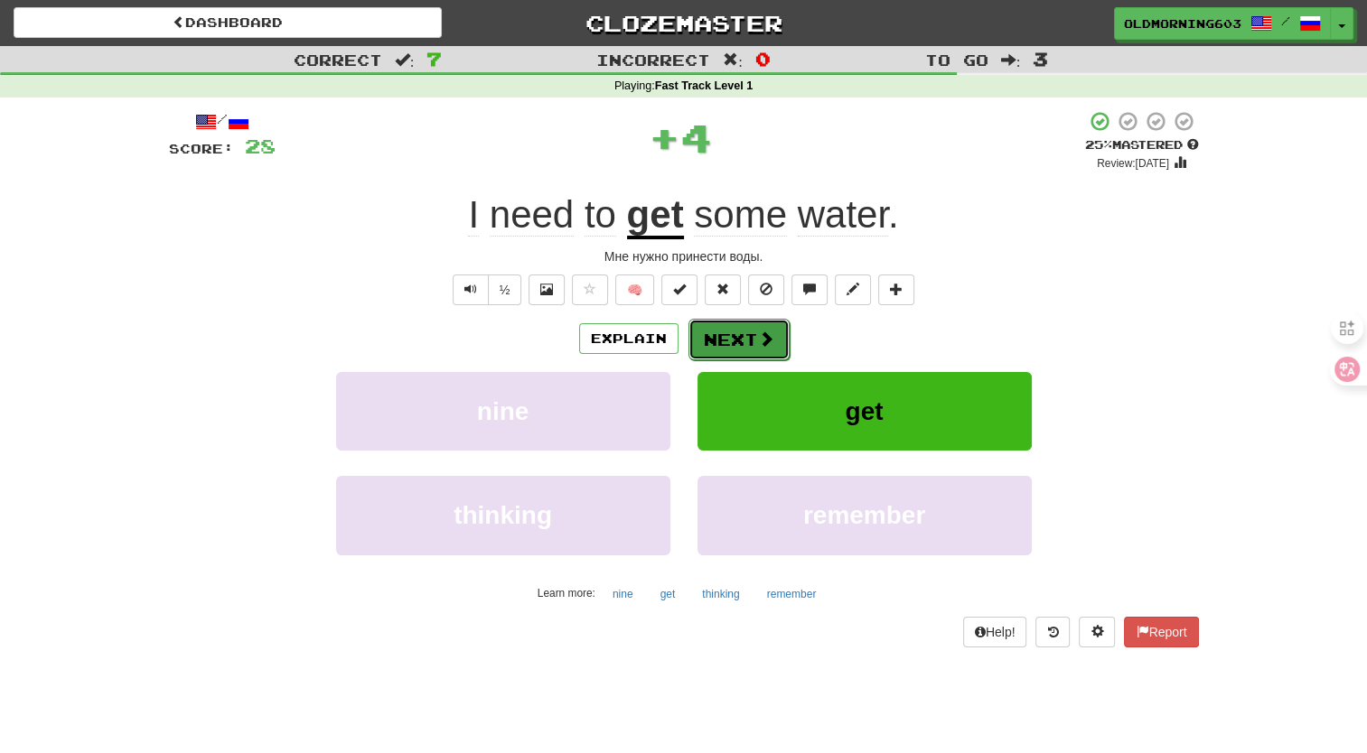
click at [742, 337] on button "Next" at bounding box center [738, 340] width 101 height 42
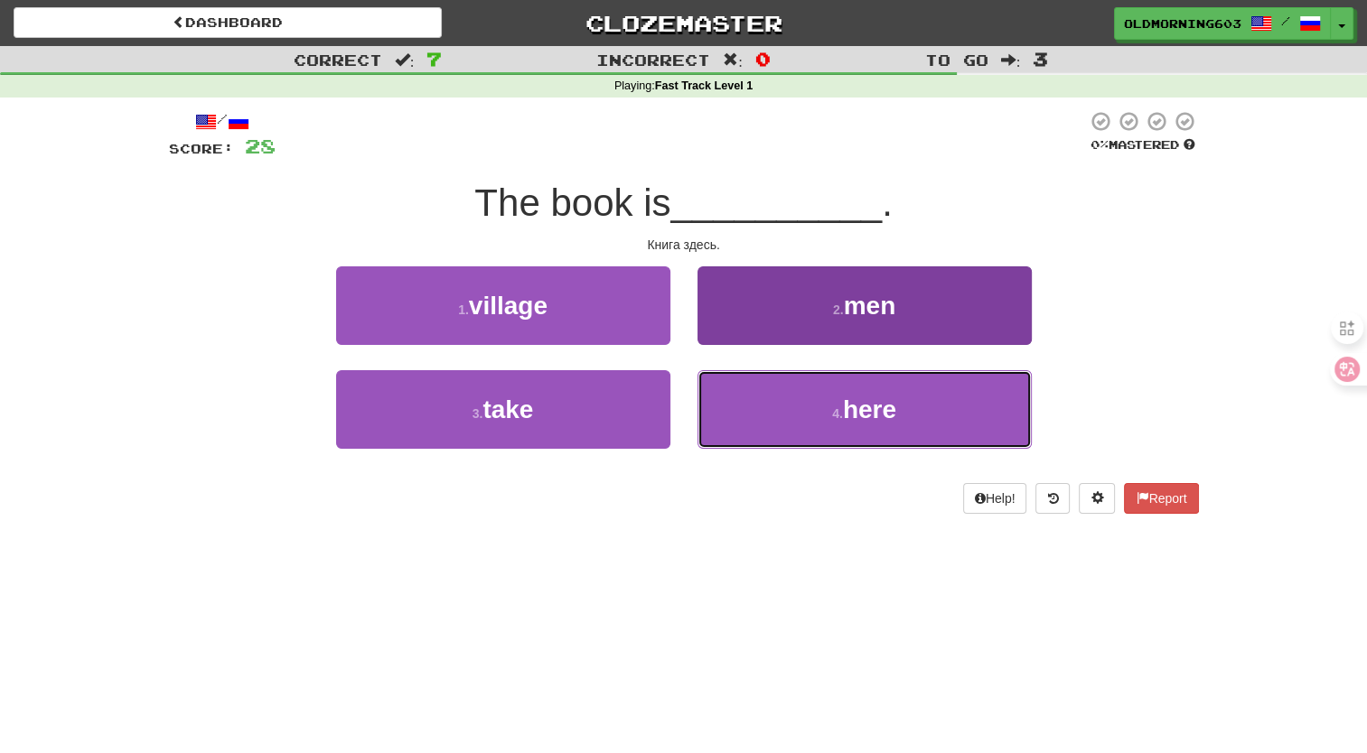
click at [746, 388] on button "4 . here" at bounding box center [864, 409] width 334 height 79
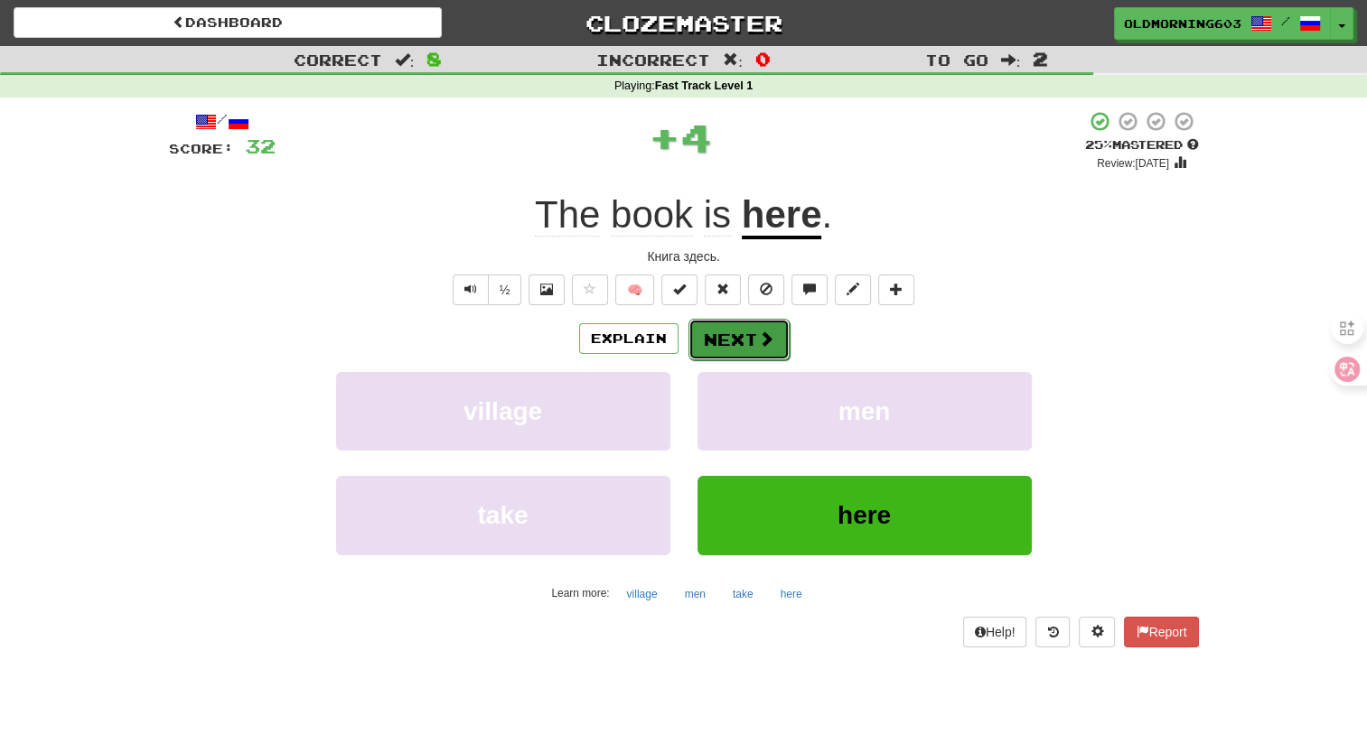
click at [759, 340] on span at bounding box center [766, 339] width 16 height 16
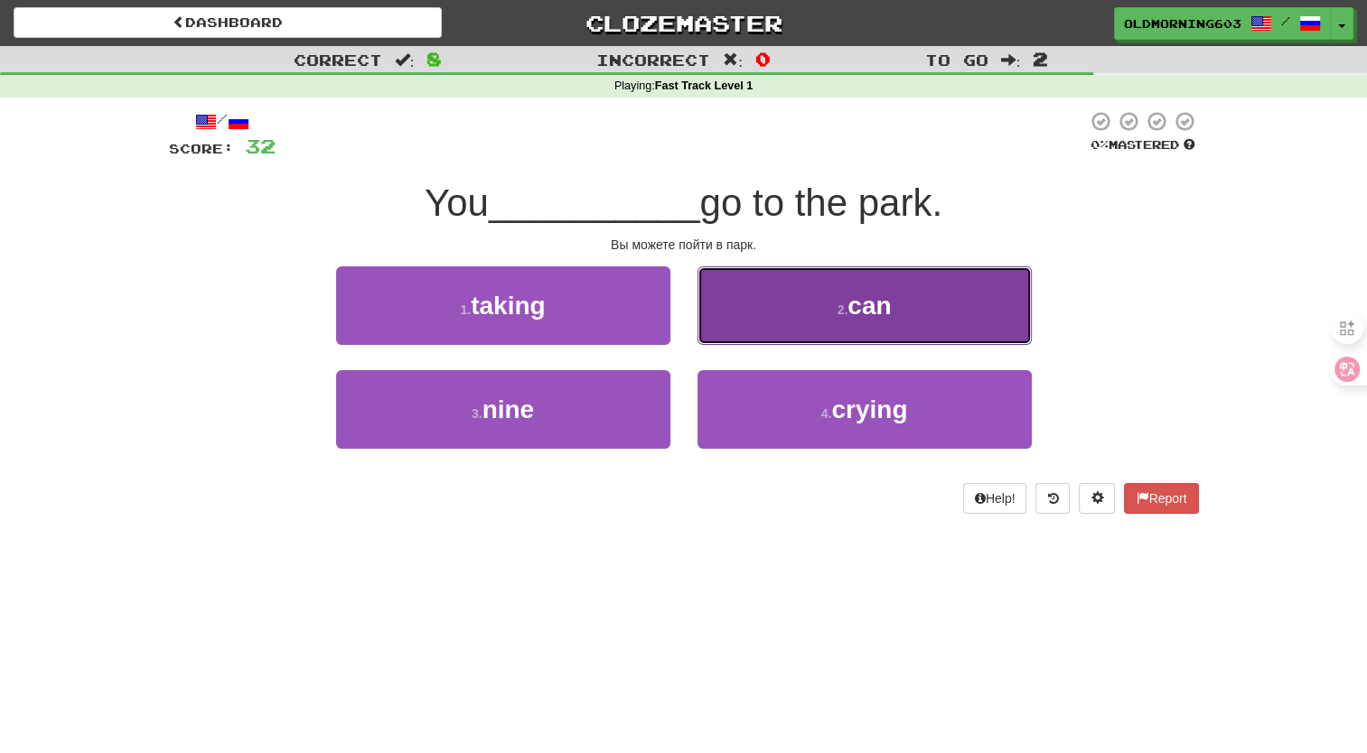
click at [769, 331] on button "2 . can" at bounding box center [864, 305] width 334 height 79
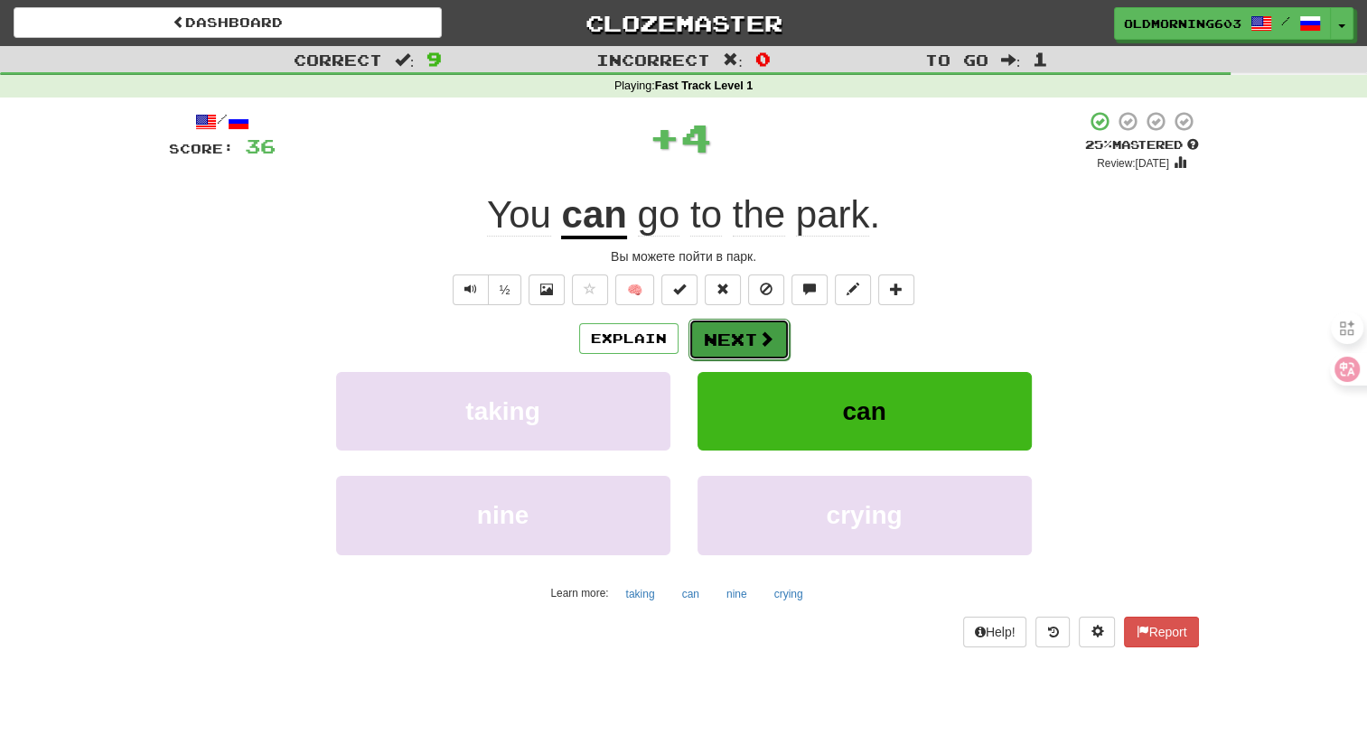
click at [768, 332] on span at bounding box center [766, 339] width 16 height 16
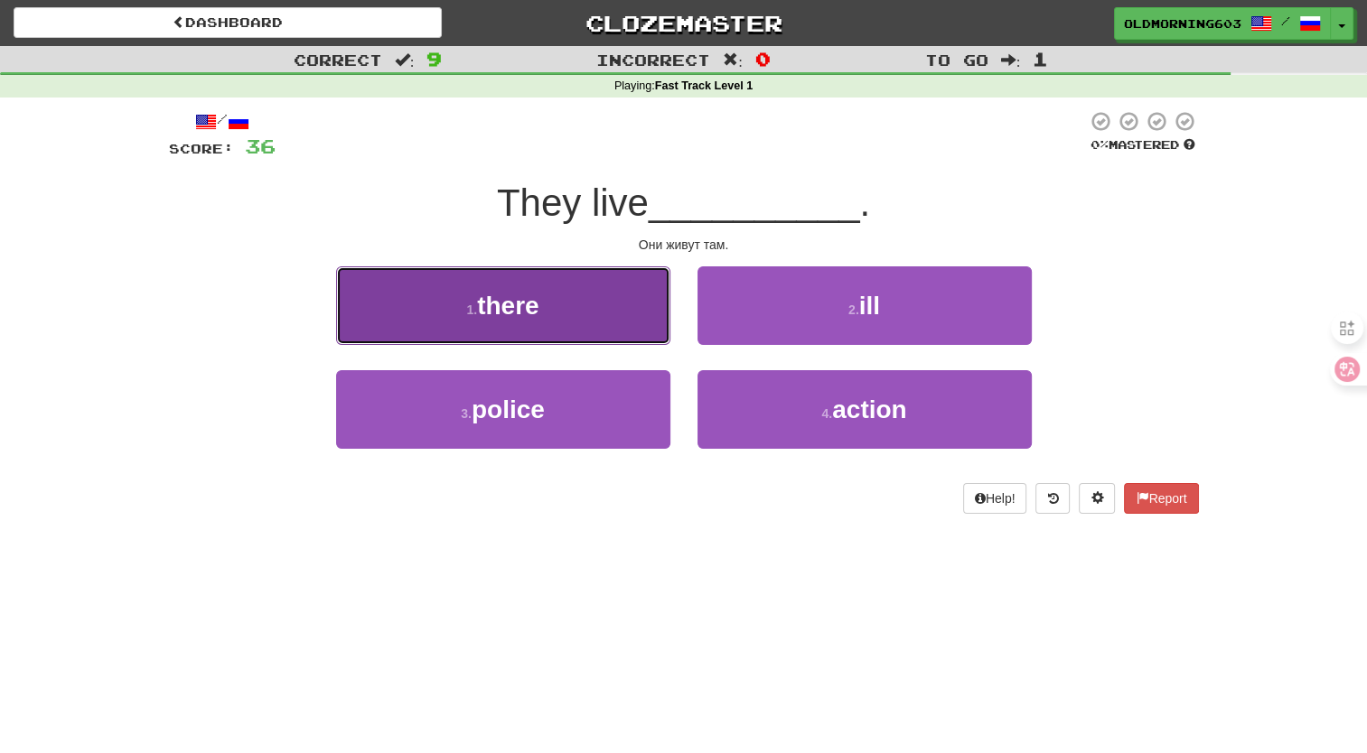
click at [628, 327] on button "1 . there" at bounding box center [503, 305] width 334 height 79
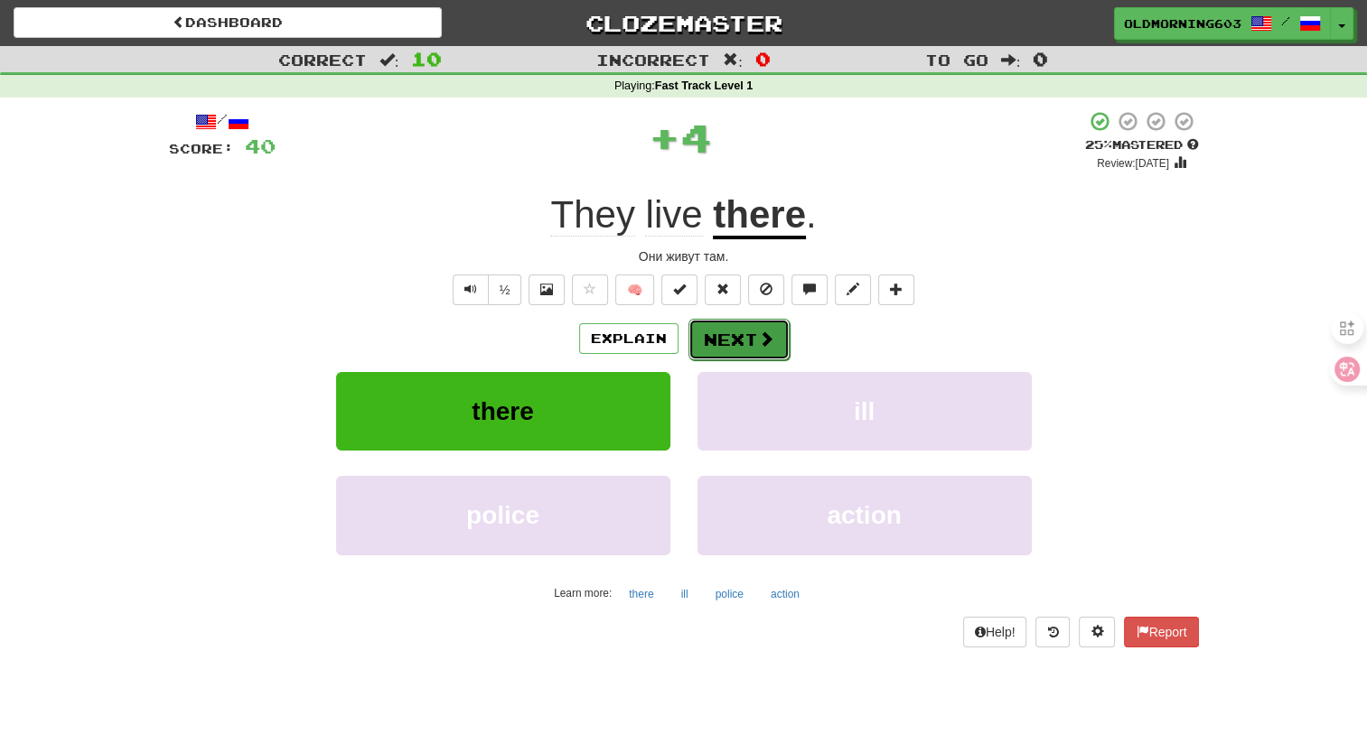
click at [714, 331] on button "Next" at bounding box center [738, 340] width 101 height 42
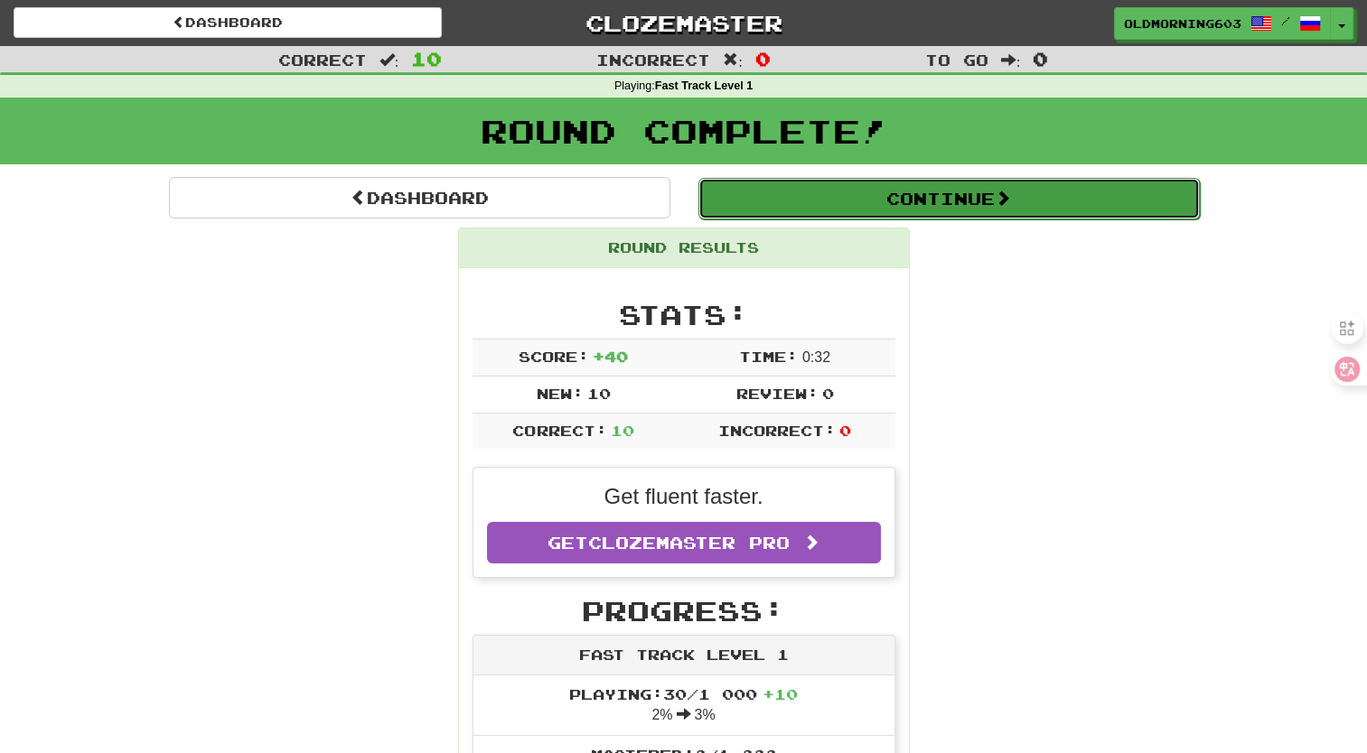
click at [962, 213] on button "Continue" at bounding box center [948, 199] width 501 height 42
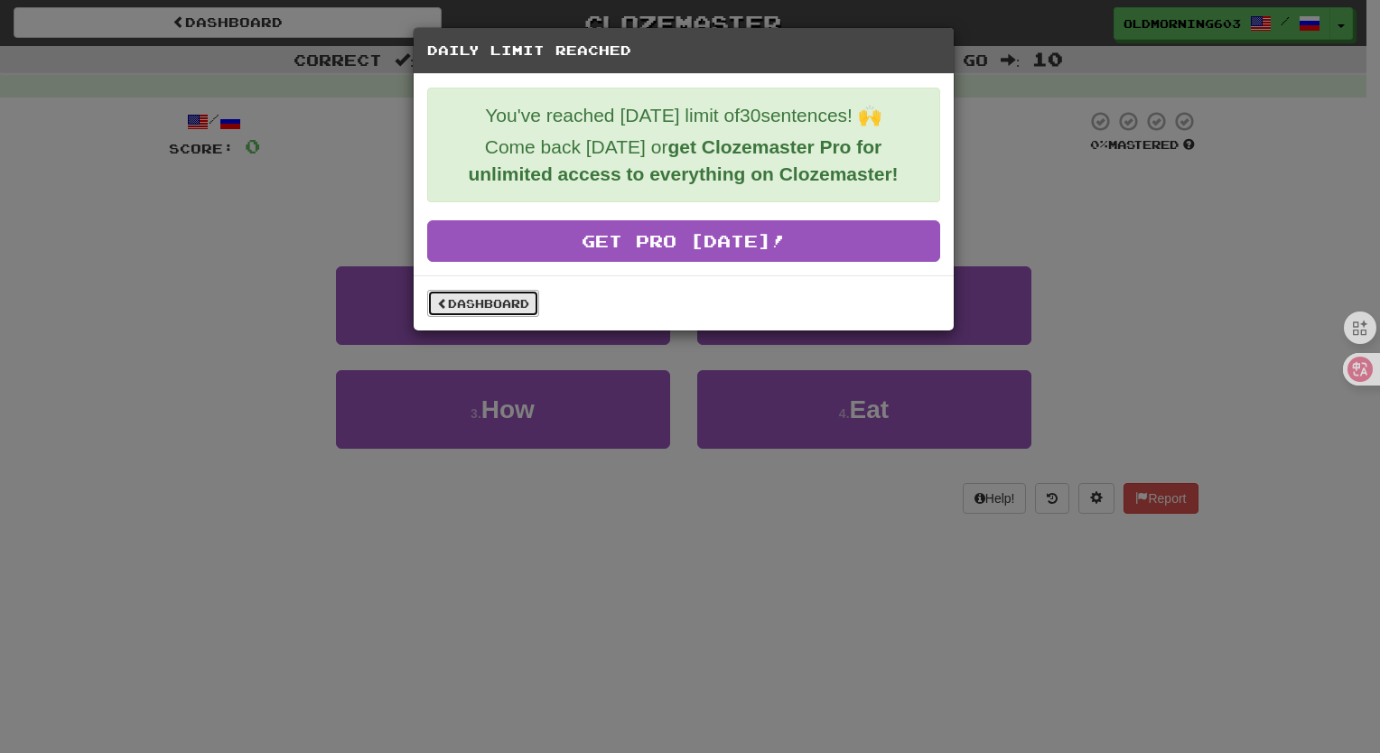
click at [499, 309] on link "Dashboard" at bounding box center [483, 303] width 112 height 27
